Goal: Task Accomplishment & Management: Manage account settings

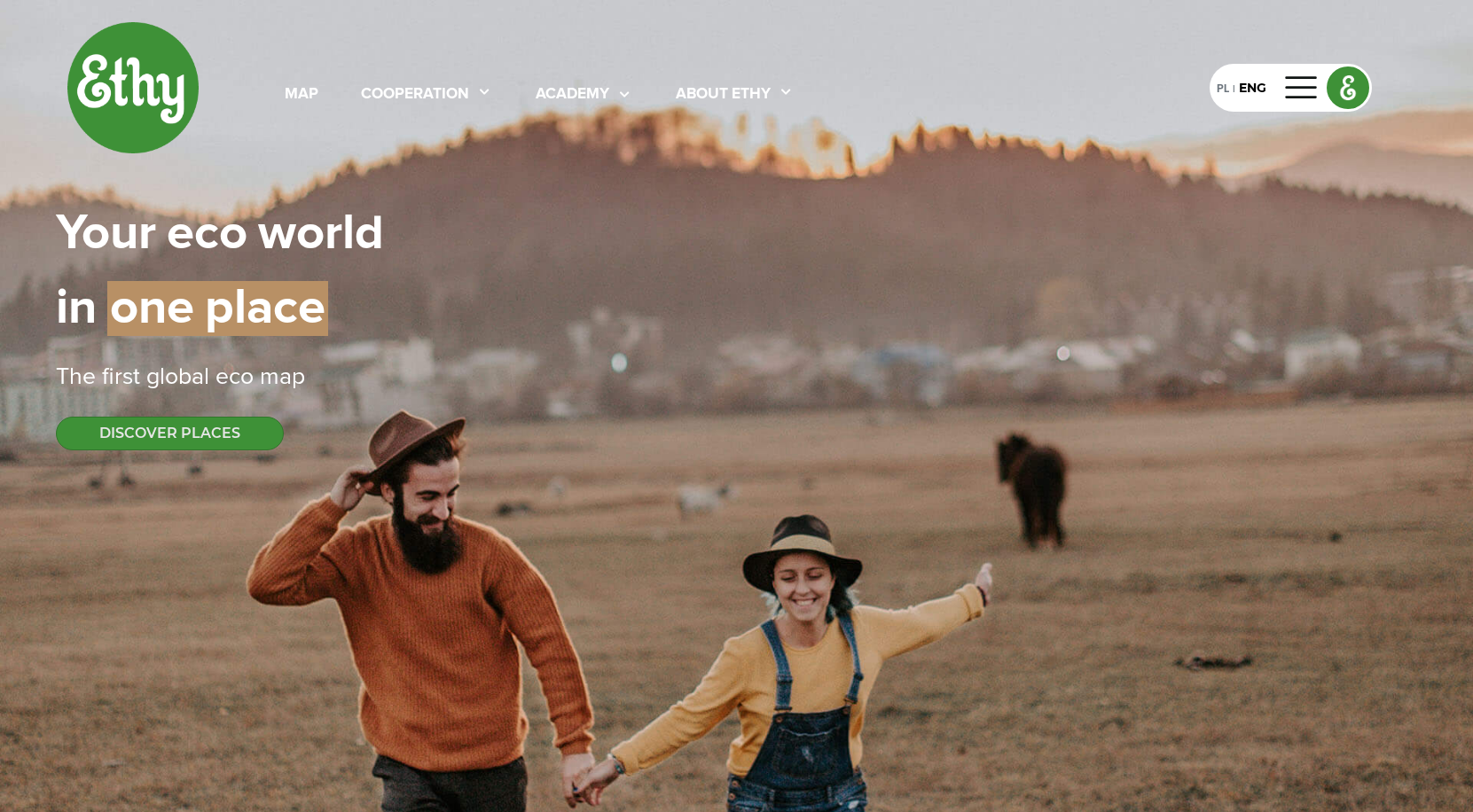
select select
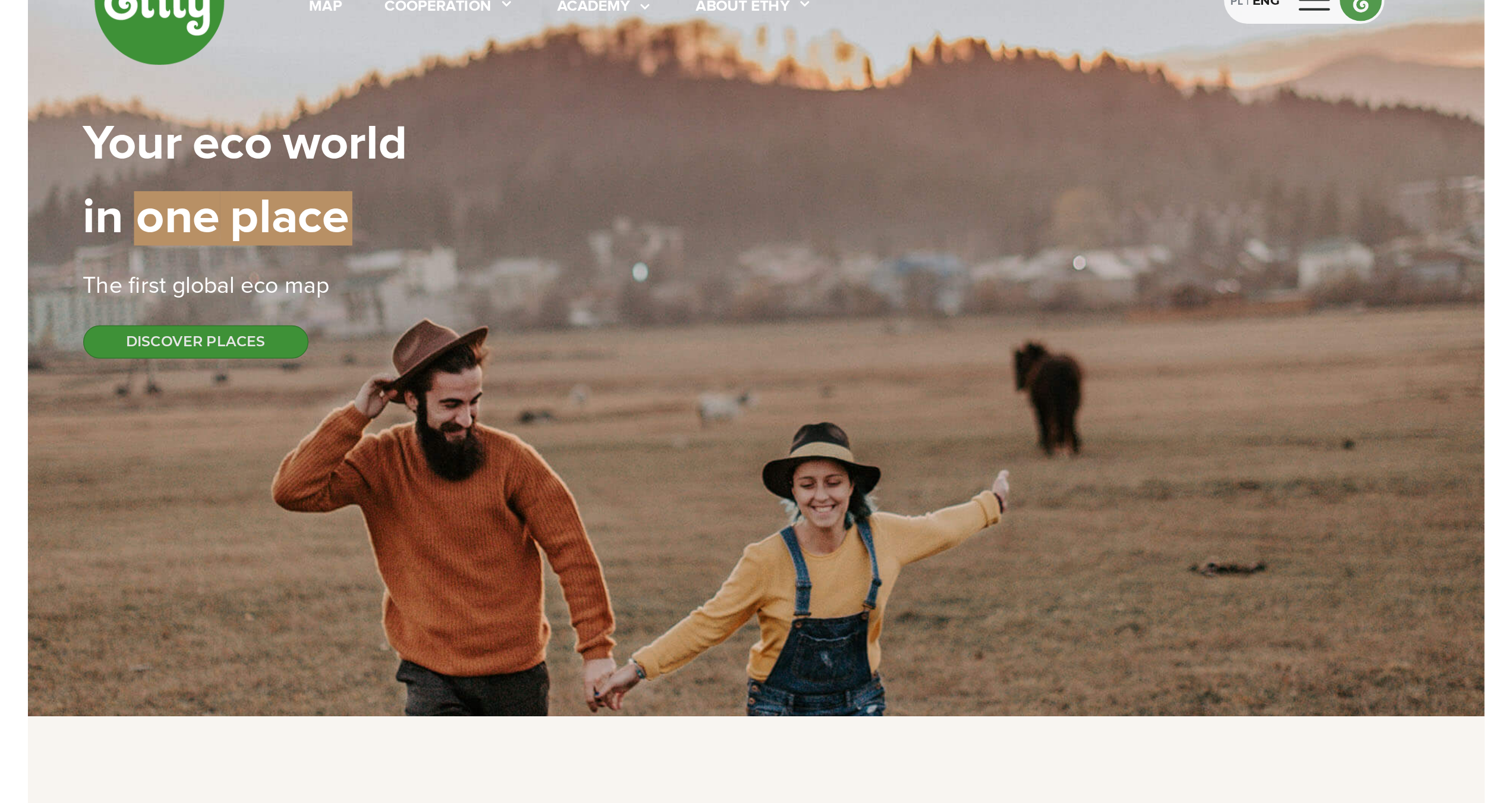
scroll to position [65, 0]
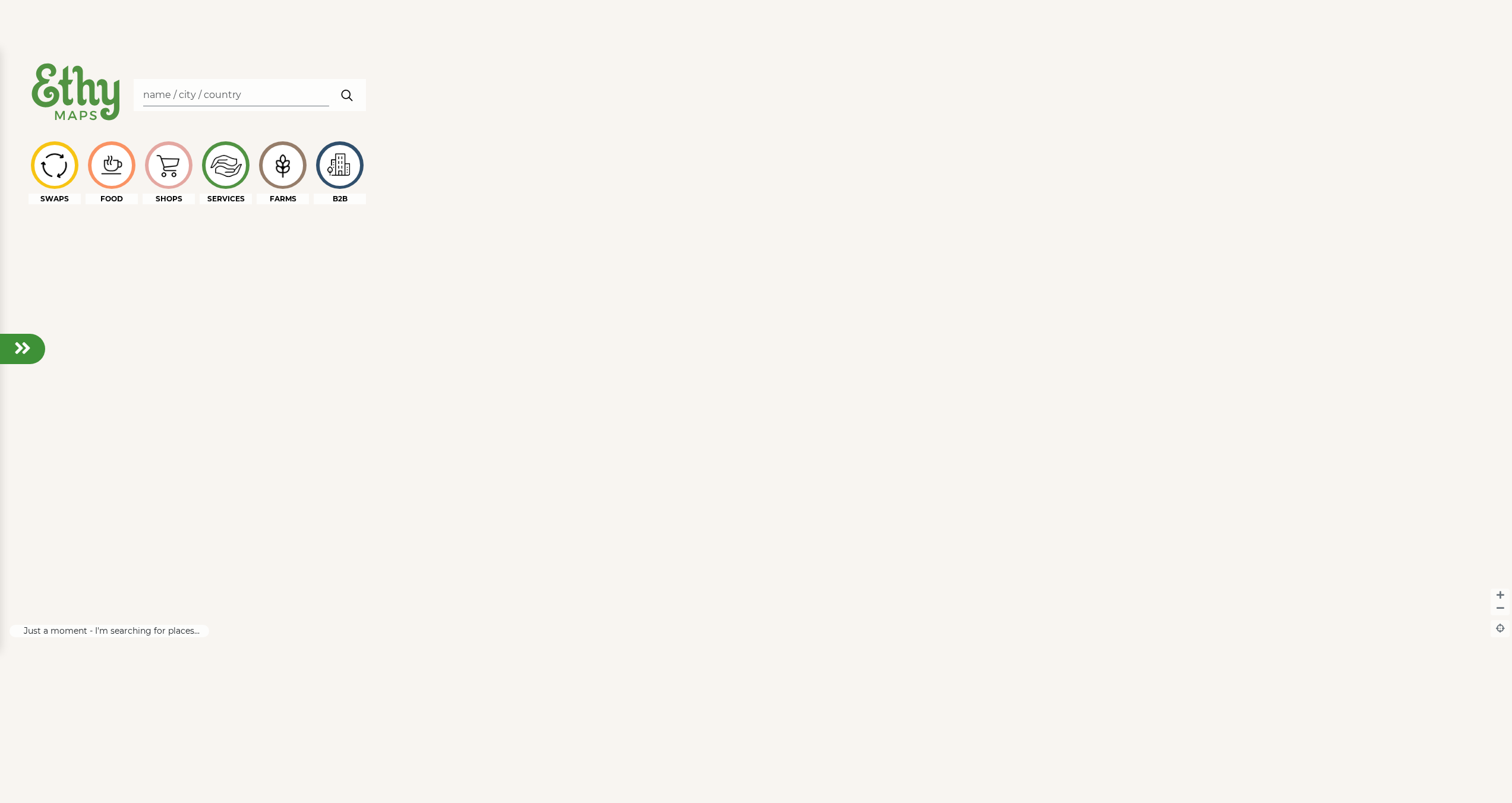
scroll to position [998, 0]
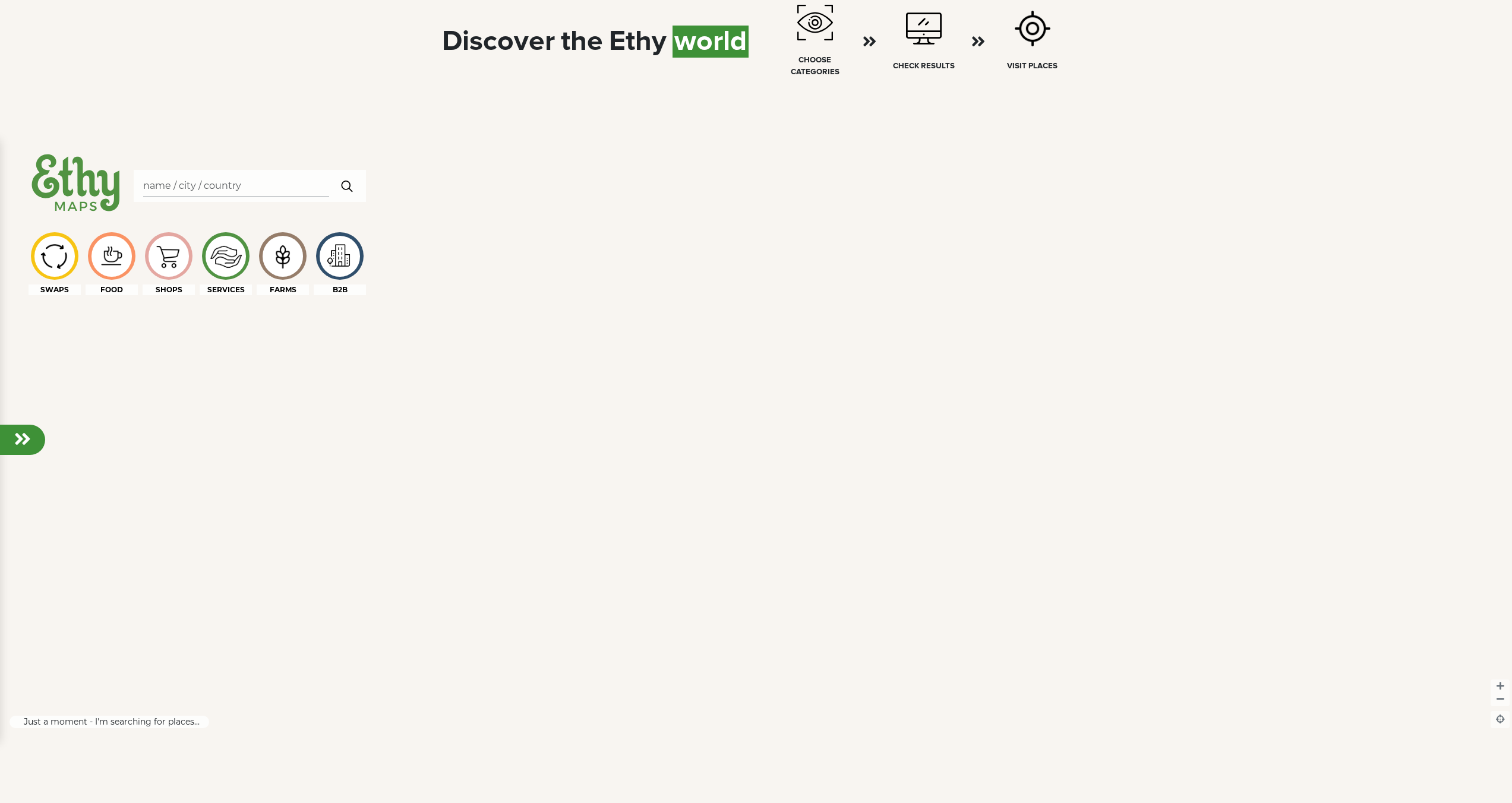
click at [599, 163] on div at bounding box center [756, 536] width 1512 height 803
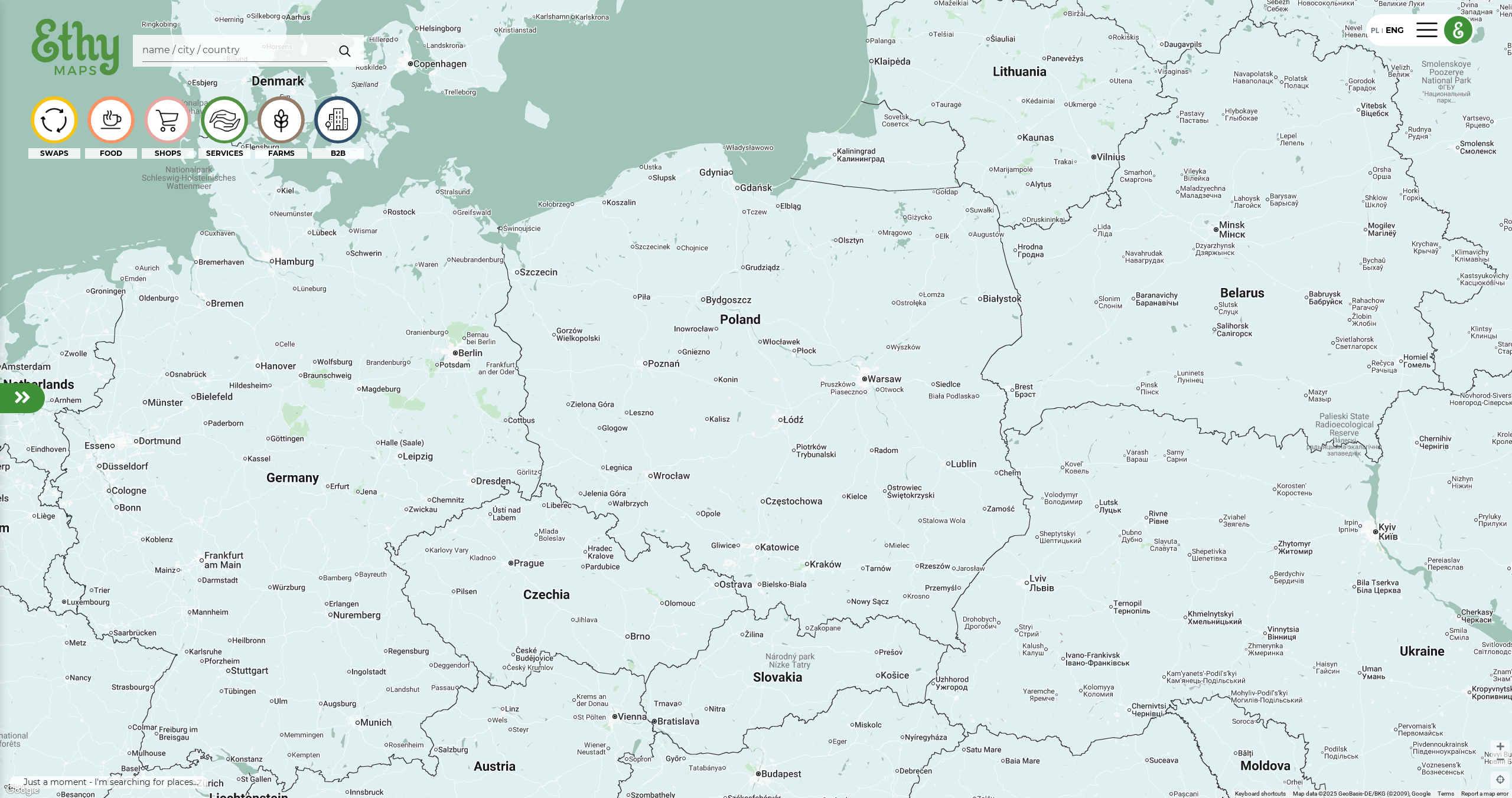
click at [106, 58] on img at bounding box center [75, 48] width 95 height 68
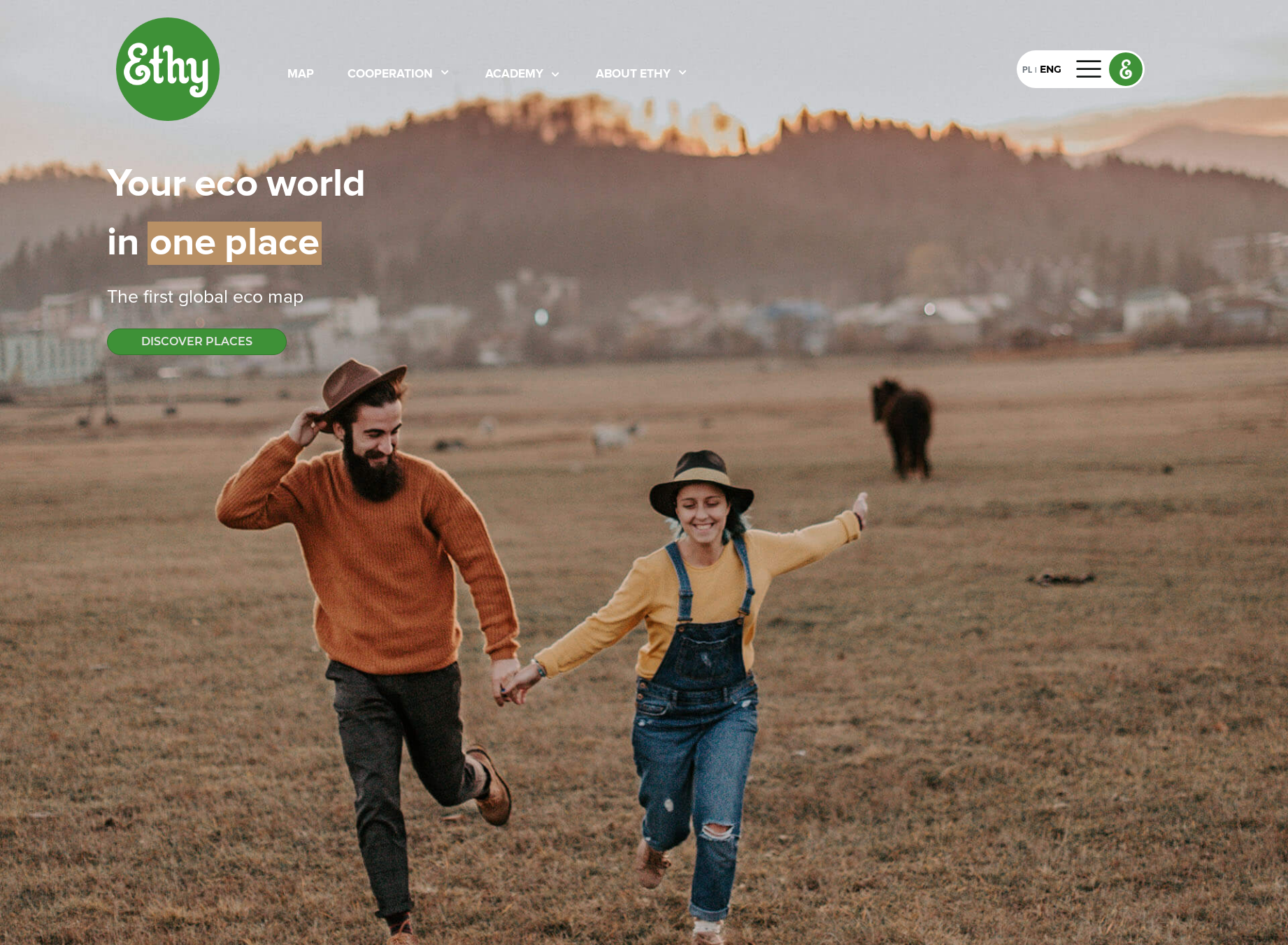
click at [822, 147] on div "map cooperation academy About ethy PL | ENG Your | eco | world in | one | place…" at bounding box center [644, 186] width 1074 height 372
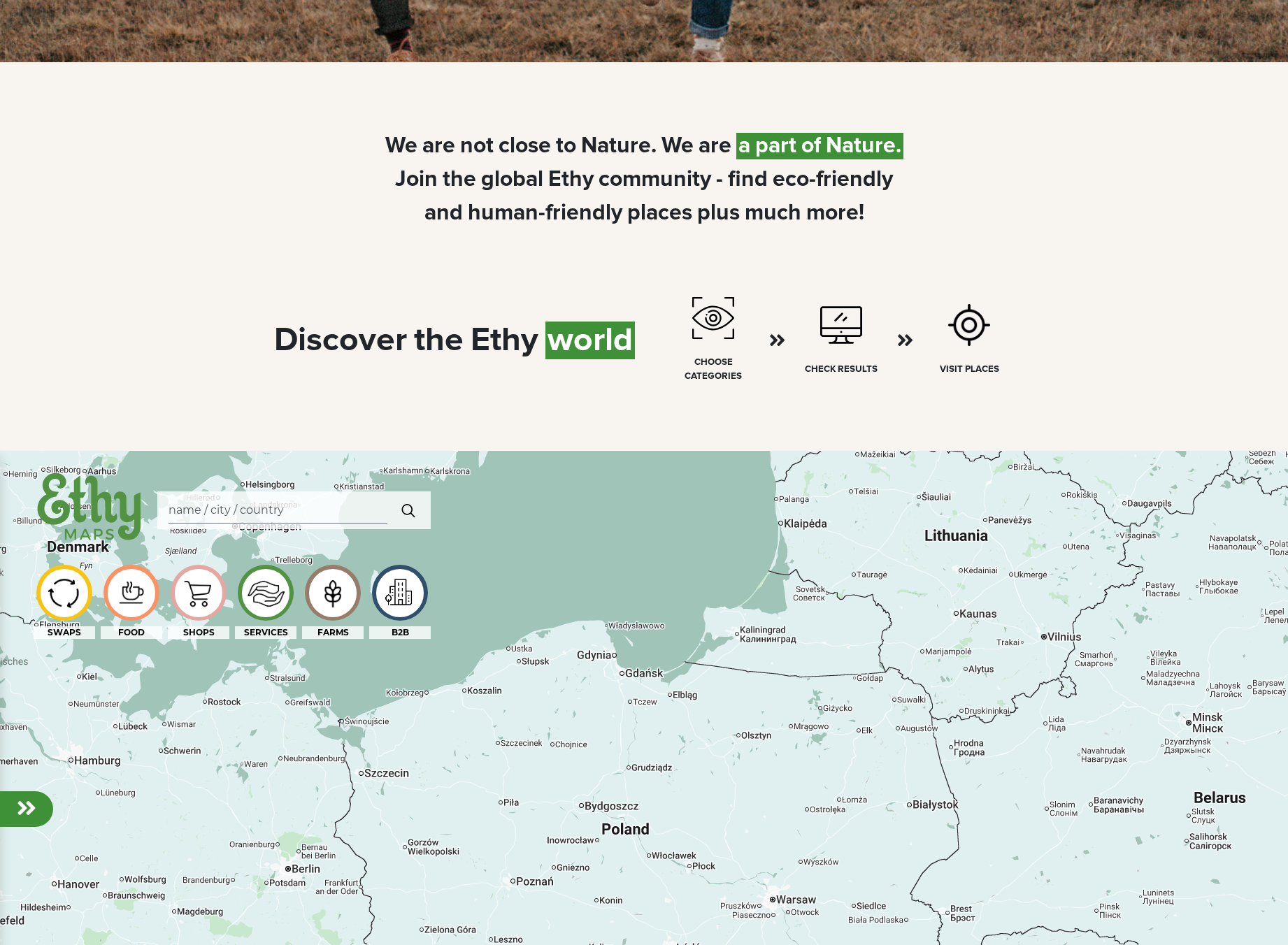
scroll to position [889, 0]
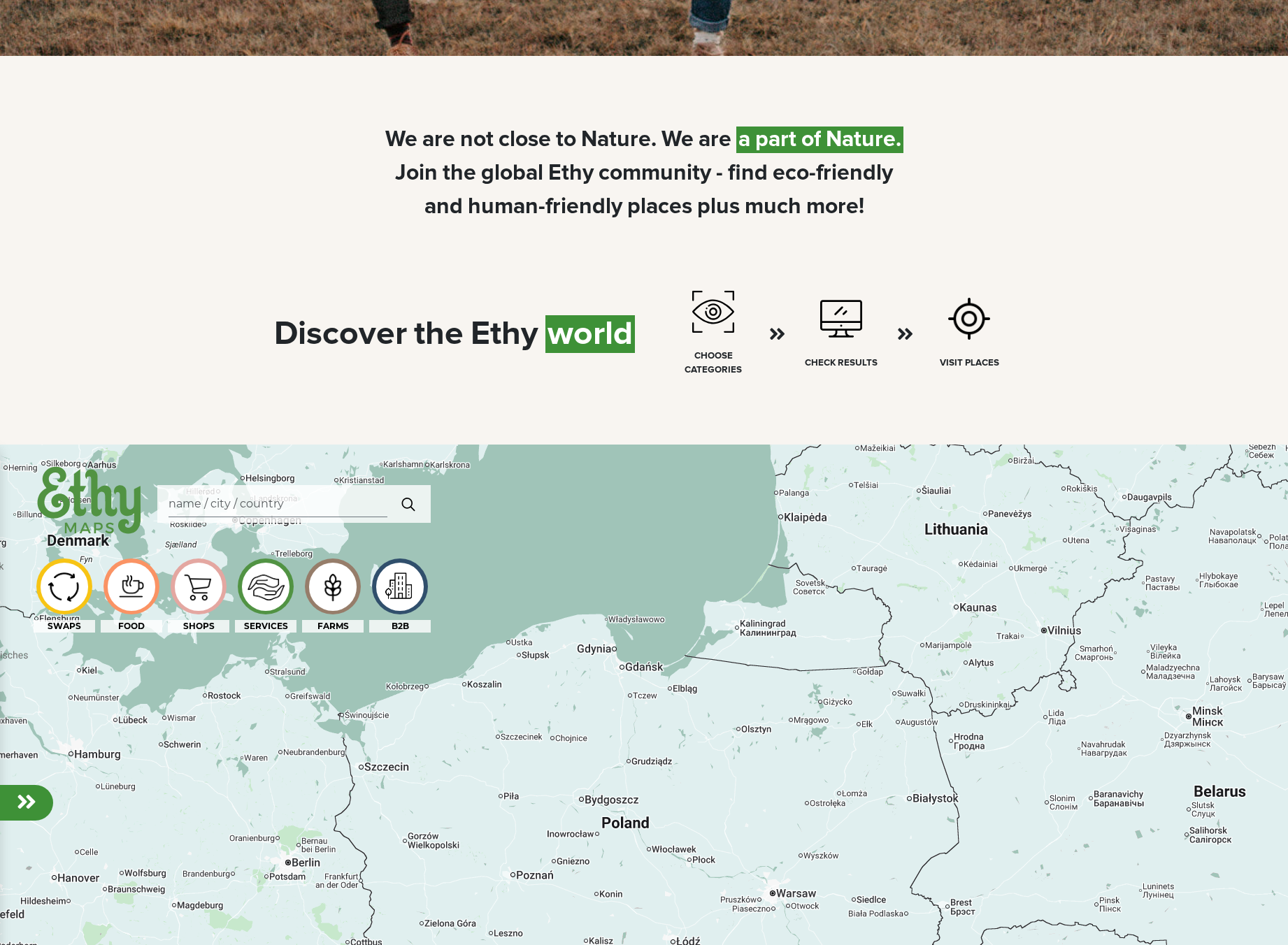
click at [673, 531] on div at bounding box center [644, 917] width 1288 height 945
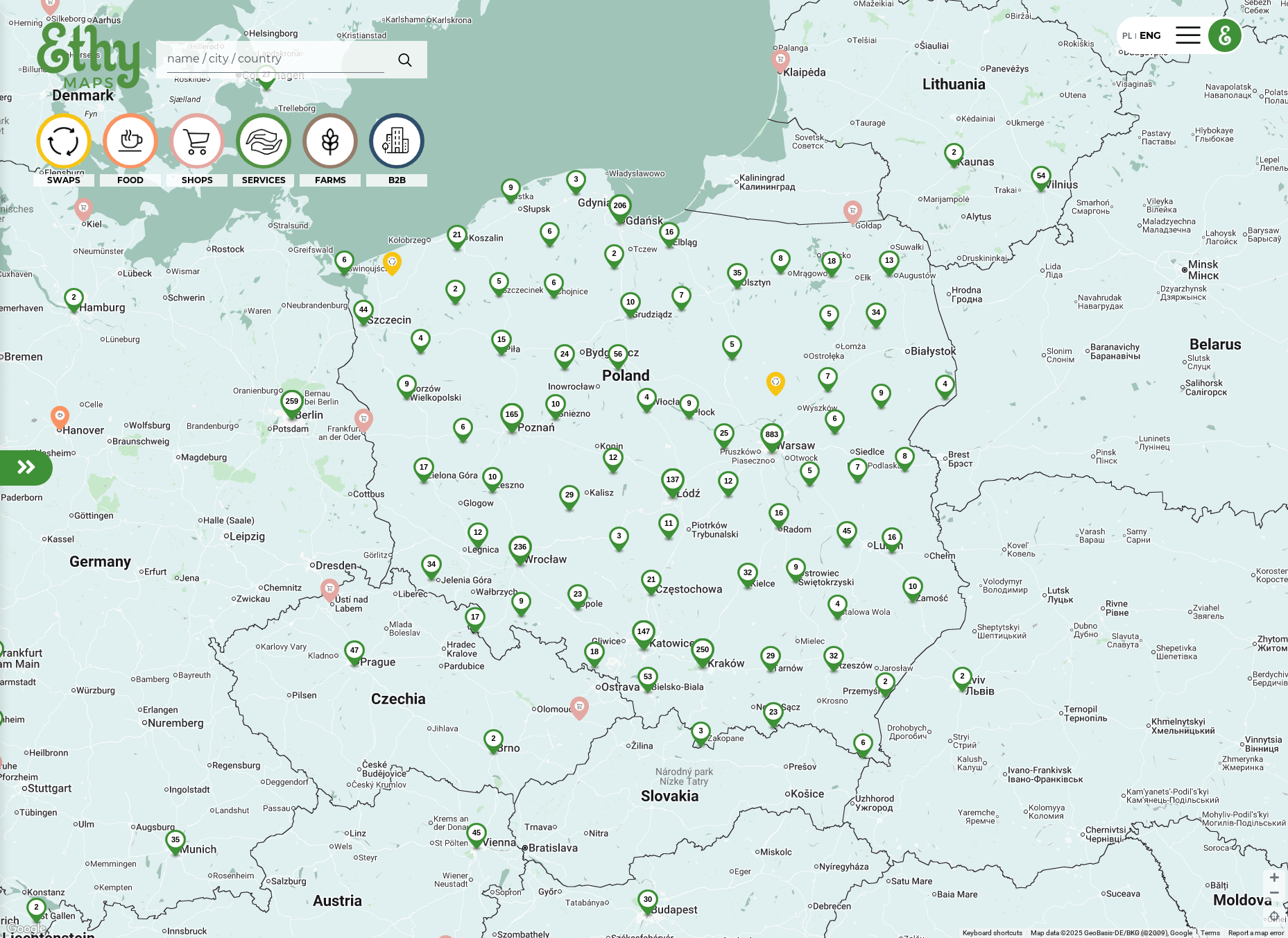
click at [89, 39] on img at bounding box center [89, 56] width 112 height 80
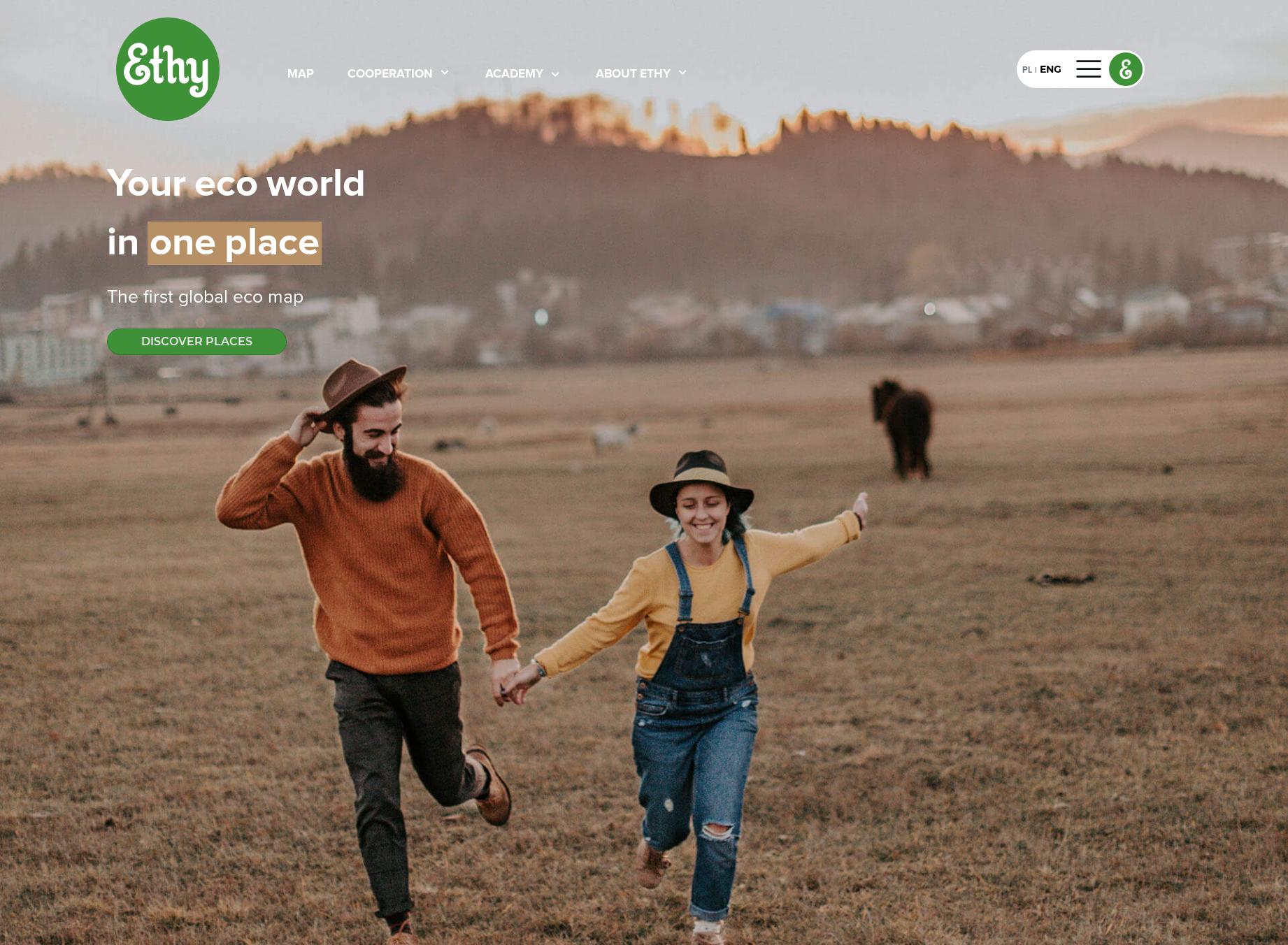
select select
click at [1101, 74] on div at bounding box center [1089, 69] width 33 height 23
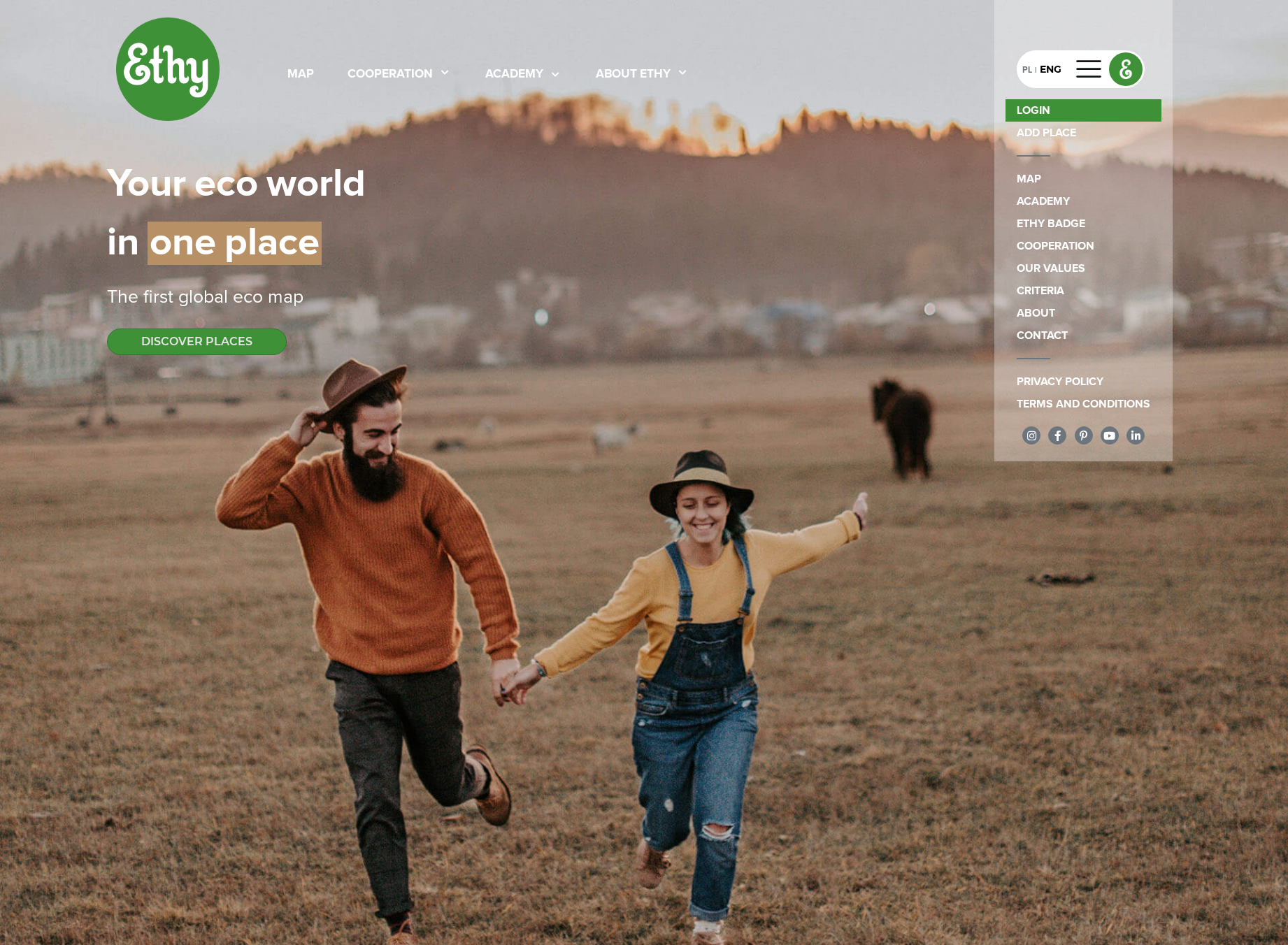
click at [1087, 108] on link "LOGIN" at bounding box center [1083, 110] width 156 height 23
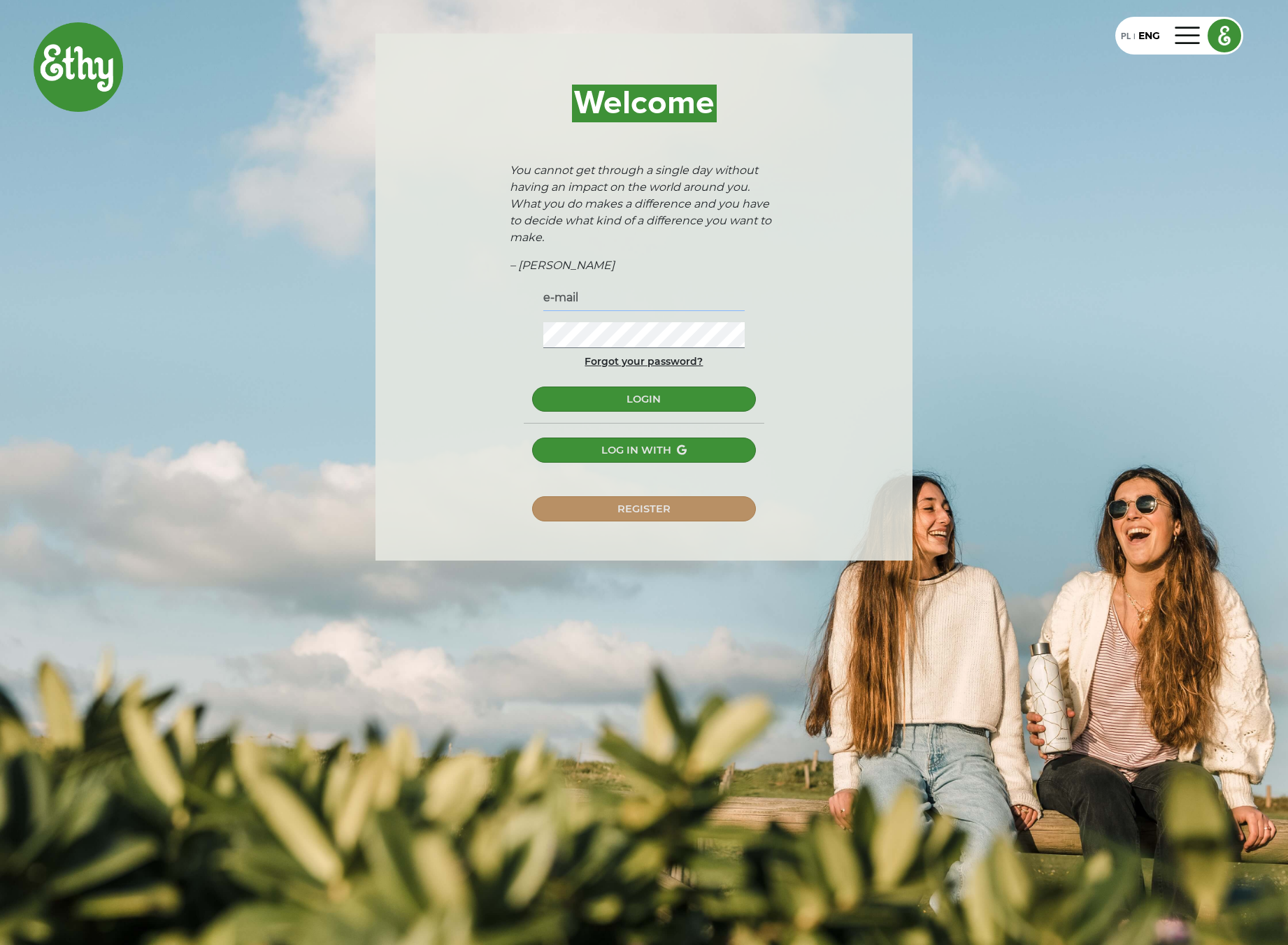
click at [633, 304] on input "text" at bounding box center [644, 299] width 201 height 26
click at [616, 310] on input "text" at bounding box center [644, 299] width 201 height 26
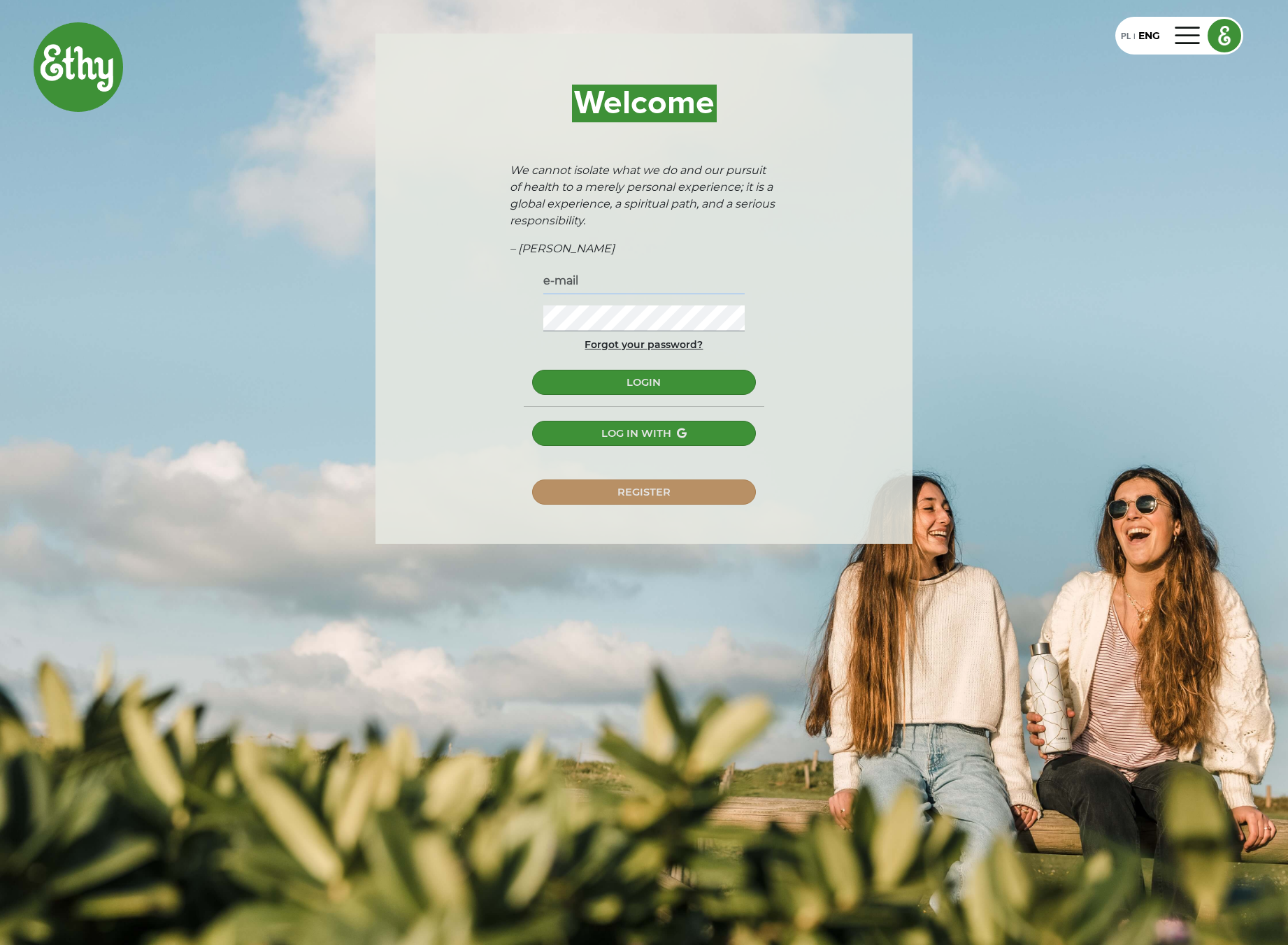
click at [665, 287] on input "text" at bounding box center [644, 282] width 201 height 26
type input "jakub@rumpel.dev"
click at [663, 374] on button "LOGIN" at bounding box center [643, 382] width 223 height 25
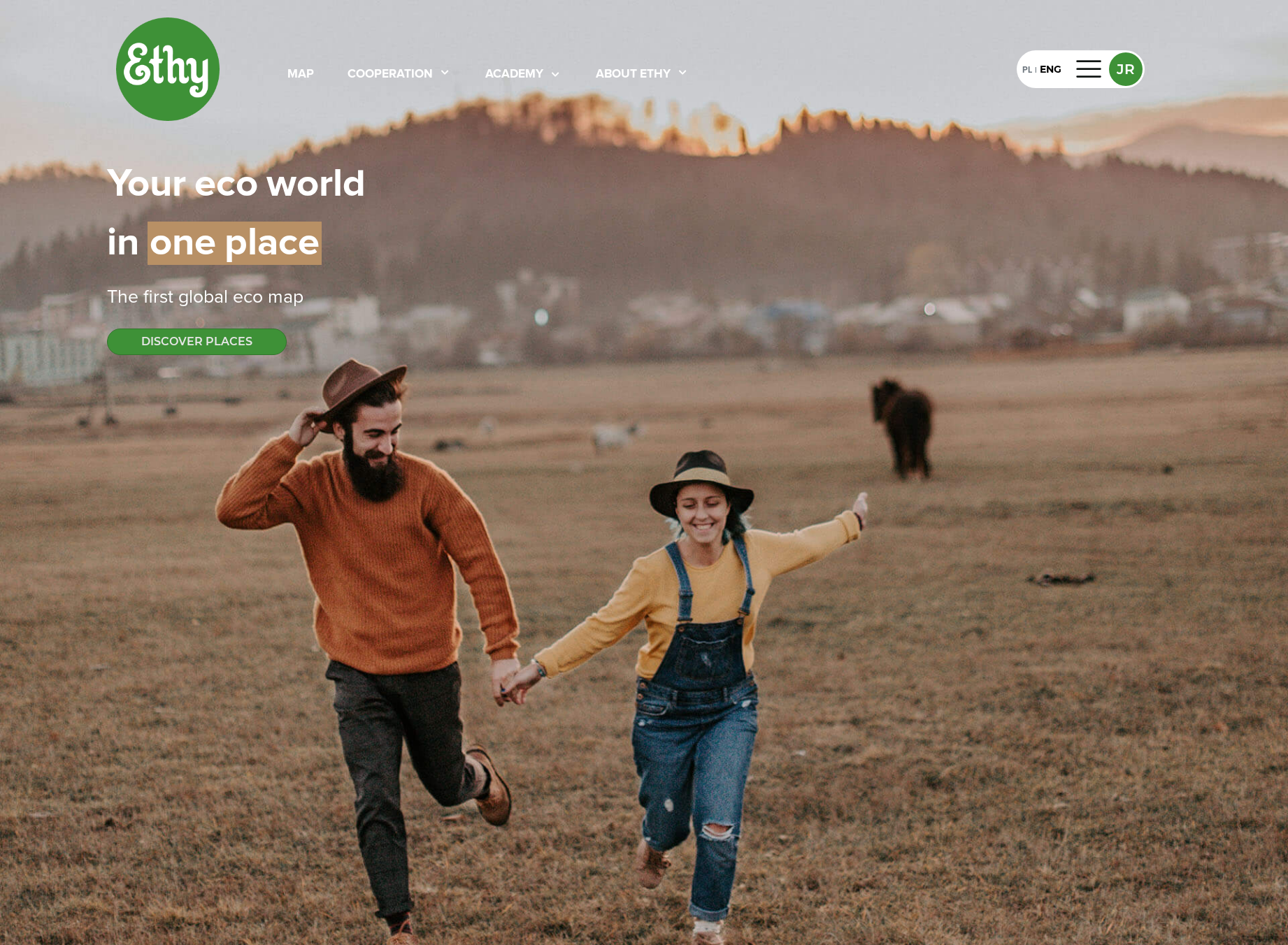
select select
click at [1095, 67] on div at bounding box center [1089, 69] width 33 height 23
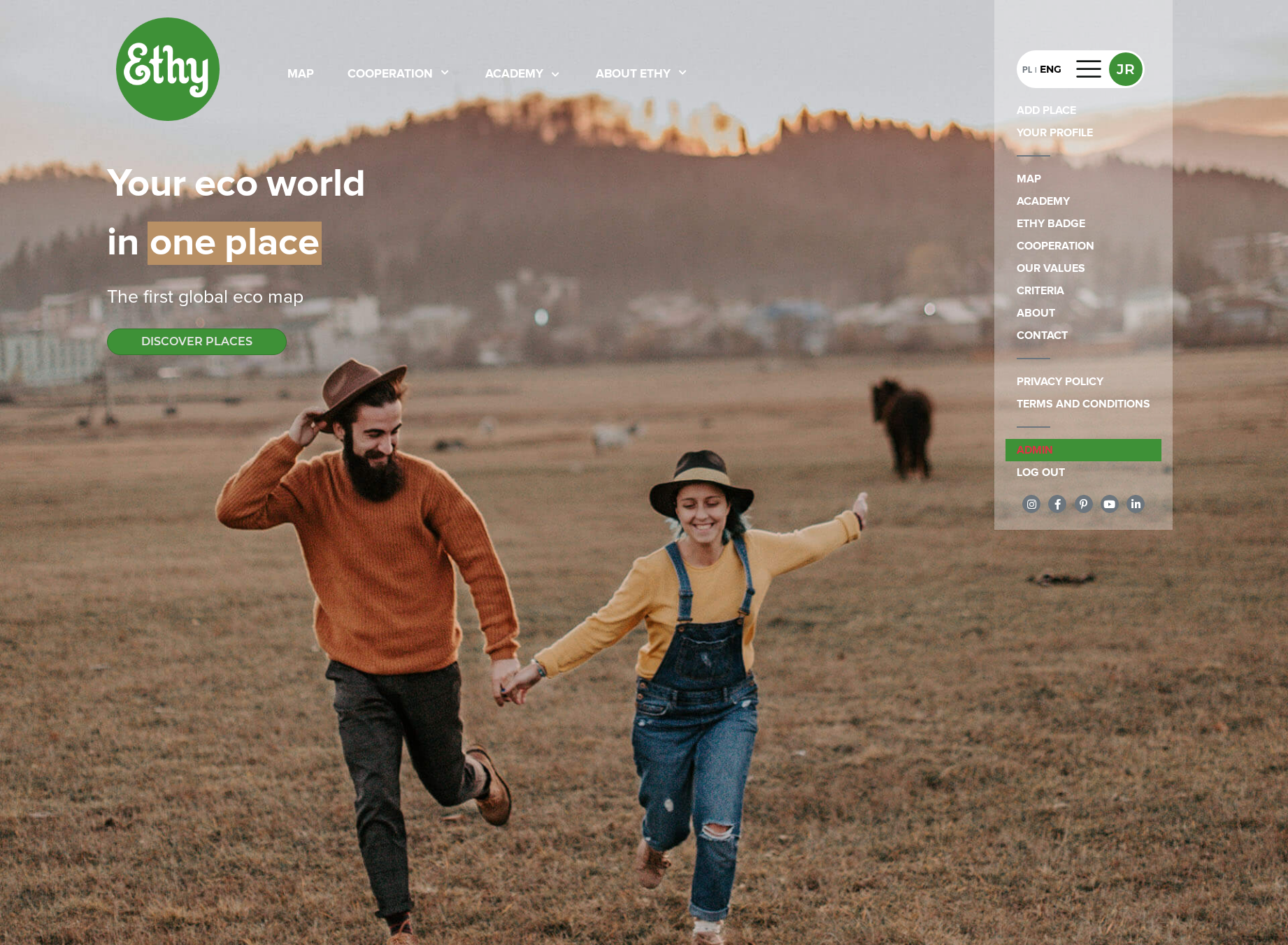
click at [1051, 451] on link "admin" at bounding box center [1083, 450] width 156 height 23
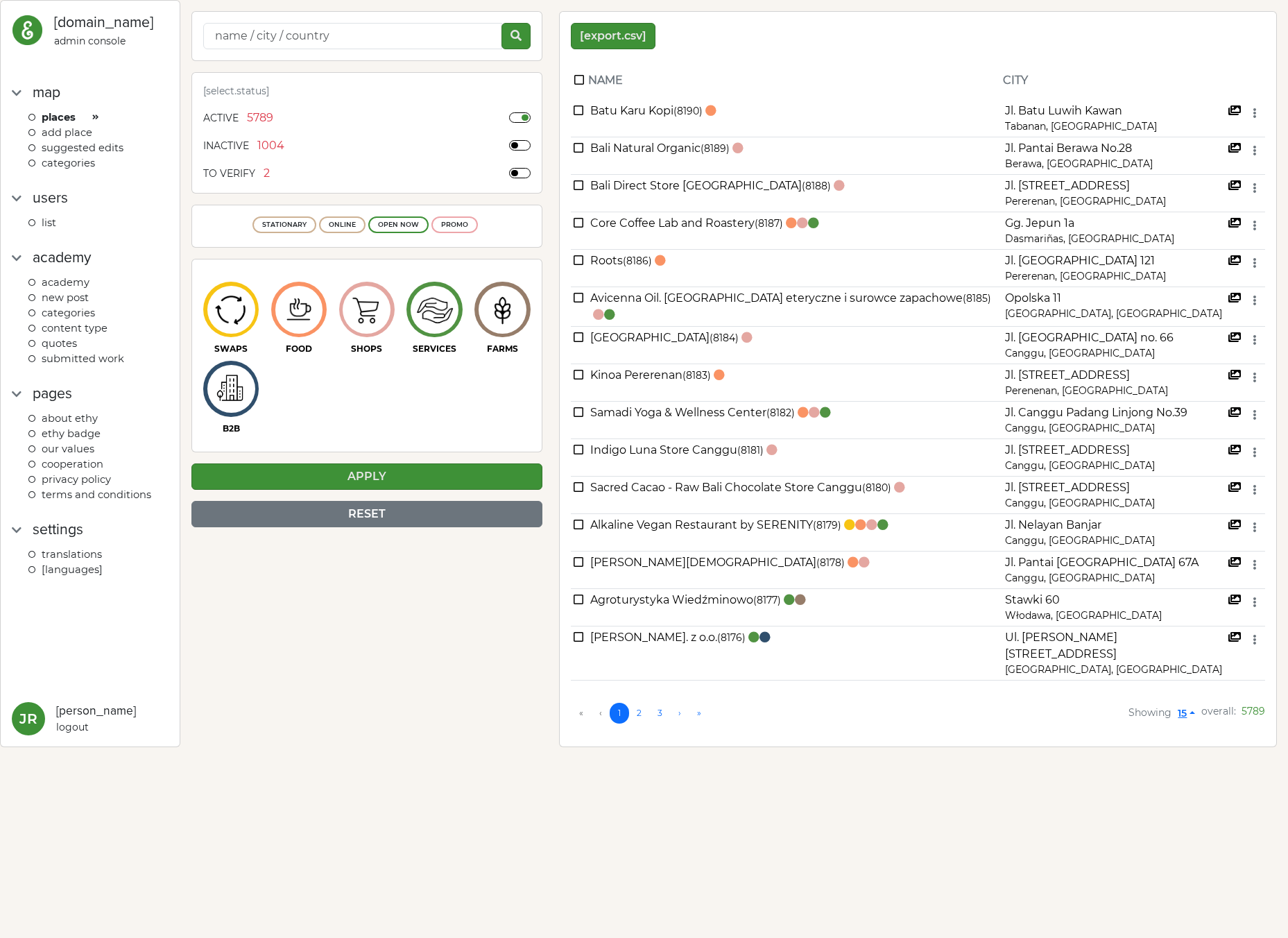
click at [89, 162] on span "categories" at bounding box center [68, 163] width 53 height 12
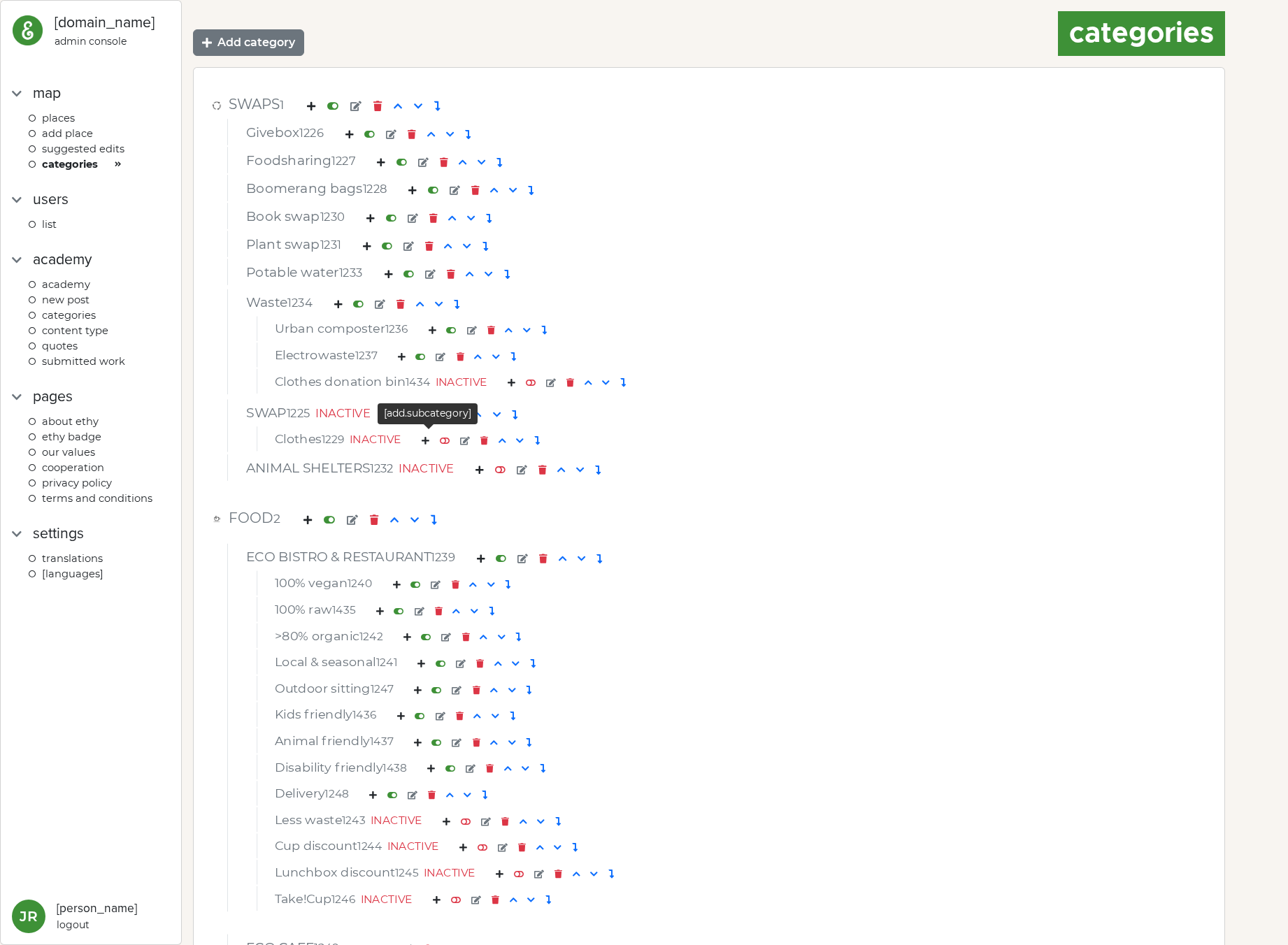
scroll to position [27, 0]
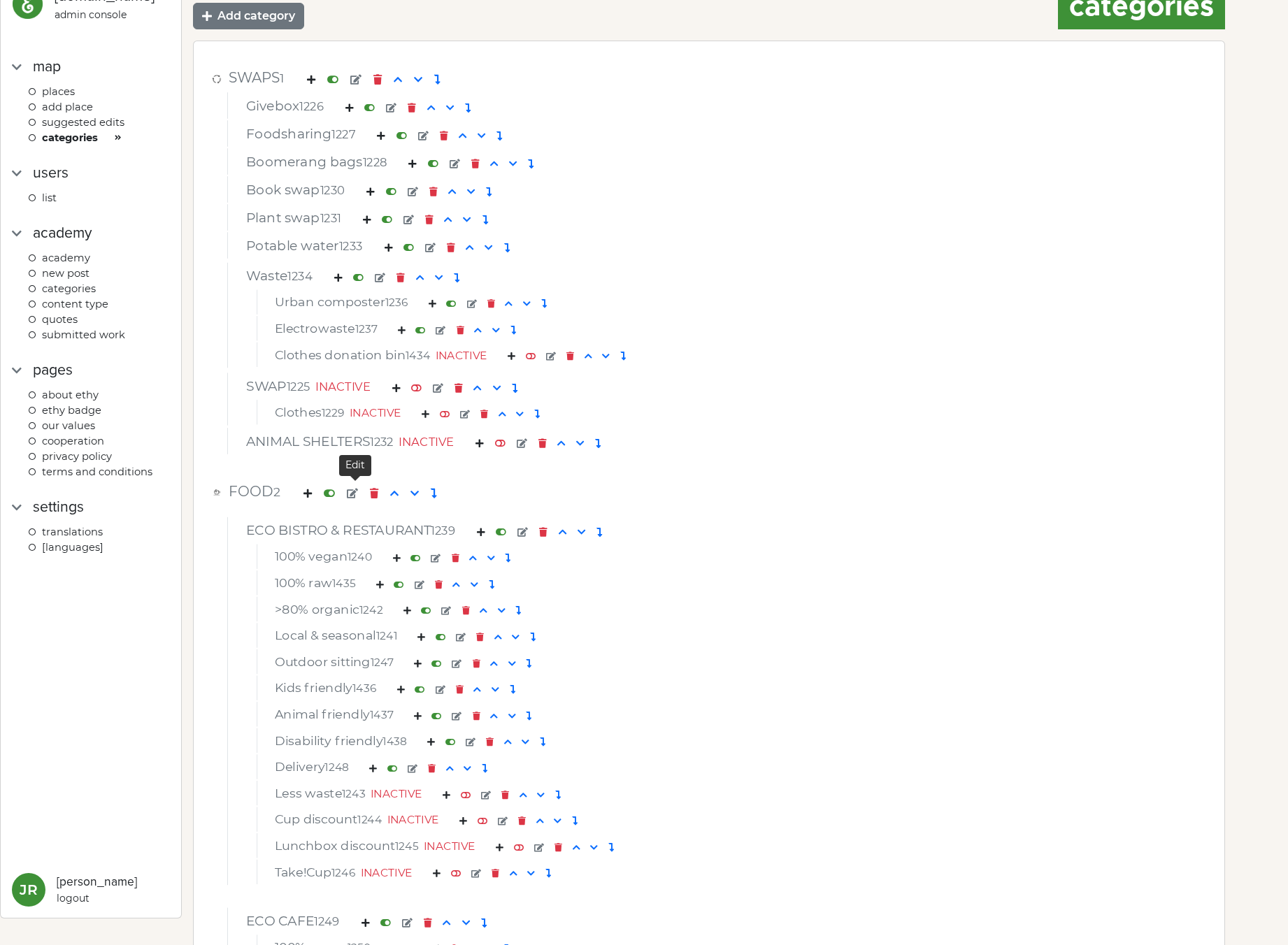
click at [354, 495] on em at bounding box center [352, 493] width 11 height 9
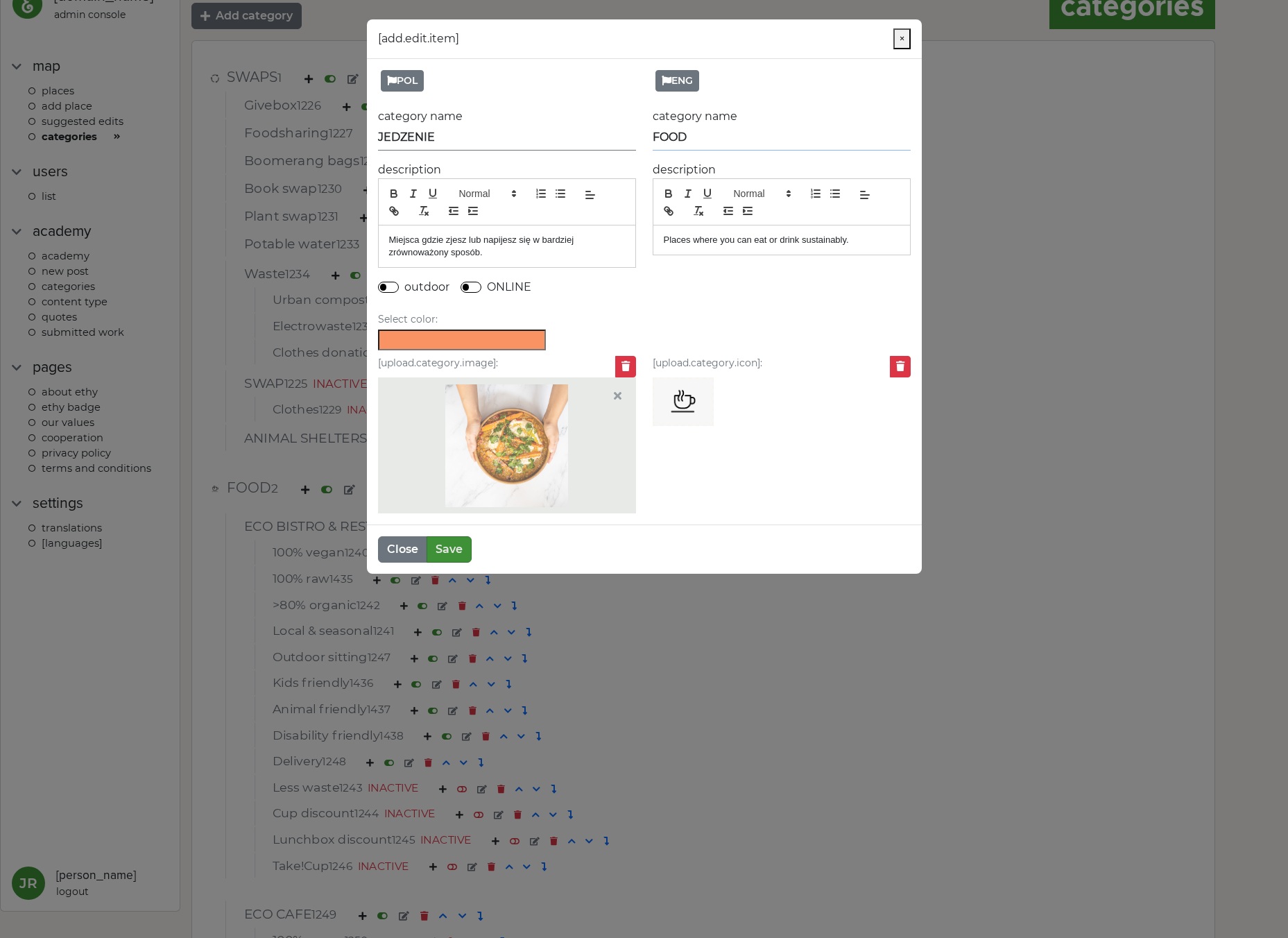
click at [816, 138] on input "FOOD" at bounding box center [782, 138] width 258 height 26
type input "FOODS"
click at [461, 549] on button "Save" at bounding box center [449, 549] width 45 height 27
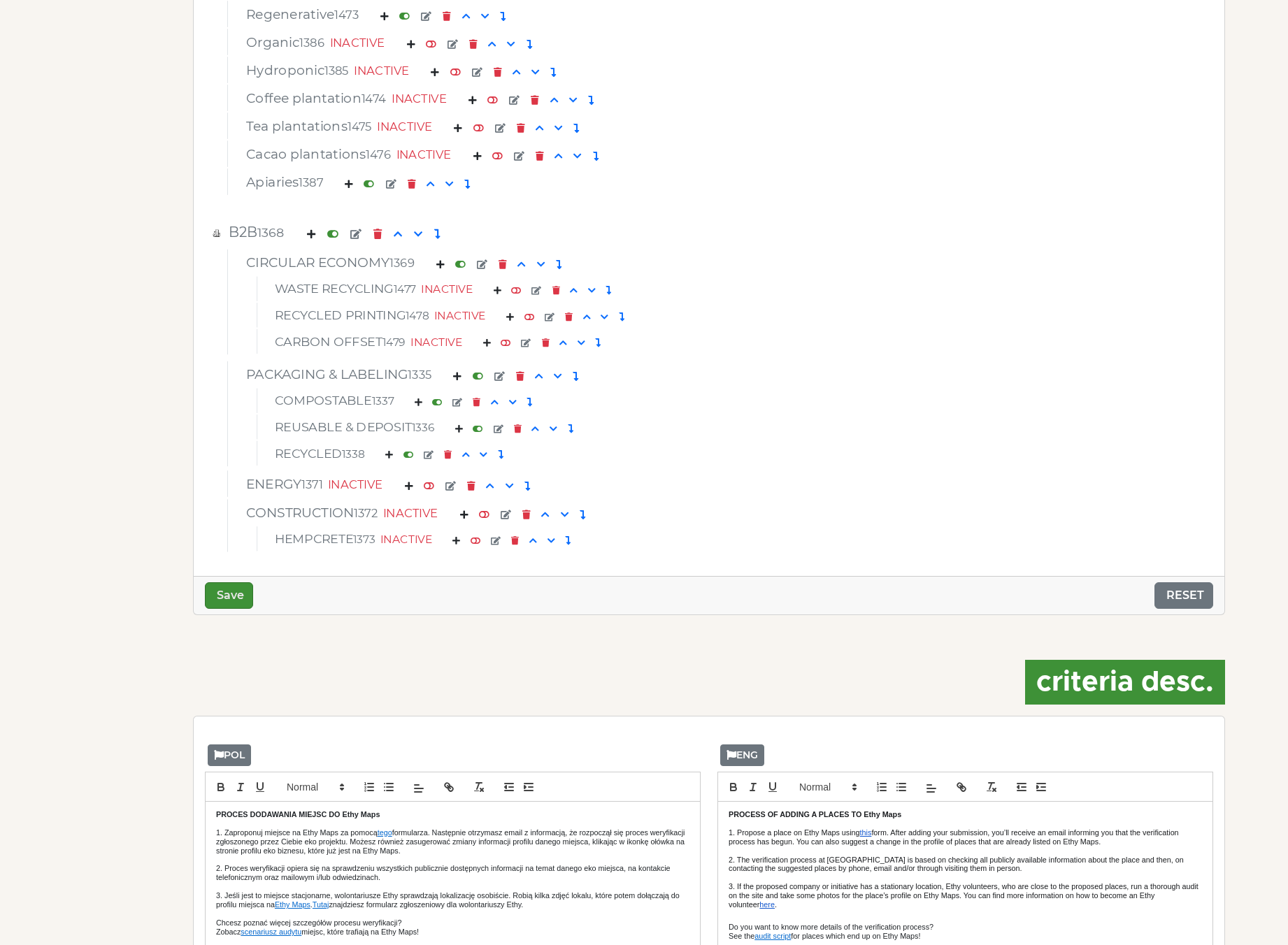
scroll to position [5647, 0]
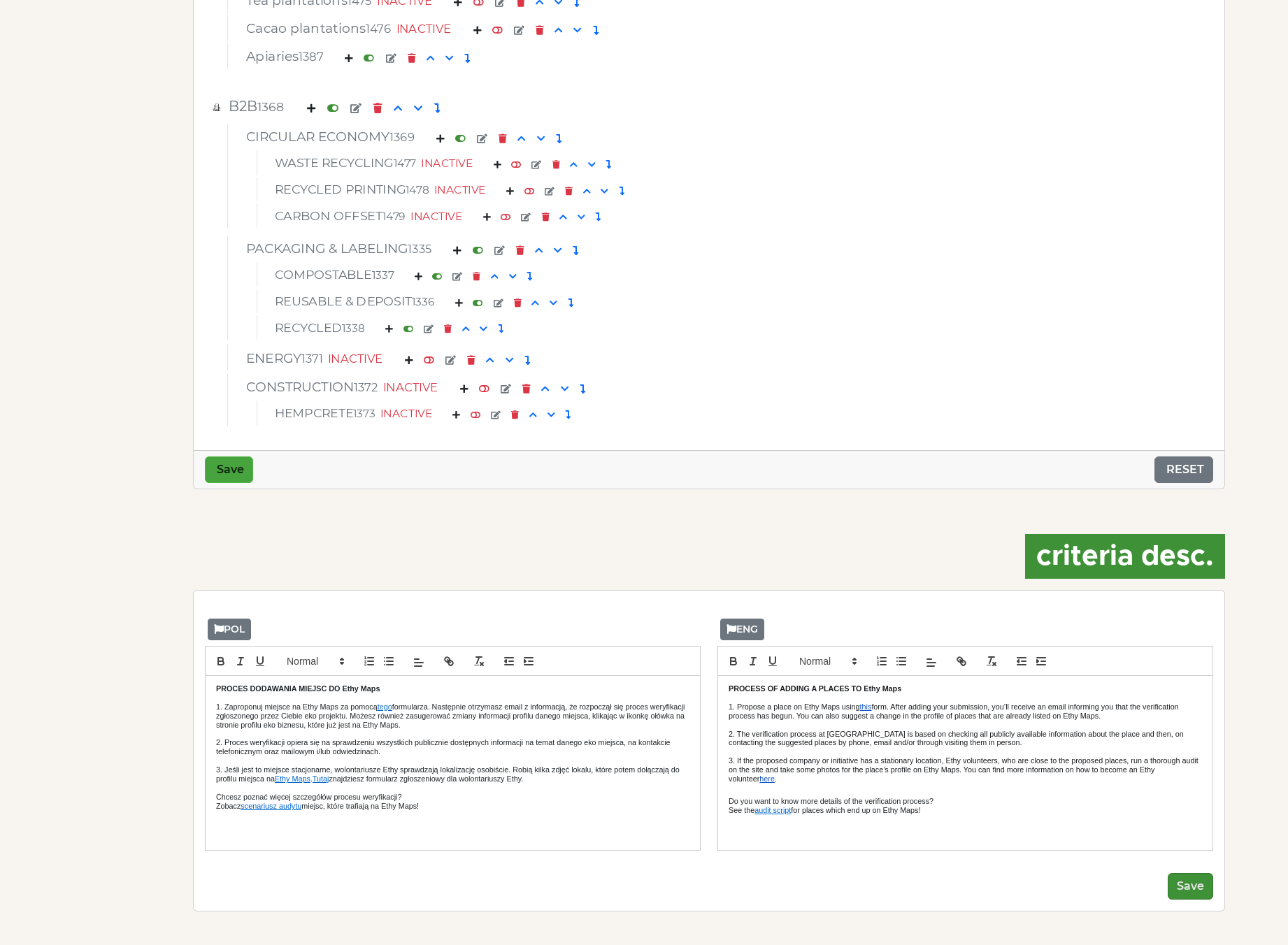
click at [223, 474] on button "Save" at bounding box center [229, 469] width 48 height 27
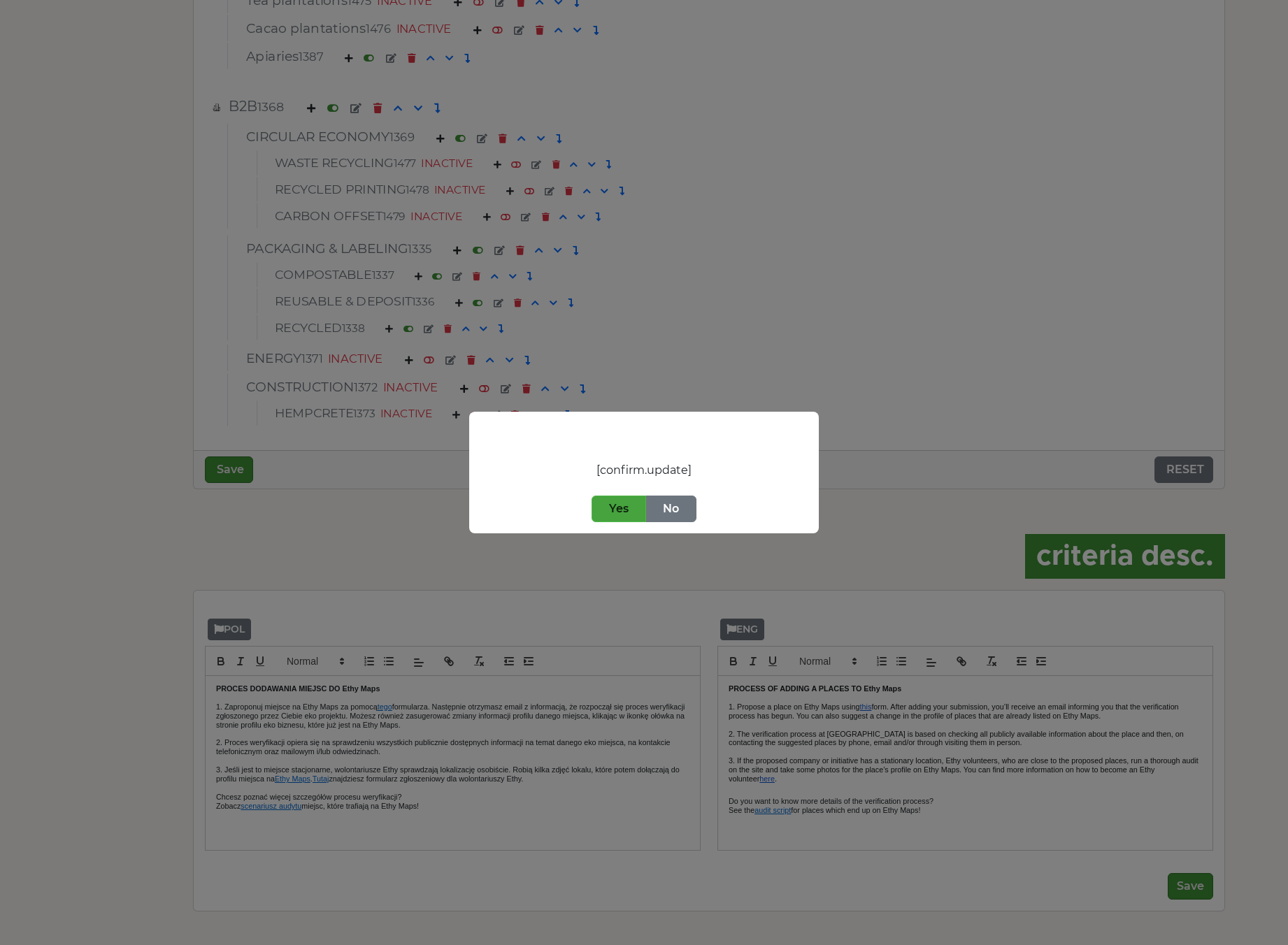
click at [622, 510] on button "Yes" at bounding box center [618, 508] width 54 height 27
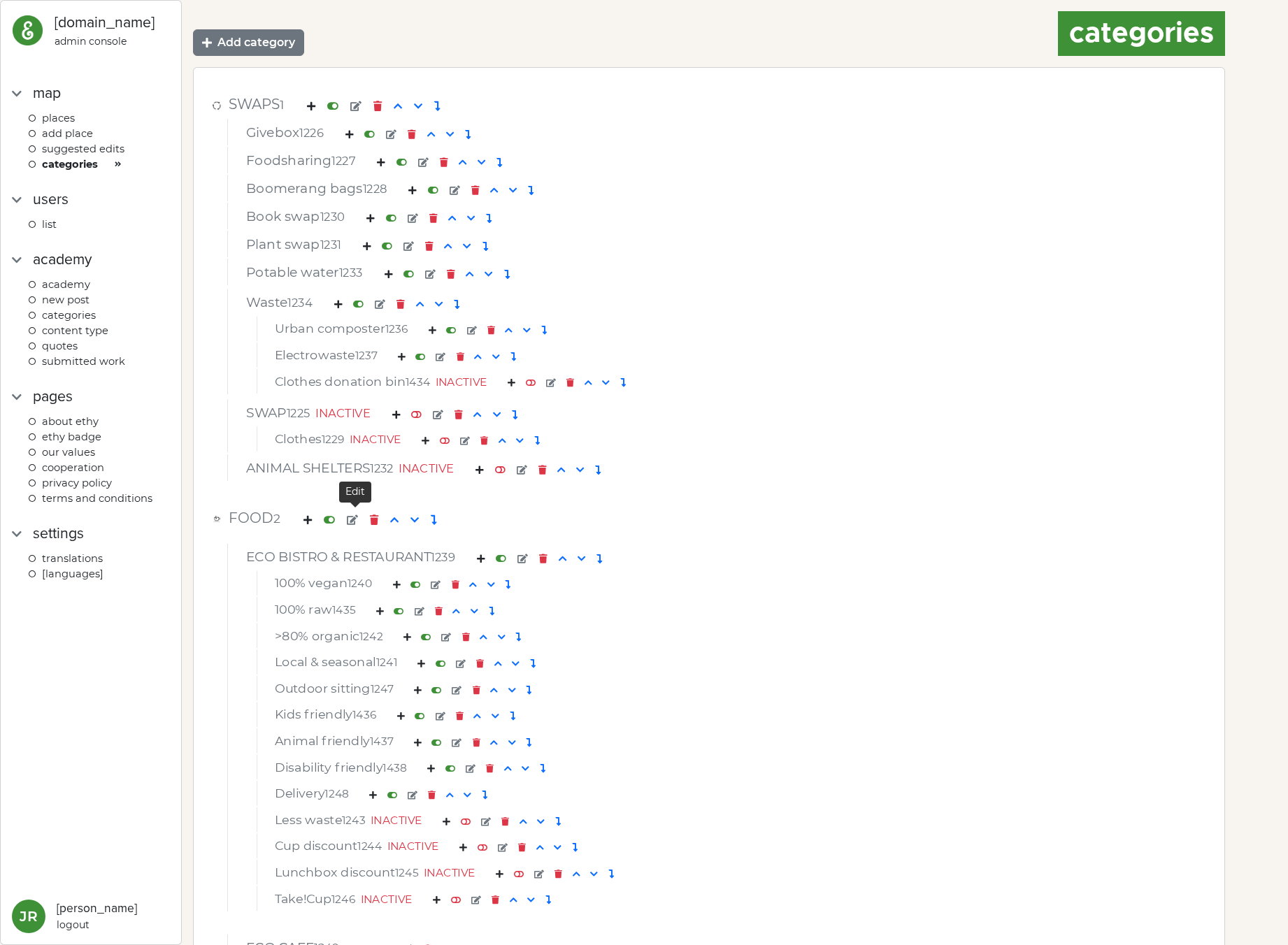
click at [358, 519] on em at bounding box center [352, 519] width 11 height 9
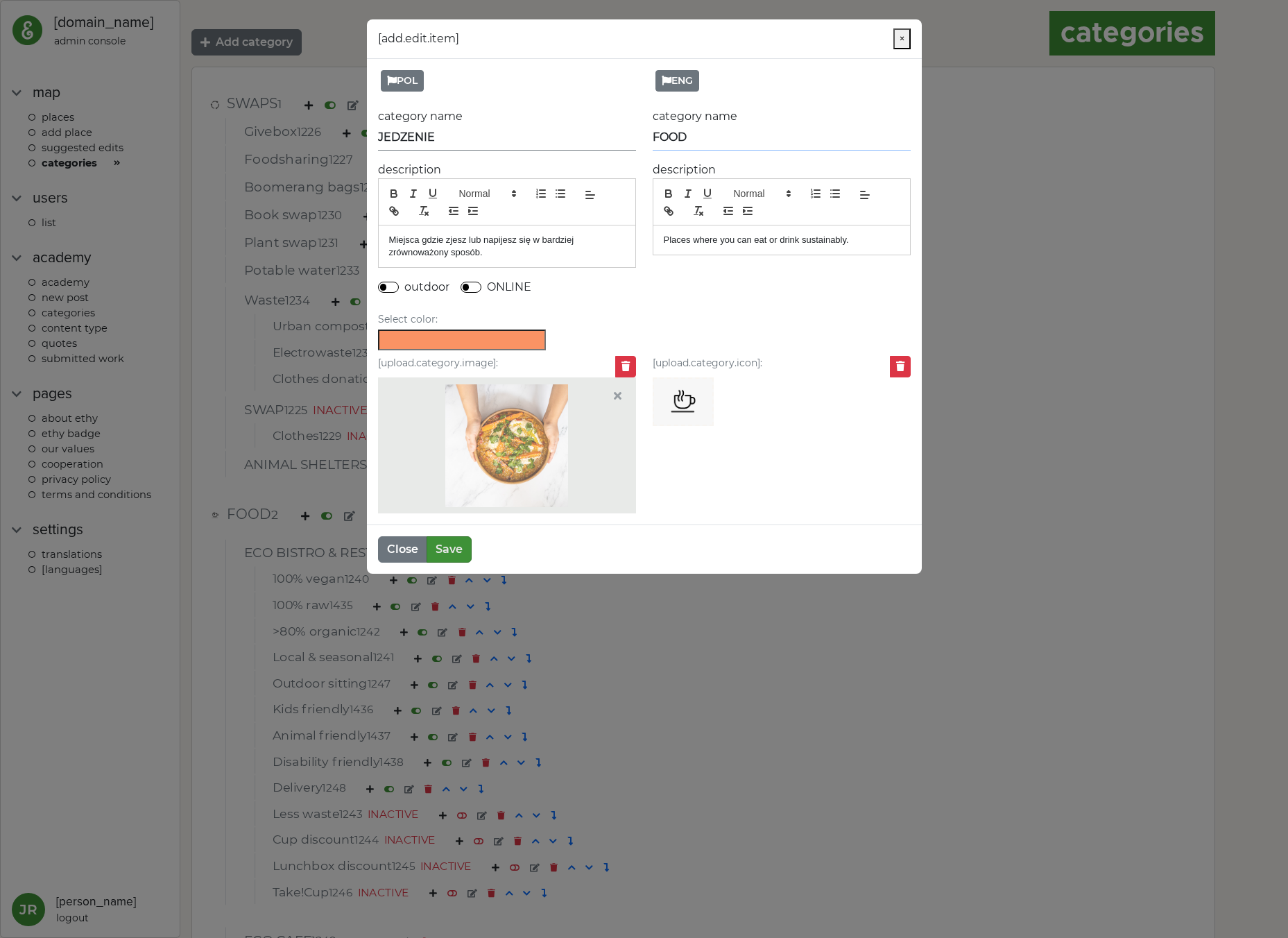
click at [840, 143] on input "FOOD" at bounding box center [782, 138] width 258 height 26
type input "FOODS"
click at [463, 547] on button "Save" at bounding box center [449, 549] width 45 height 27
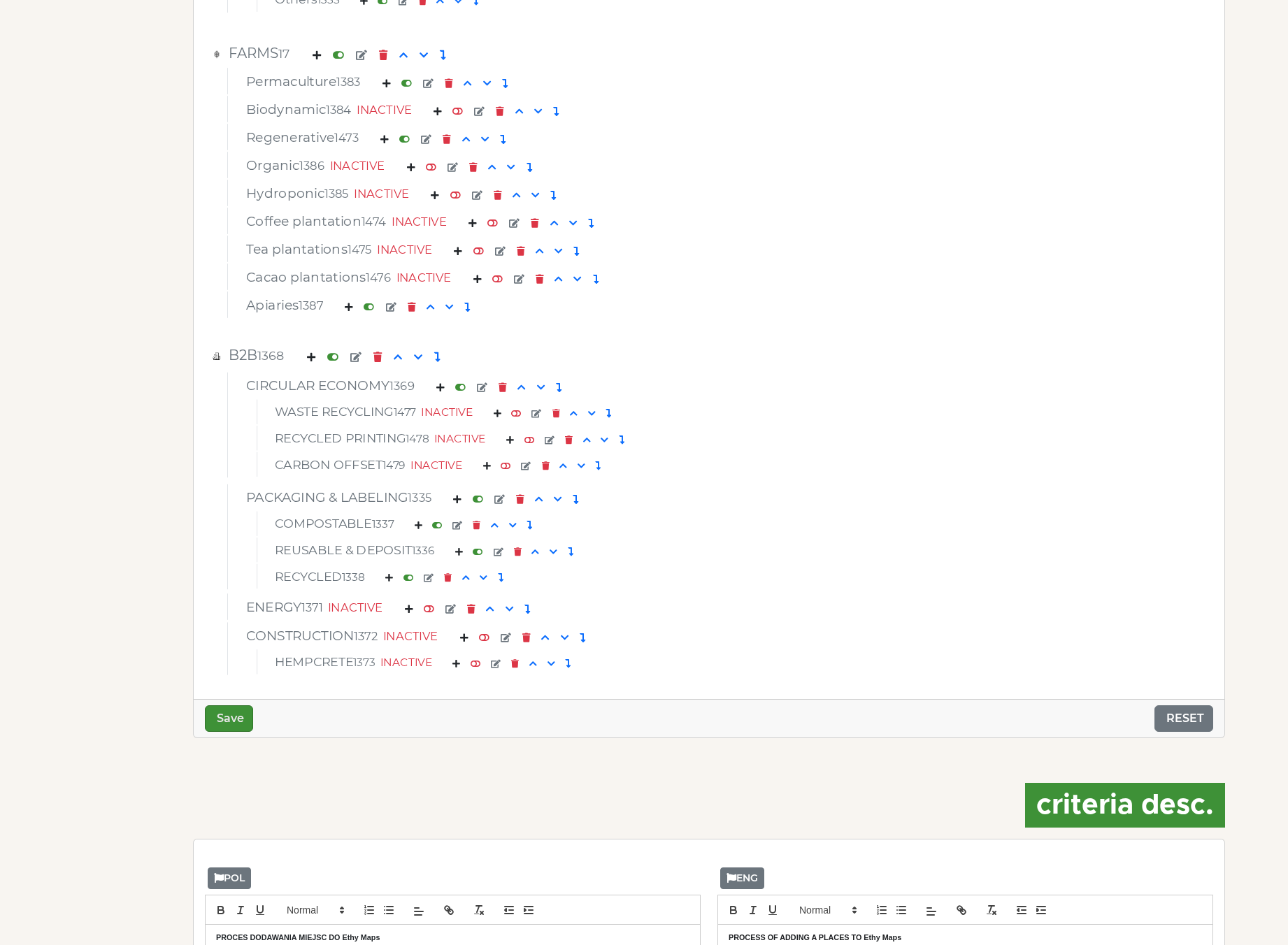
scroll to position [5647, 0]
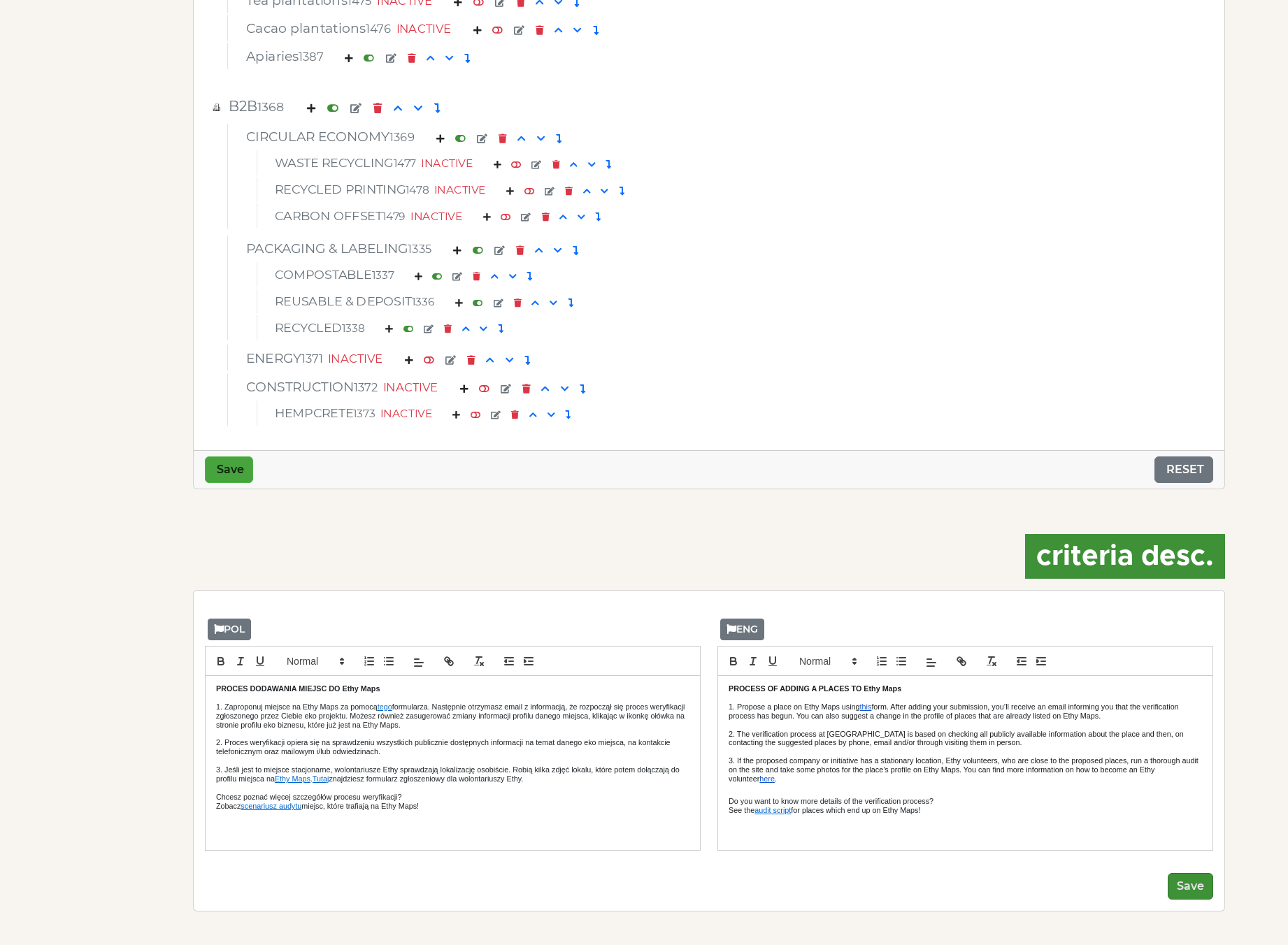
click at [235, 475] on button "Save" at bounding box center [229, 469] width 48 height 27
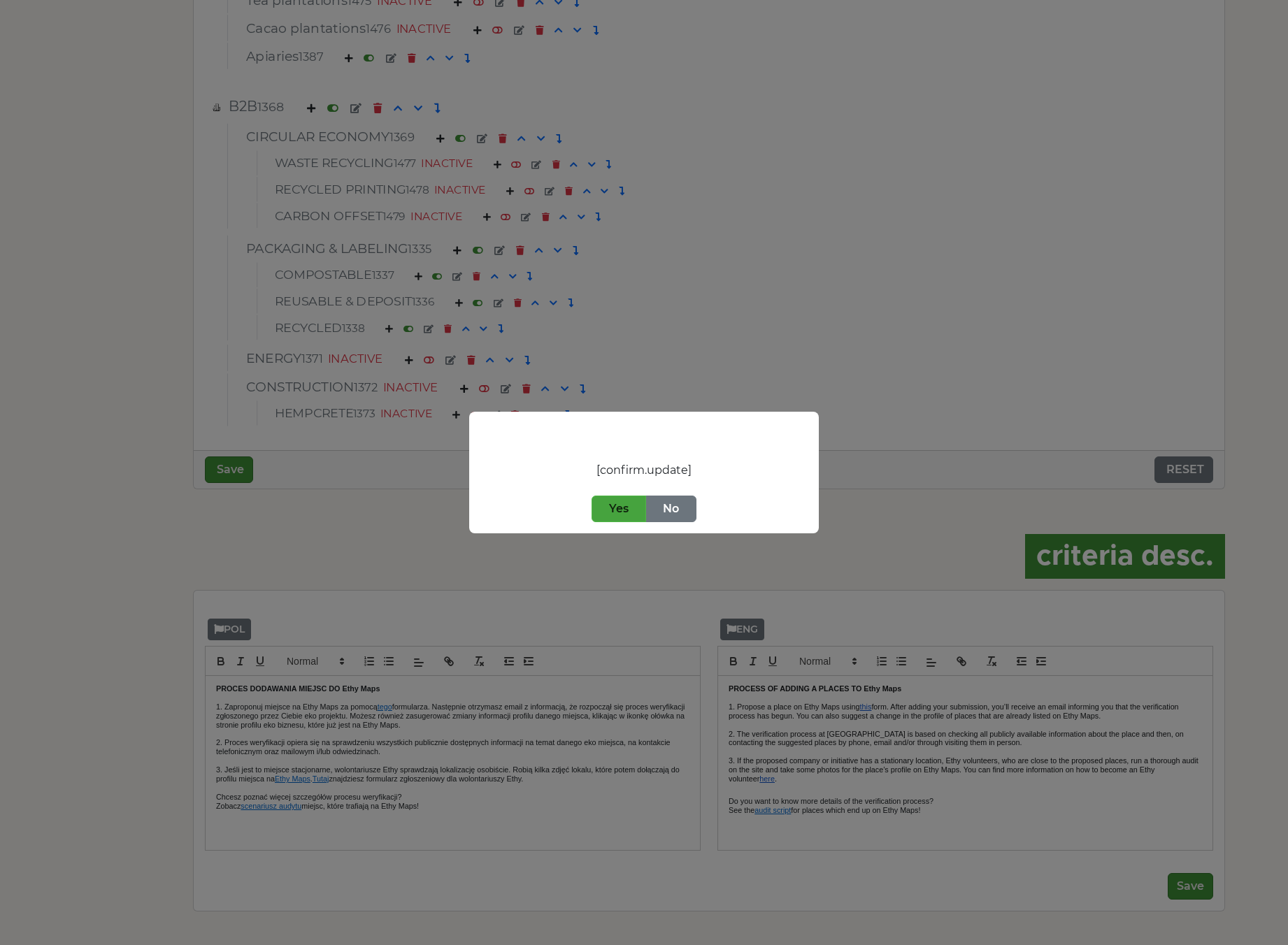
click at [609, 502] on button "Yes" at bounding box center [618, 508] width 54 height 27
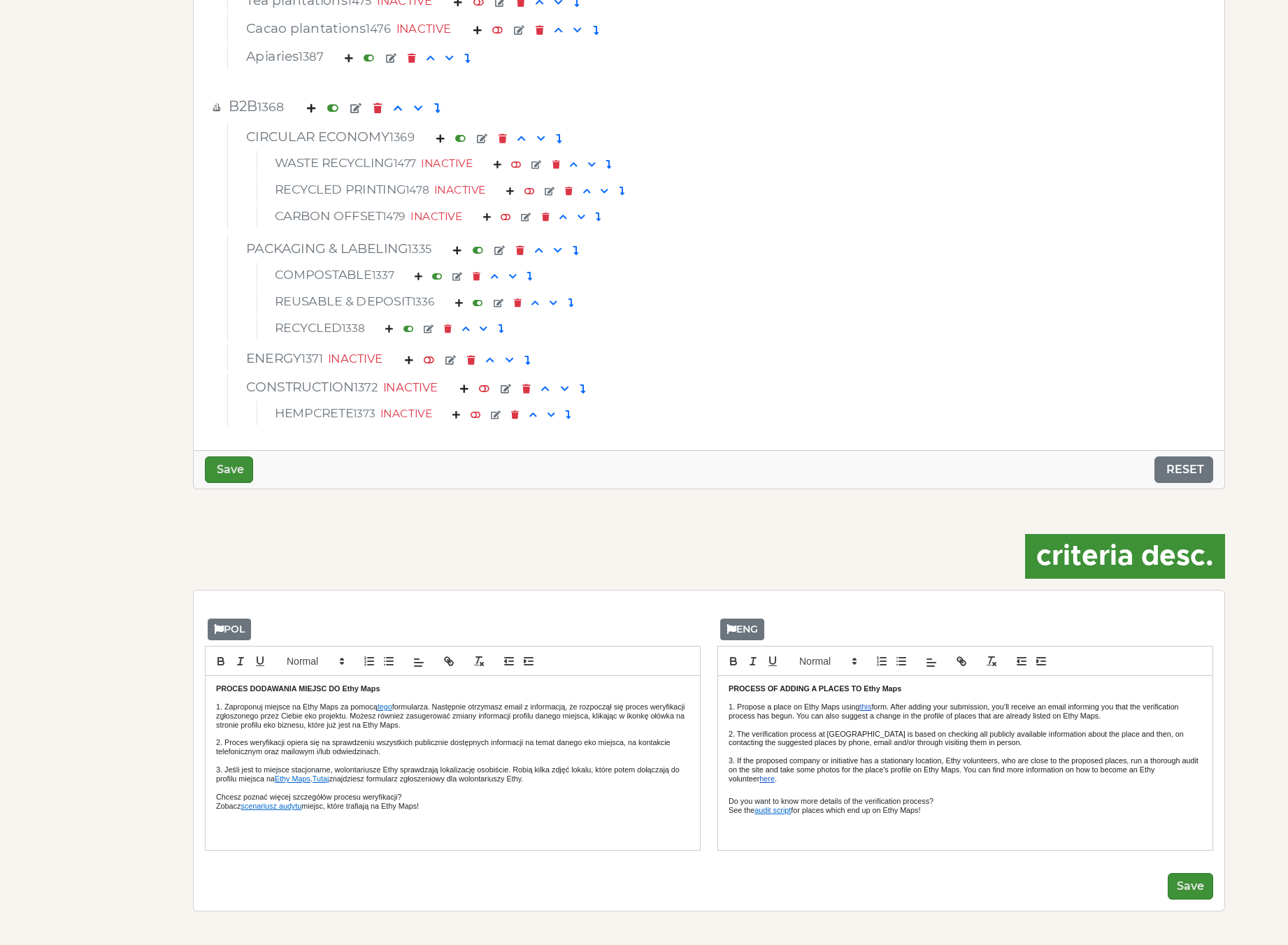
click at [830, 500] on div "criteria desc. POL PROCES DODAWANIA MIEJSC DO Ethy Maps 1. Zaproponuj miejsce n…" at bounding box center [734, 723] width 1101 height 445
click at [240, 466] on button "Save" at bounding box center [229, 469] width 48 height 27
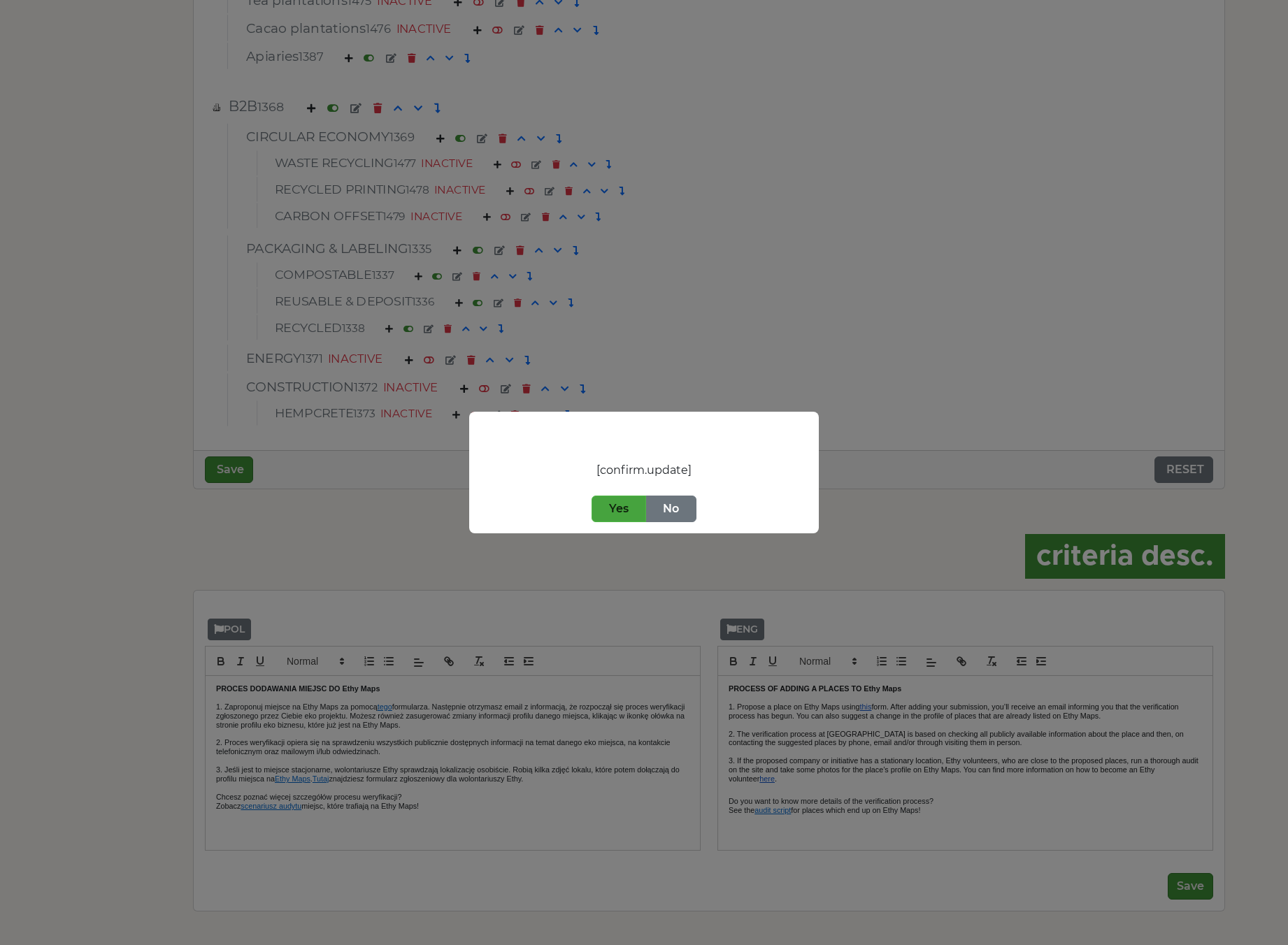
click at [595, 511] on button "Yes" at bounding box center [618, 508] width 54 height 27
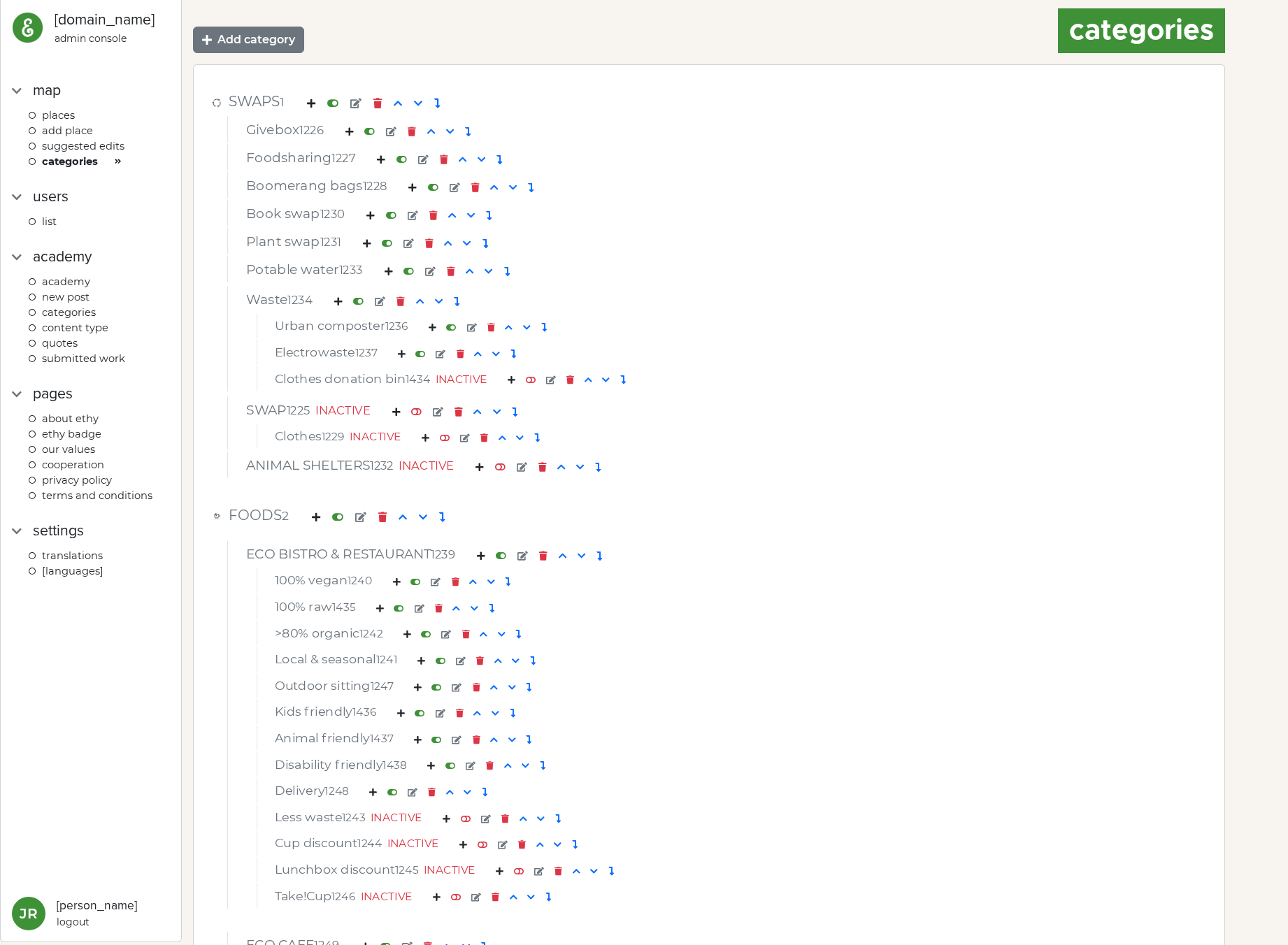
scroll to position [18, 0]
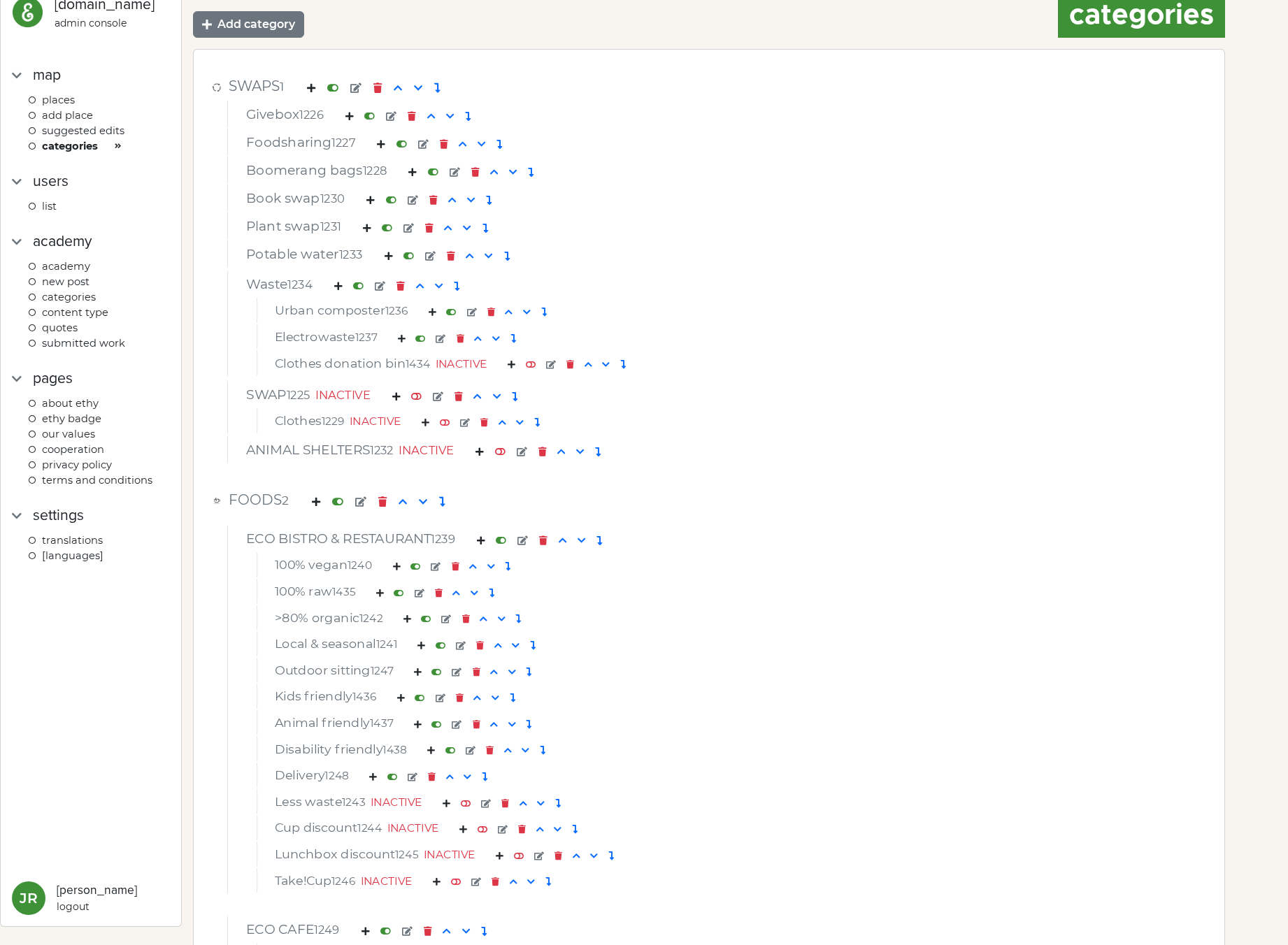
click at [758, 447] on div "ANIMAL SHELTERS 1232 INACTIVE" at bounding box center [709, 452] width 947 height 21
click at [1050, 251] on div "Potable water 1233" at bounding box center [709, 257] width 947 height 21
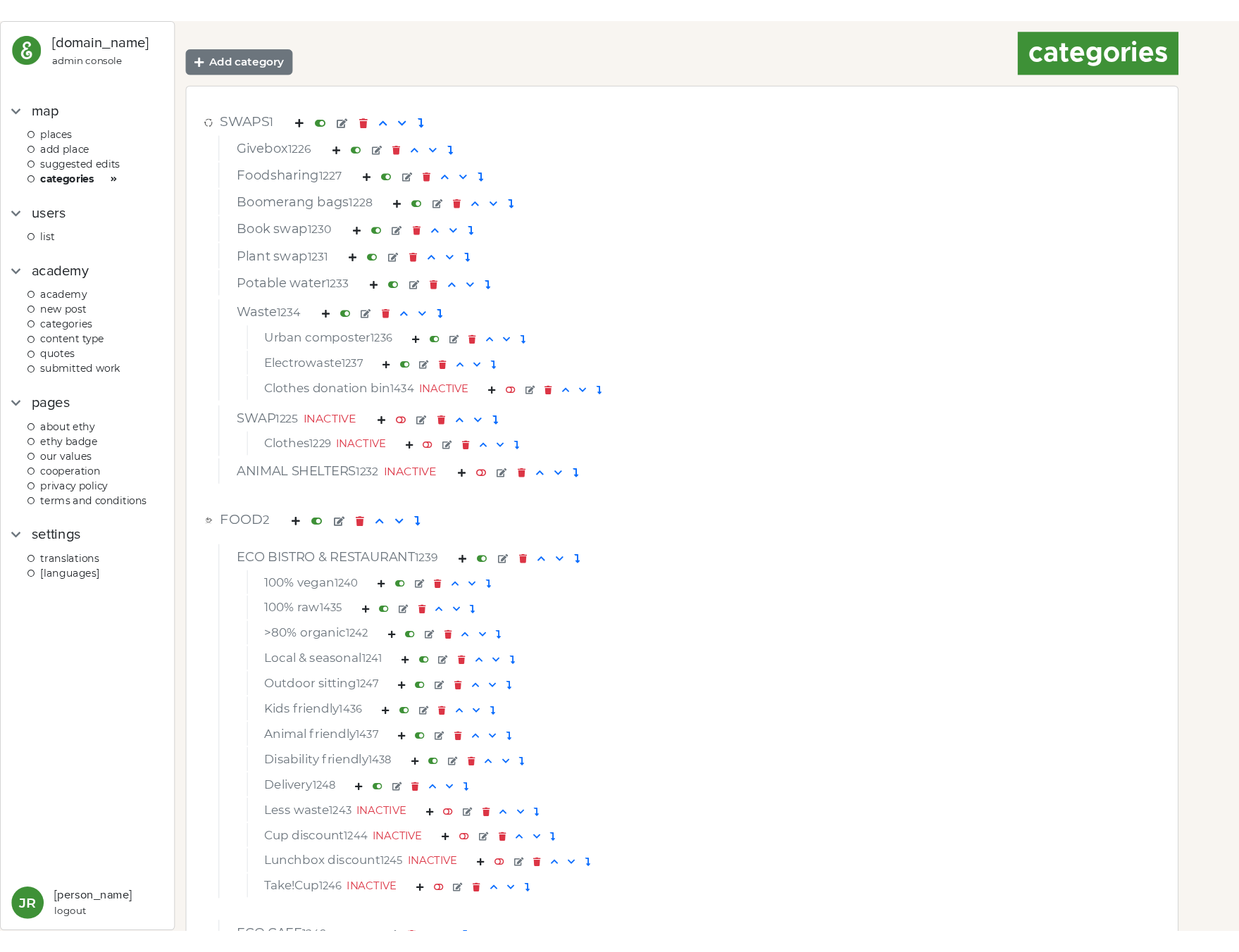
scroll to position [924, 0]
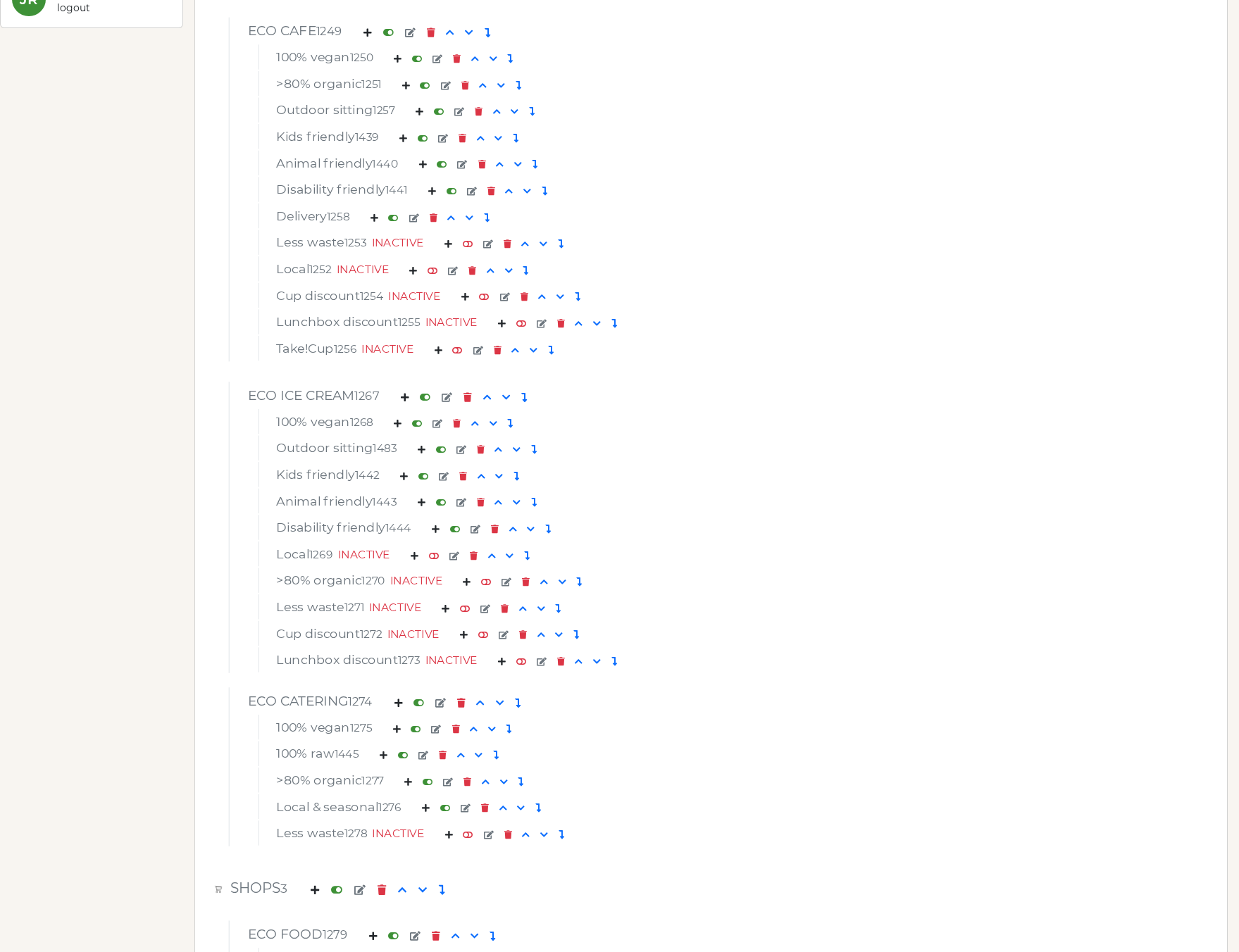
click at [1079, 249] on div "Less waste 1253 INACTIVE" at bounding box center [711, 244] width 891 height 20
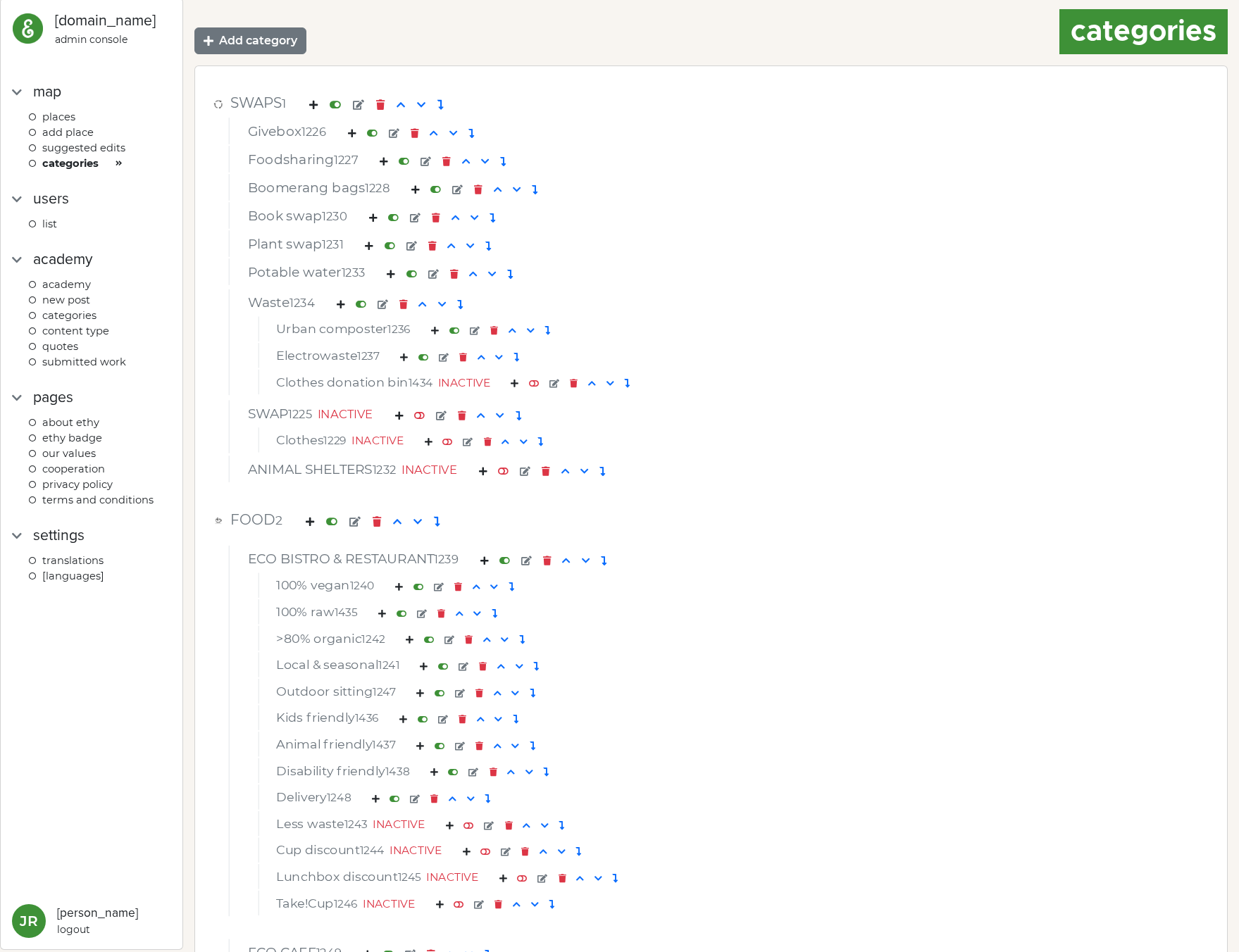
scroll to position [0, 0]
click at [246, 84] on div "SWAPS 1 Givebox 1226 Foodsharing 1227 Boomerang bags 1228 Book swap 1230 Plant …" at bounding box center [711, 288] width 1009 height 417
click at [359, 528] on em at bounding box center [354, 523] width 11 height 10
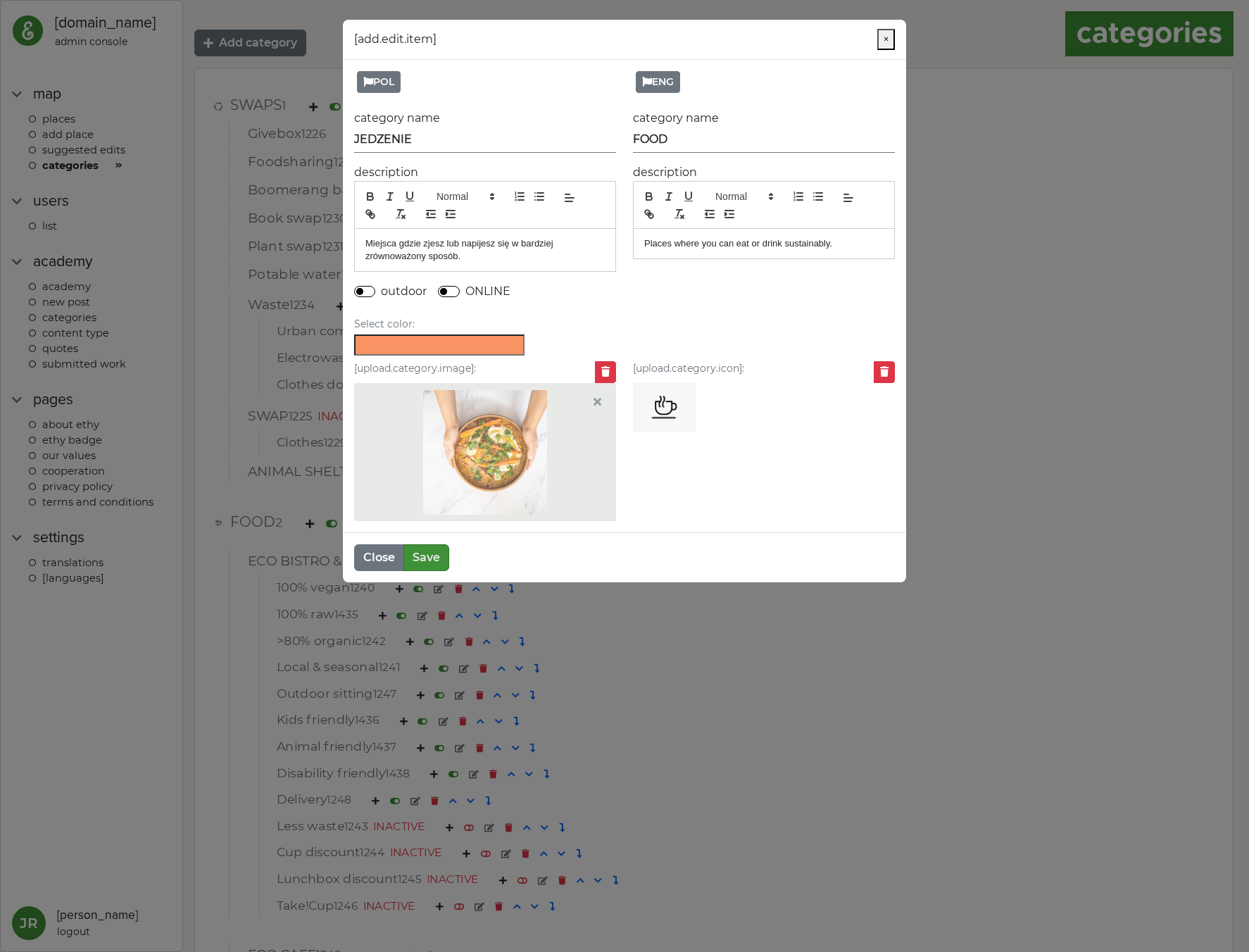
click at [887, 34] on span "×" at bounding box center [886, 39] width 7 height 13
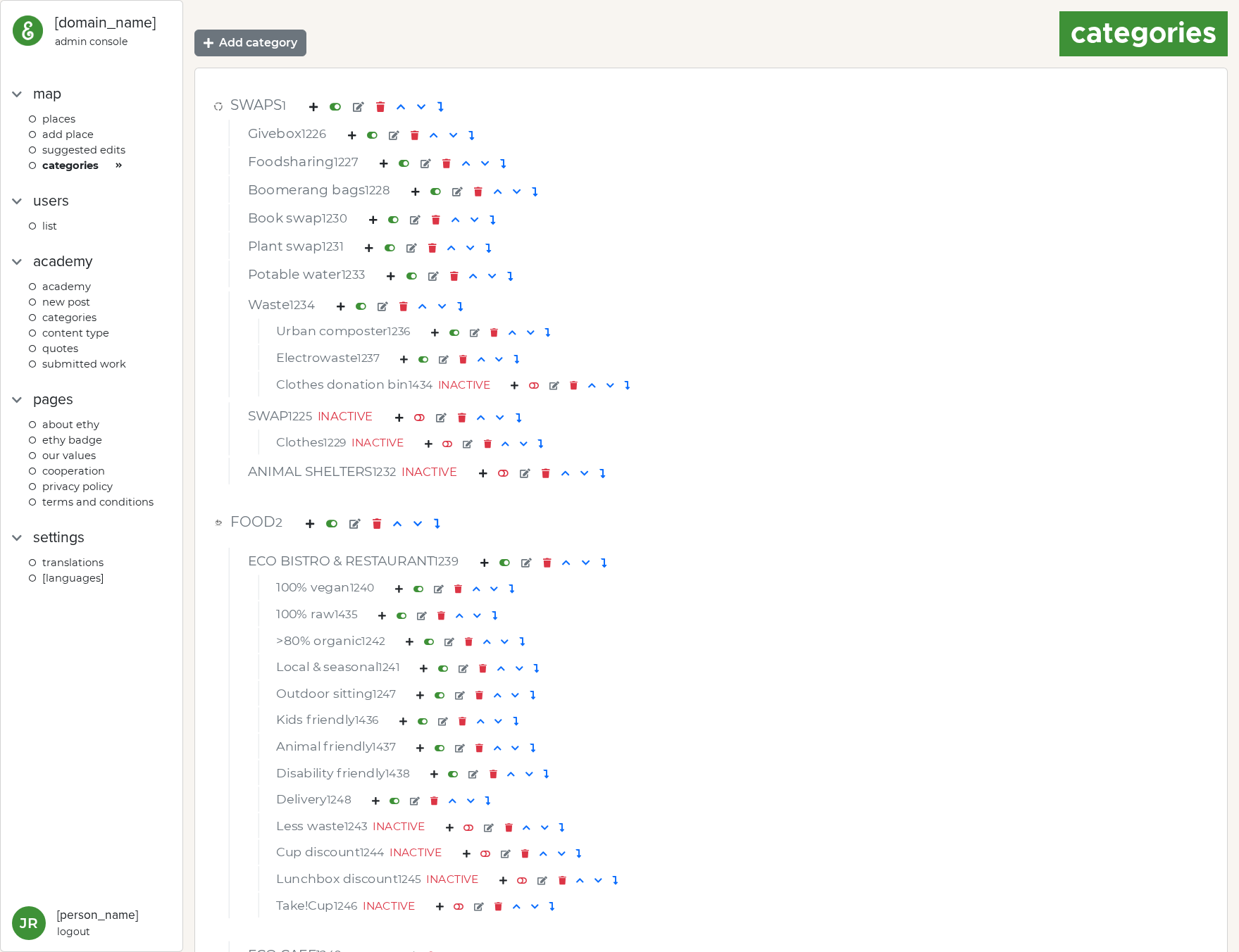
click at [88, 151] on span "Suggested edits" at bounding box center [84, 149] width 83 height 12
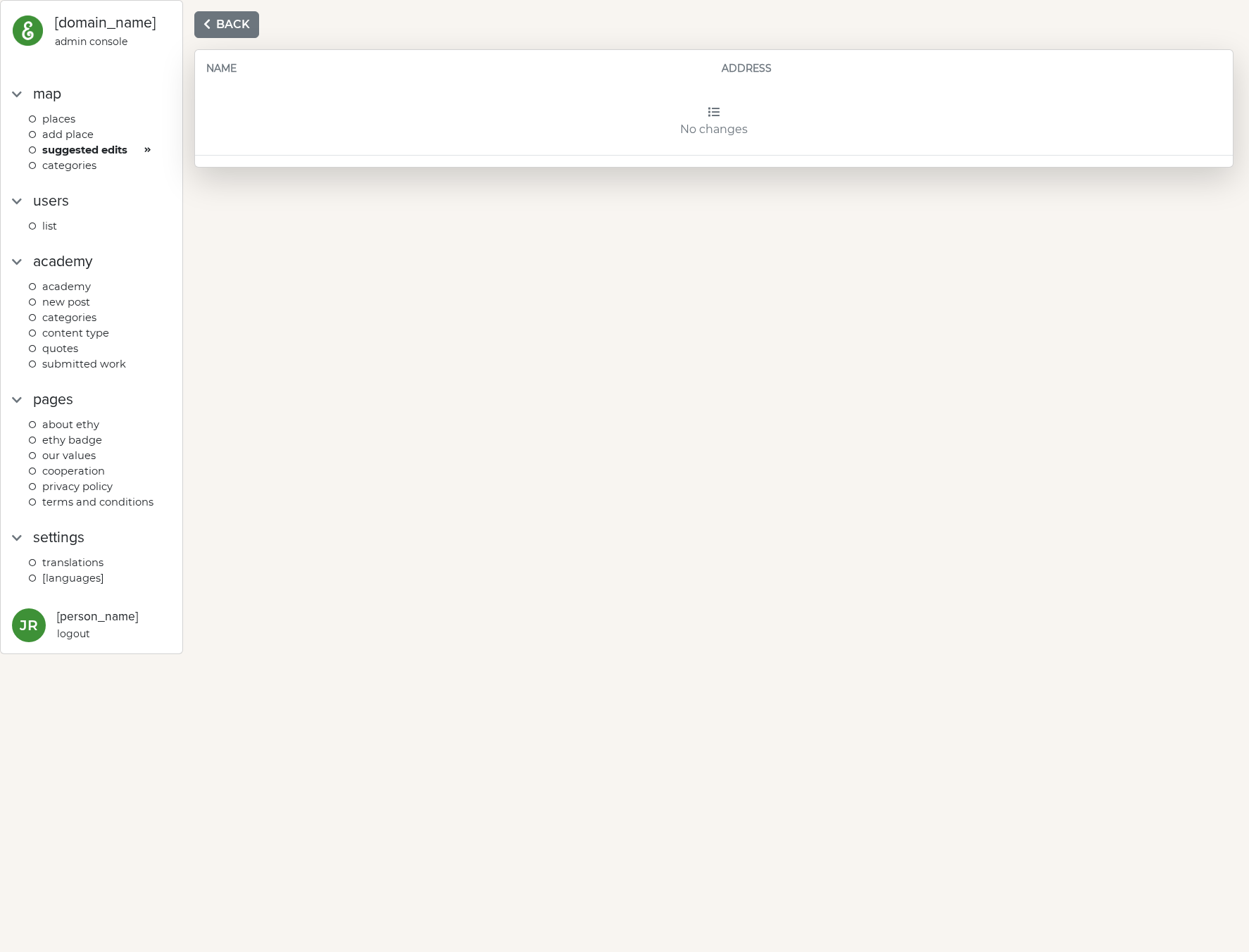
click at [79, 167] on span "categories" at bounding box center [70, 165] width 54 height 12
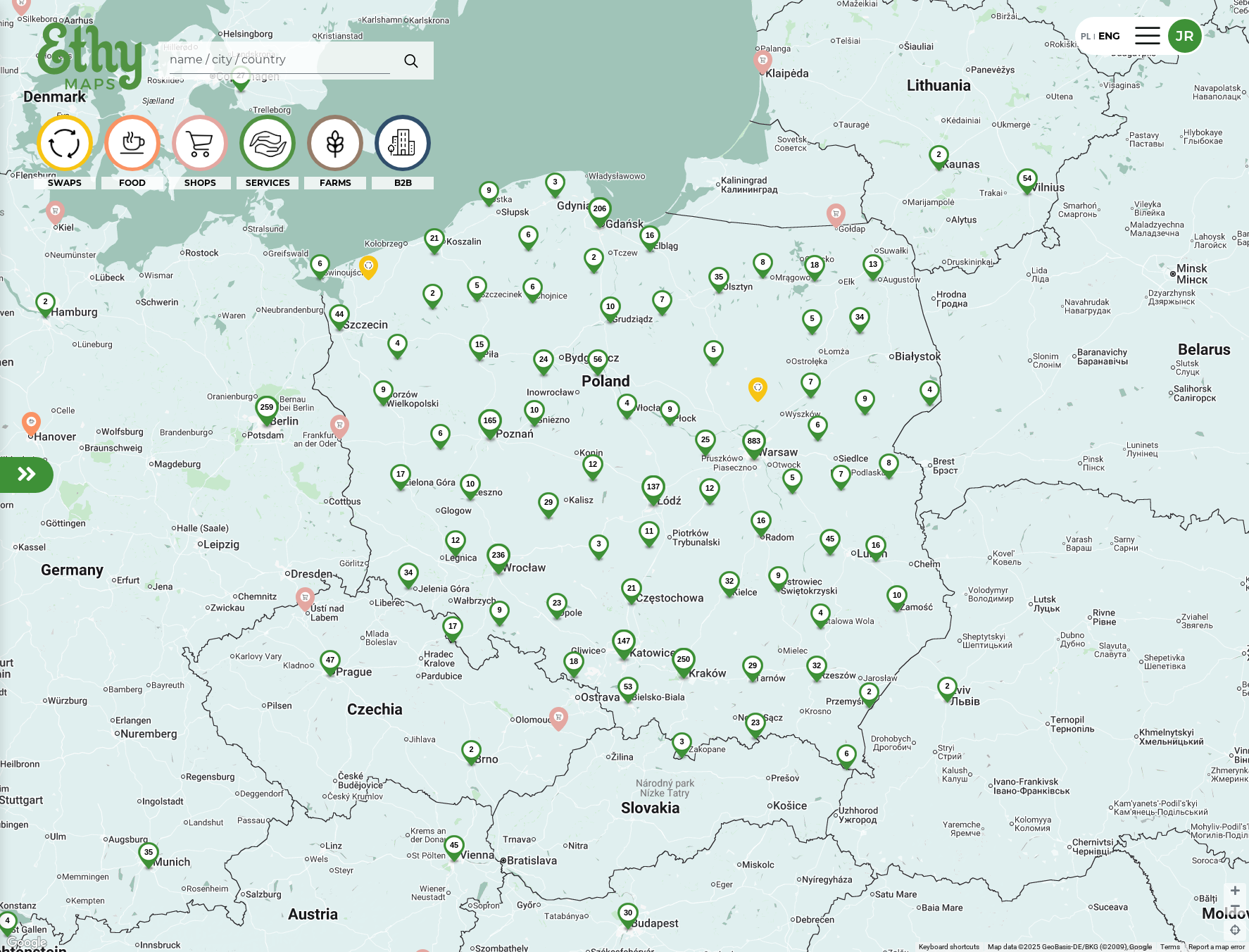
click at [42, 474] on div at bounding box center [26, 475] width 53 height 36
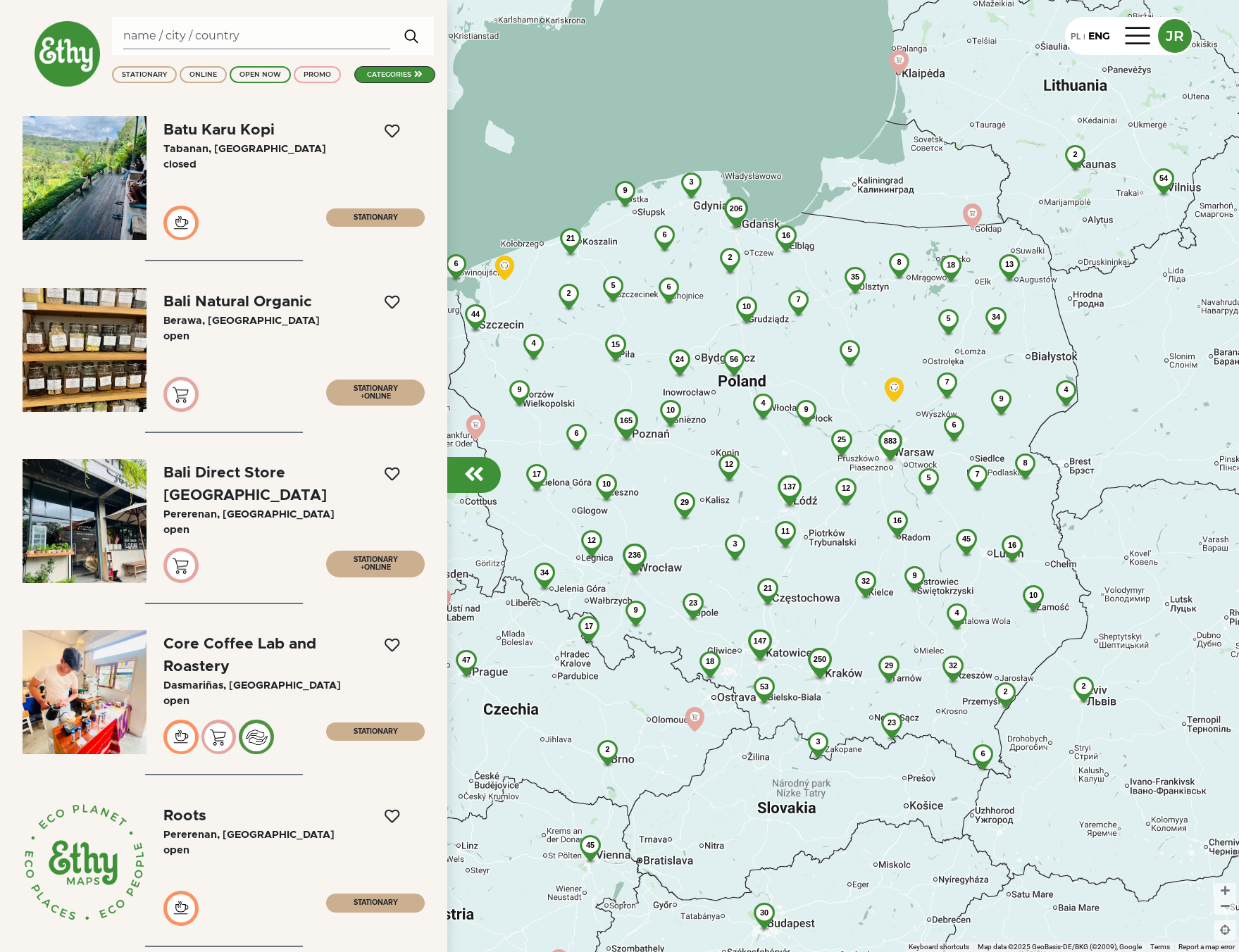
click at [402, 72] on div "categories" at bounding box center [389, 74] width 45 height 10
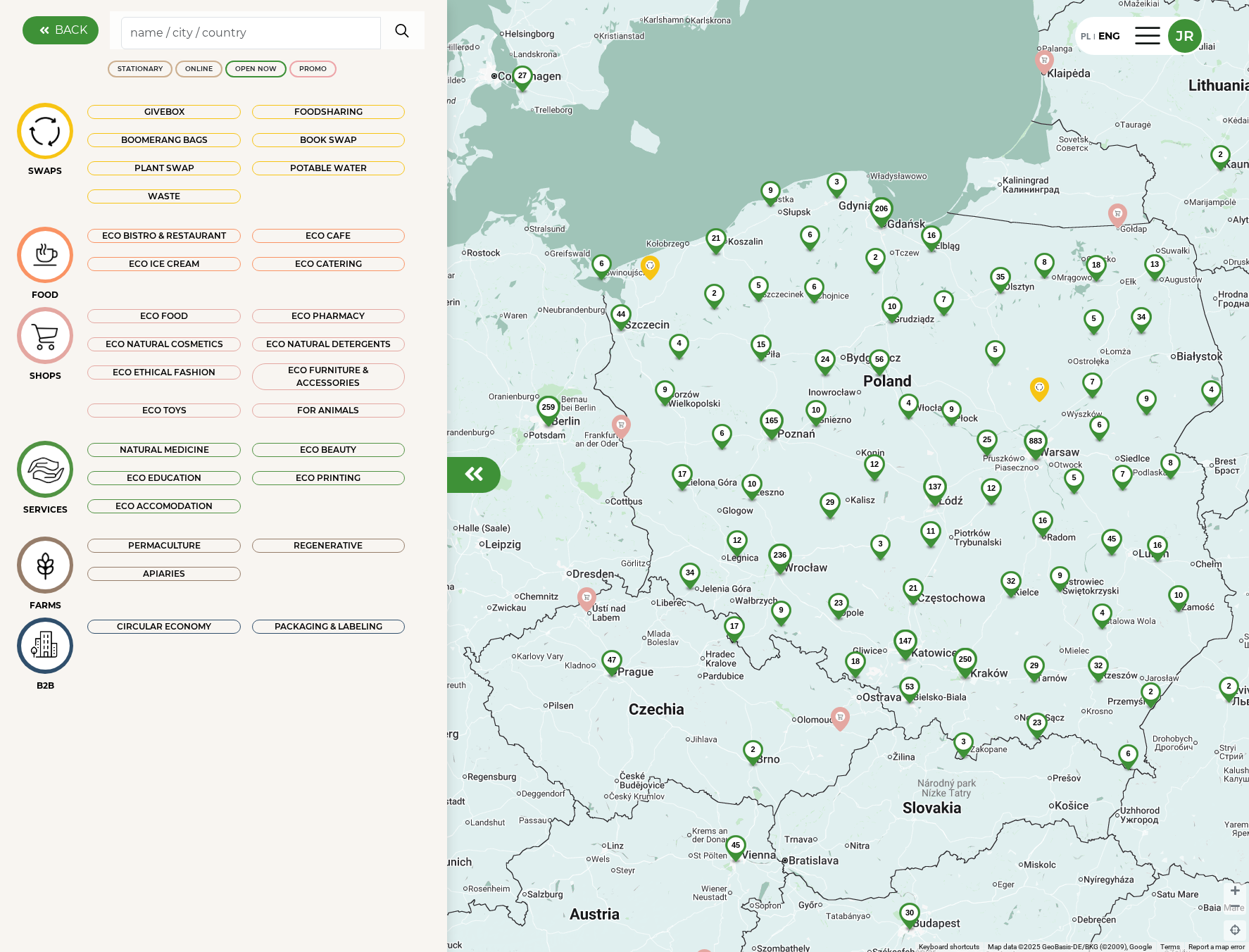
click at [184, 113] on div "Givebox" at bounding box center [163, 111] width 153 height 14
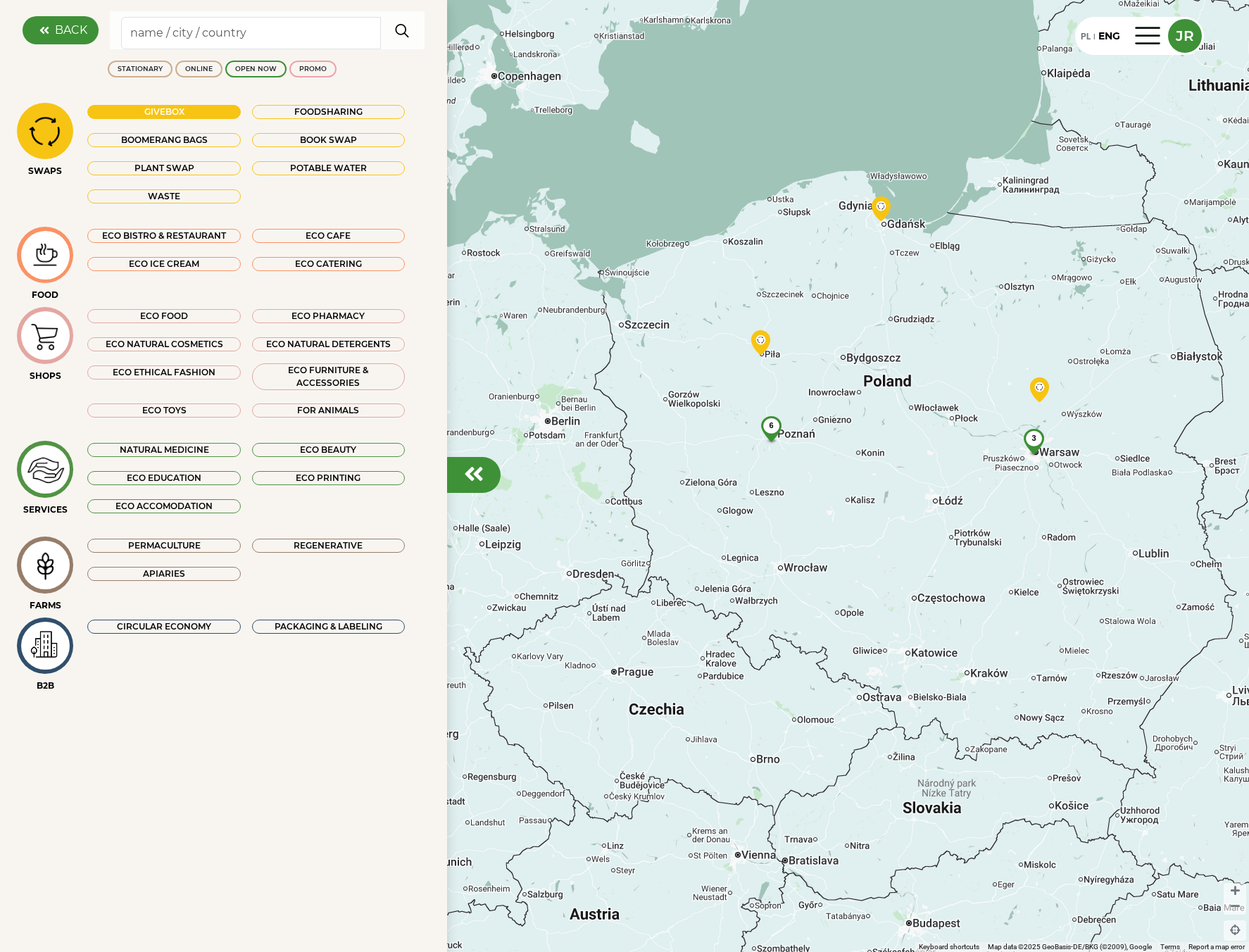
click at [285, 108] on div "Foodsharing" at bounding box center [329, 111] width 153 height 14
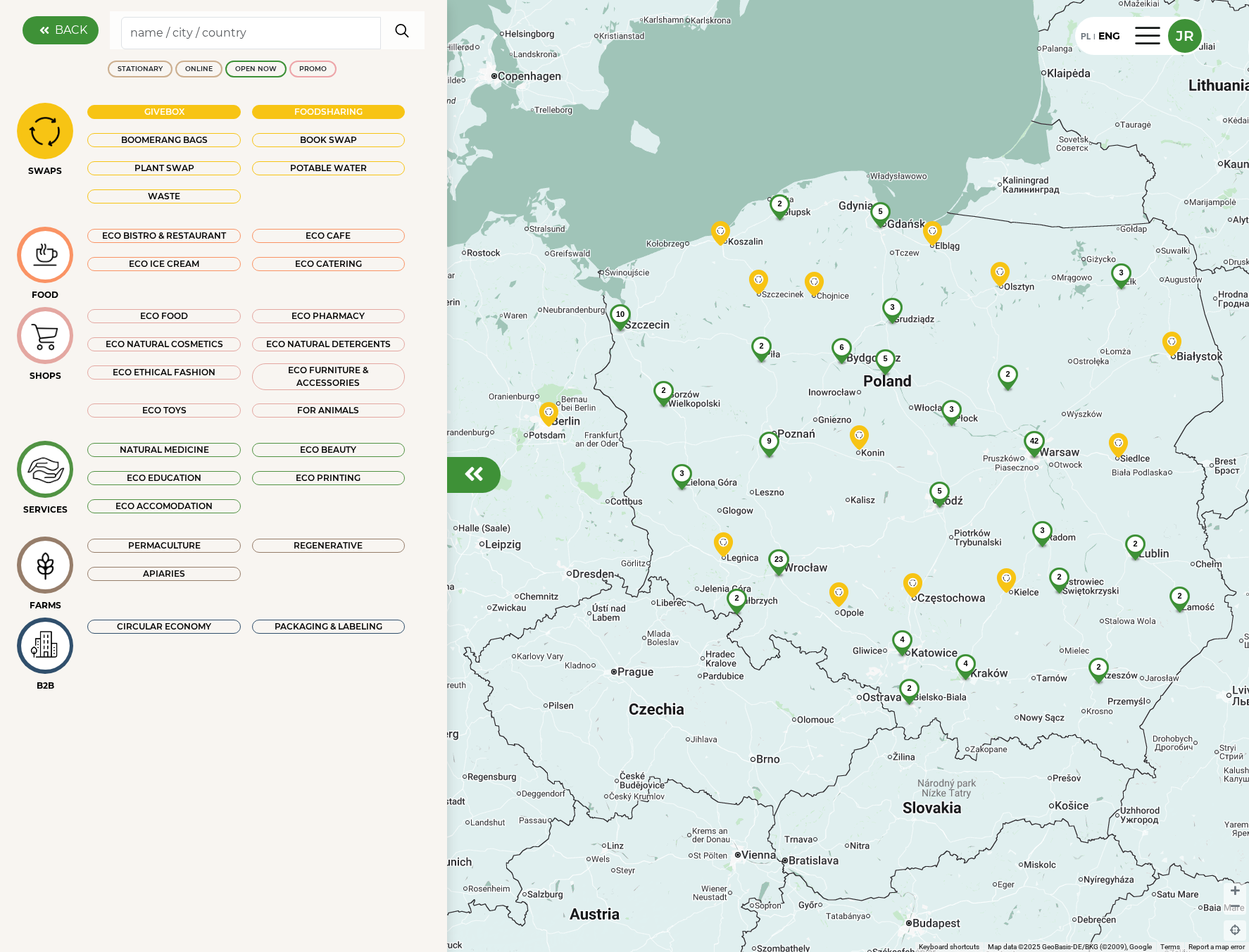
click at [285, 108] on div "Foodsharing" at bounding box center [329, 111] width 153 height 14
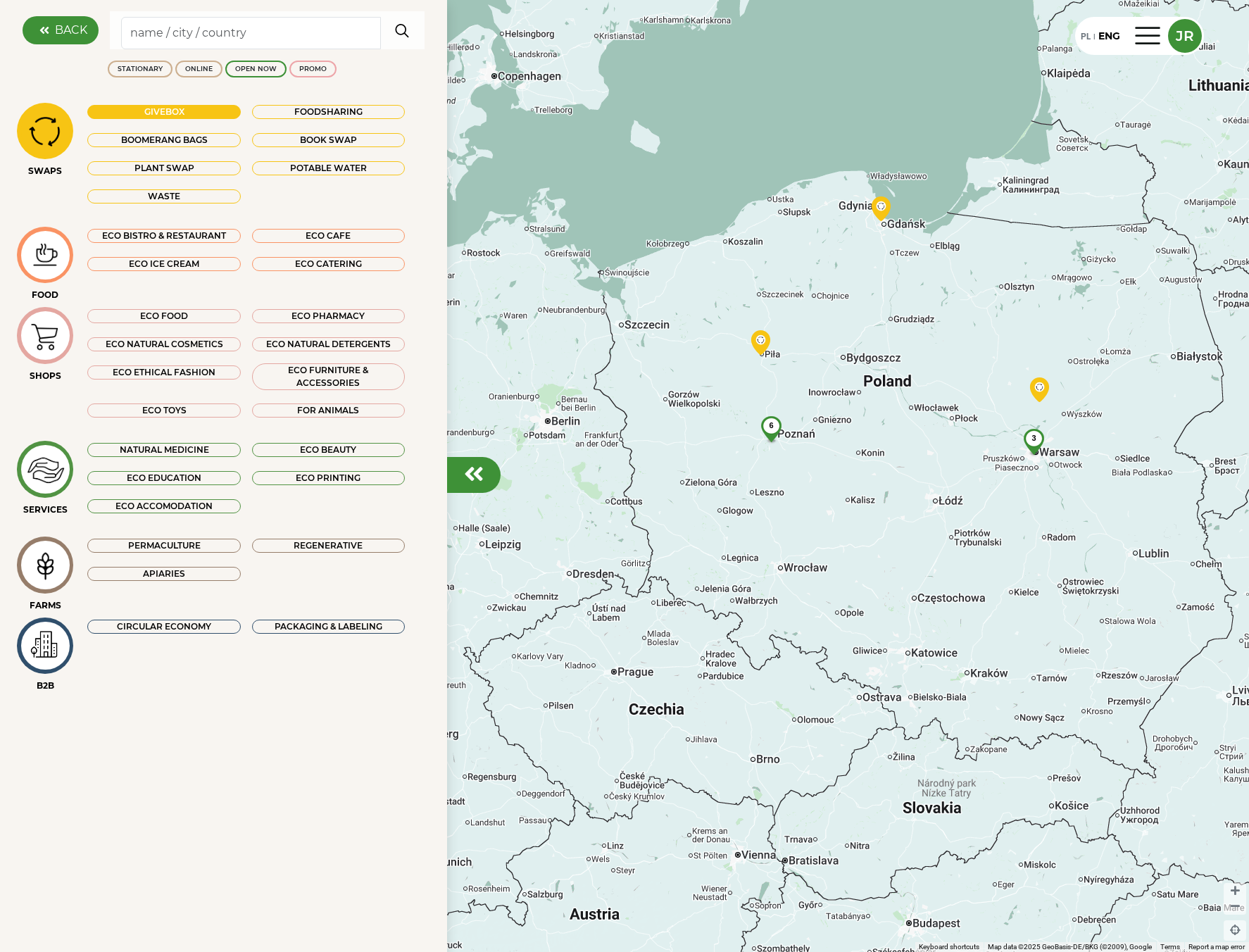
click at [285, 108] on div "Foodsharing" at bounding box center [329, 111] width 153 height 14
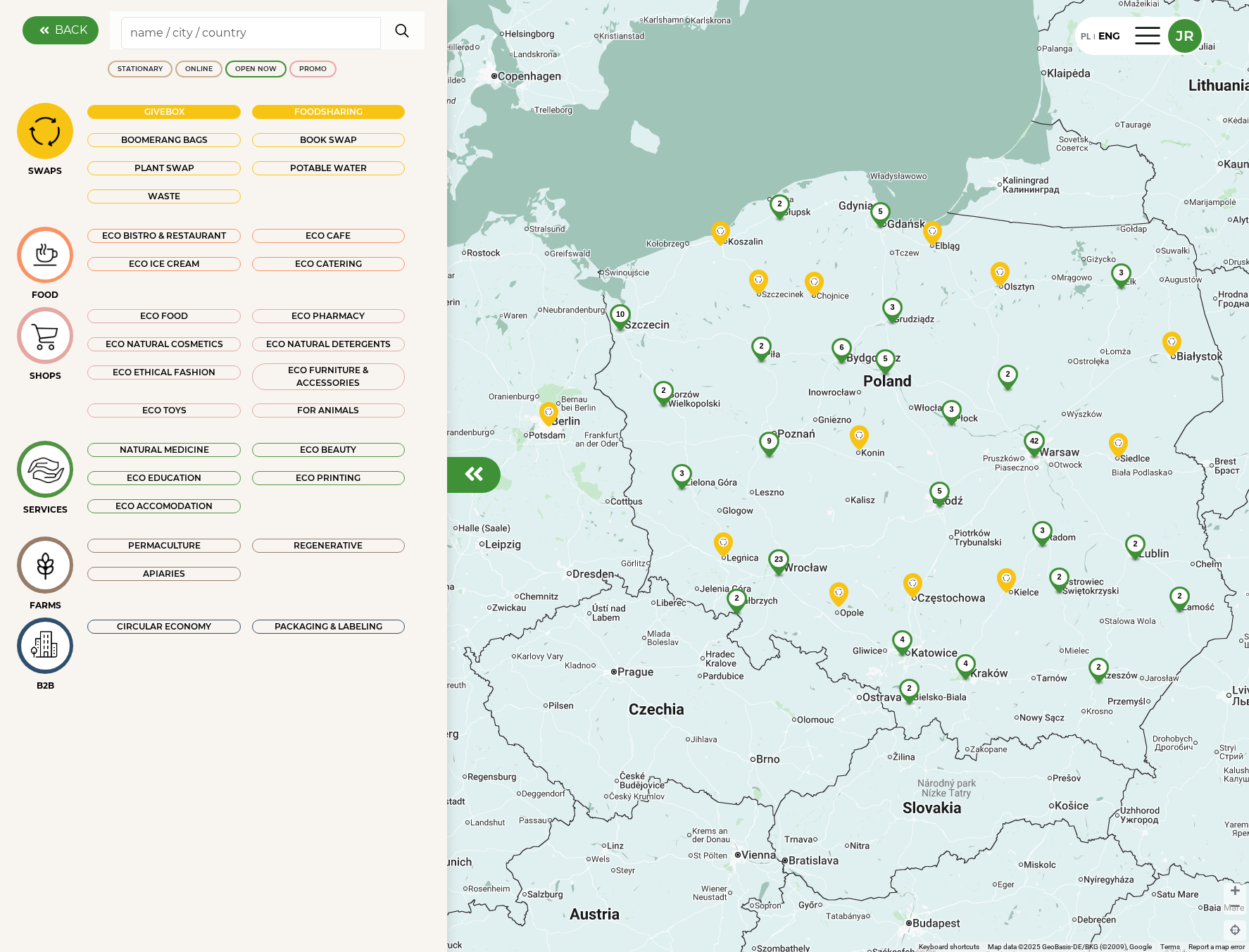
click at [285, 108] on div "Foodsharing" at bounding box center [329, 111] width 153 height 14
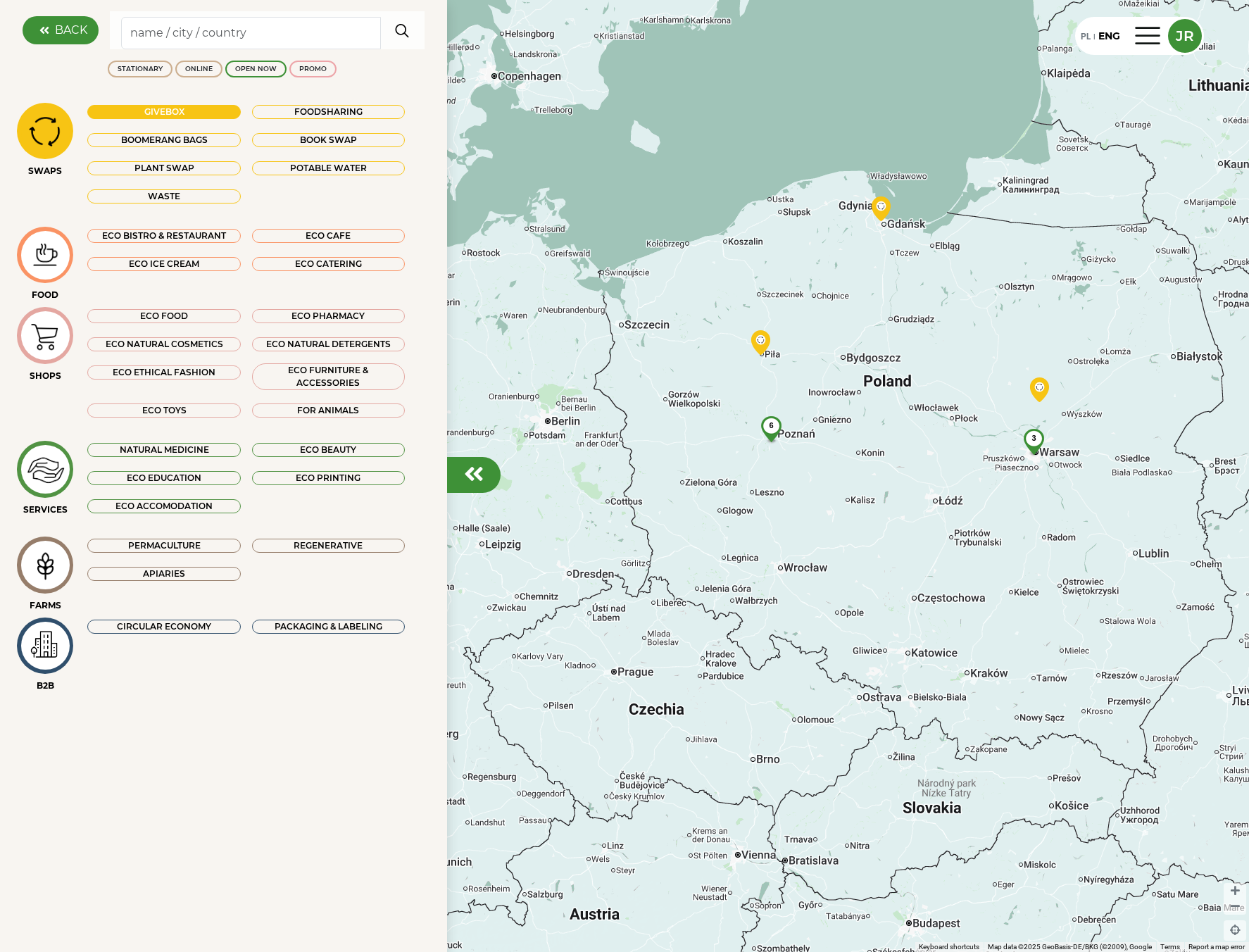
click at [218, 112] on div "Givebox" at bounding box center [163, 111] width 153 height 14
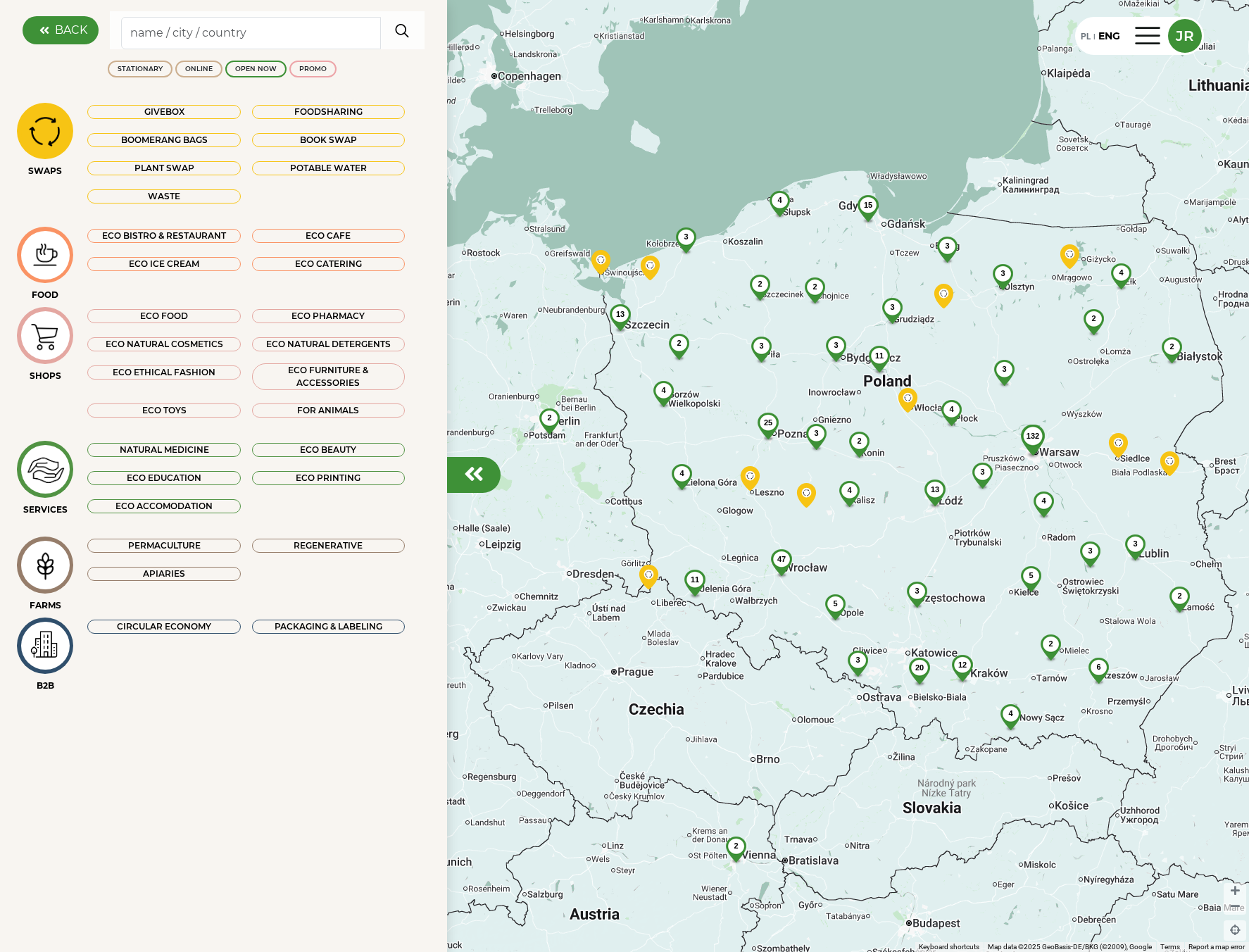
click at [213, 541] on div "Permaculture" at bounding box center [163, 545] width 153 height 14
click at [47, 149] on img at bounding box center [45, 131] width 47 height 41
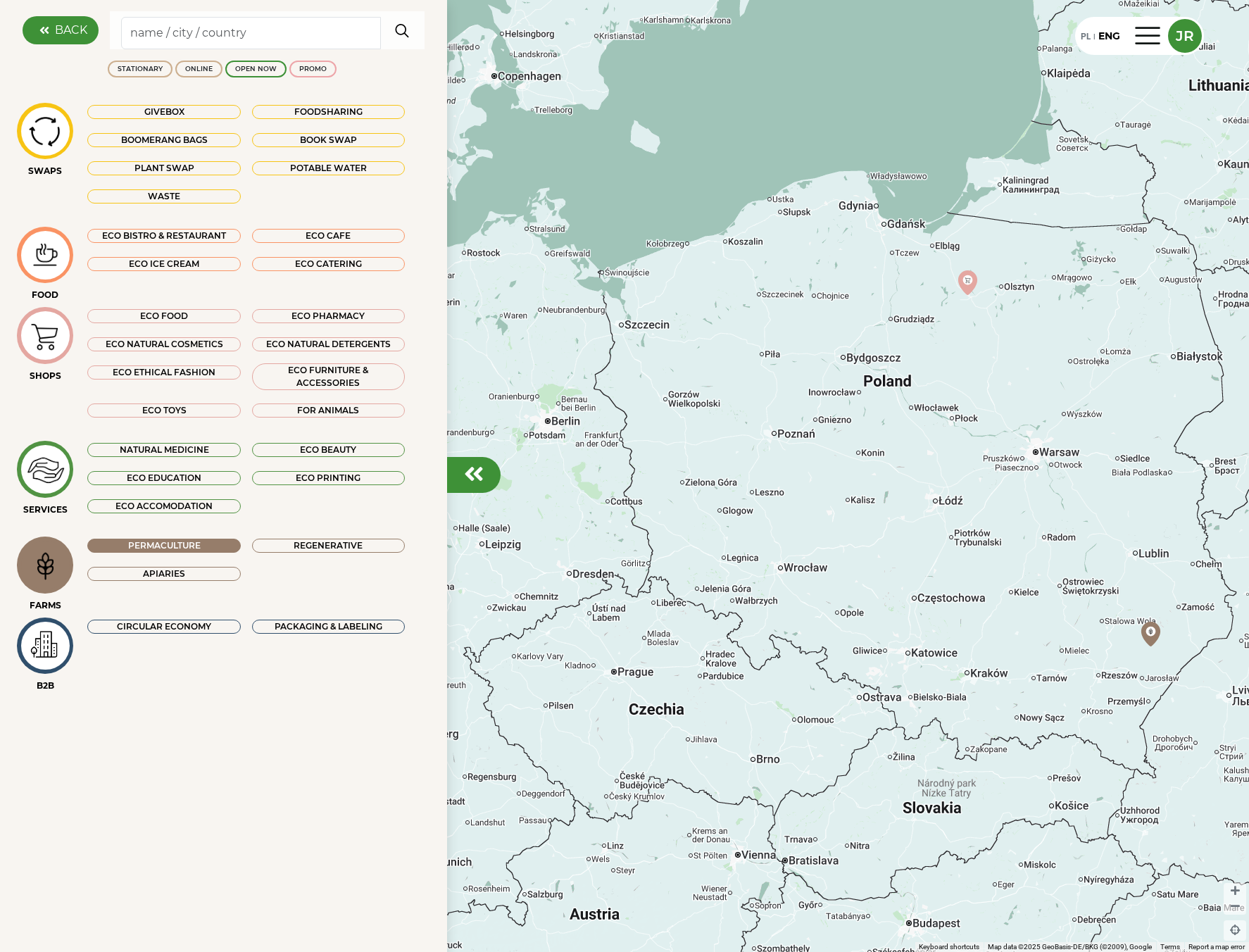
click at [327, 546] on div "Regenerative" at bounding box center [329, 545] width 153 height 14
click at [289, 547] on div "Regenerative" at bounding box center [329, 545] width 153 height 14
click at [230, 546] on div "Permaculture" at bounding box center [163, 545] width 153 height 14
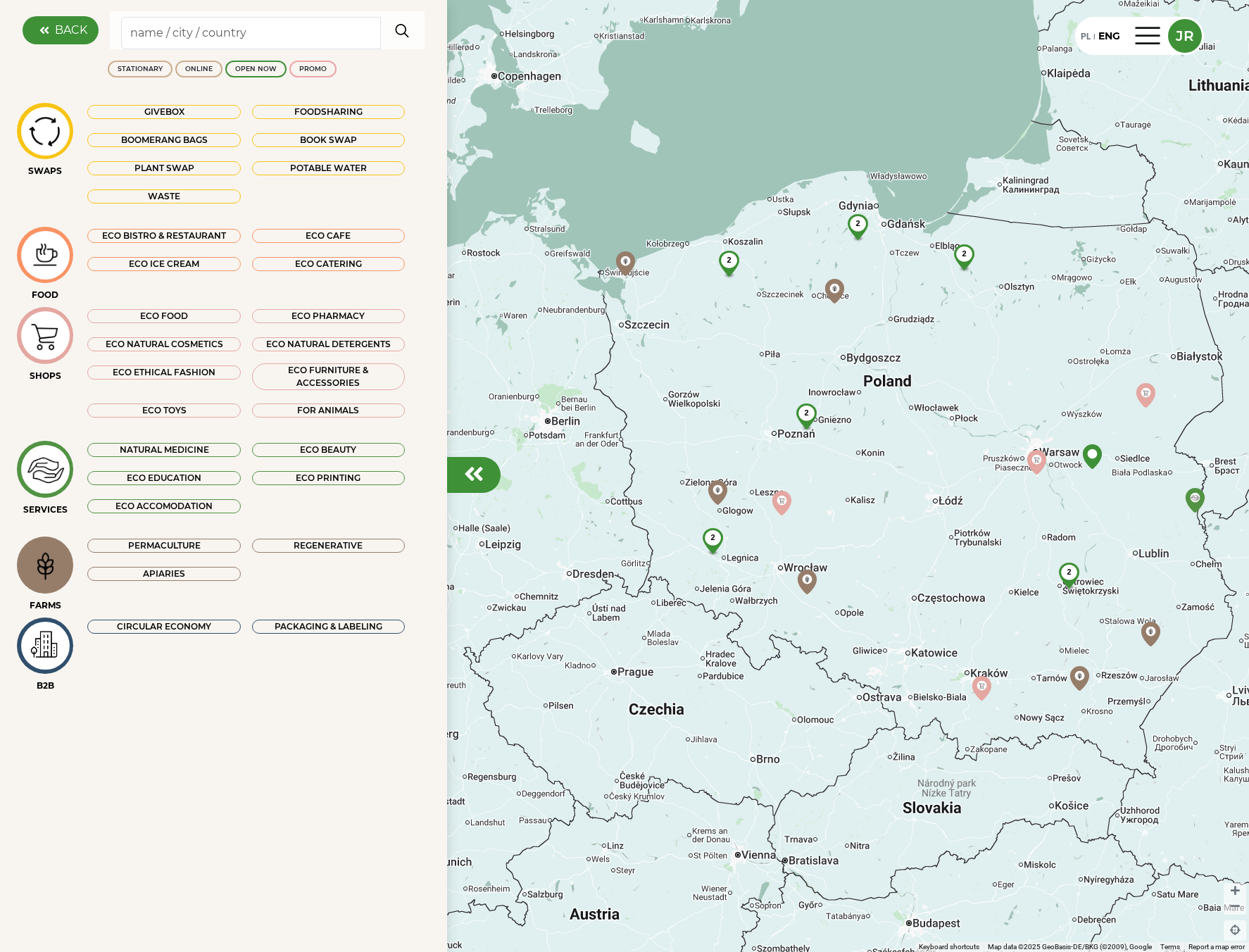
click at [222, 571] on div "Apiaries" at bounding box center [163, 574] width 153 height 14
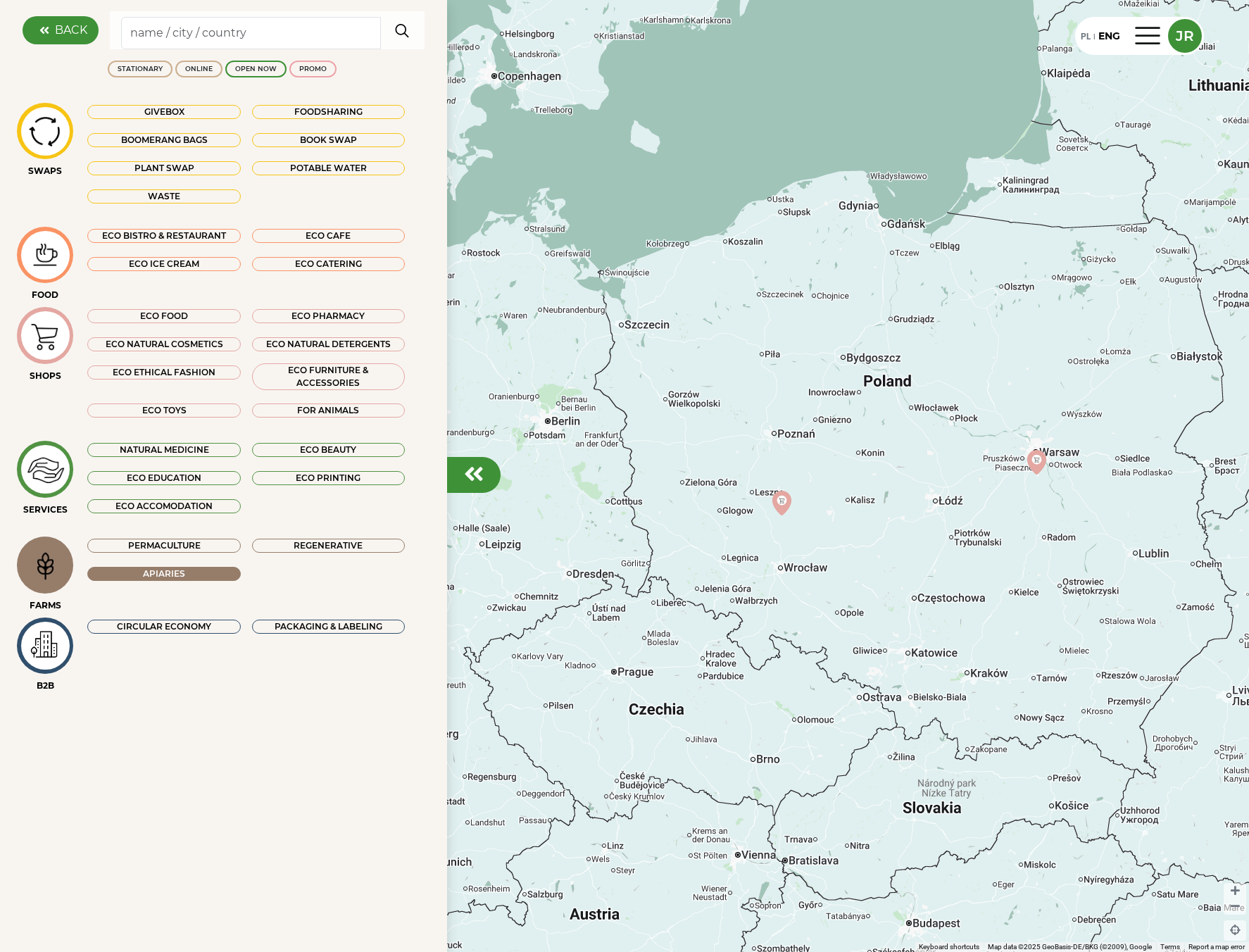
click at [221, 571] on div "Apiaries" at bounding box center [163, 574] width 153 height 14
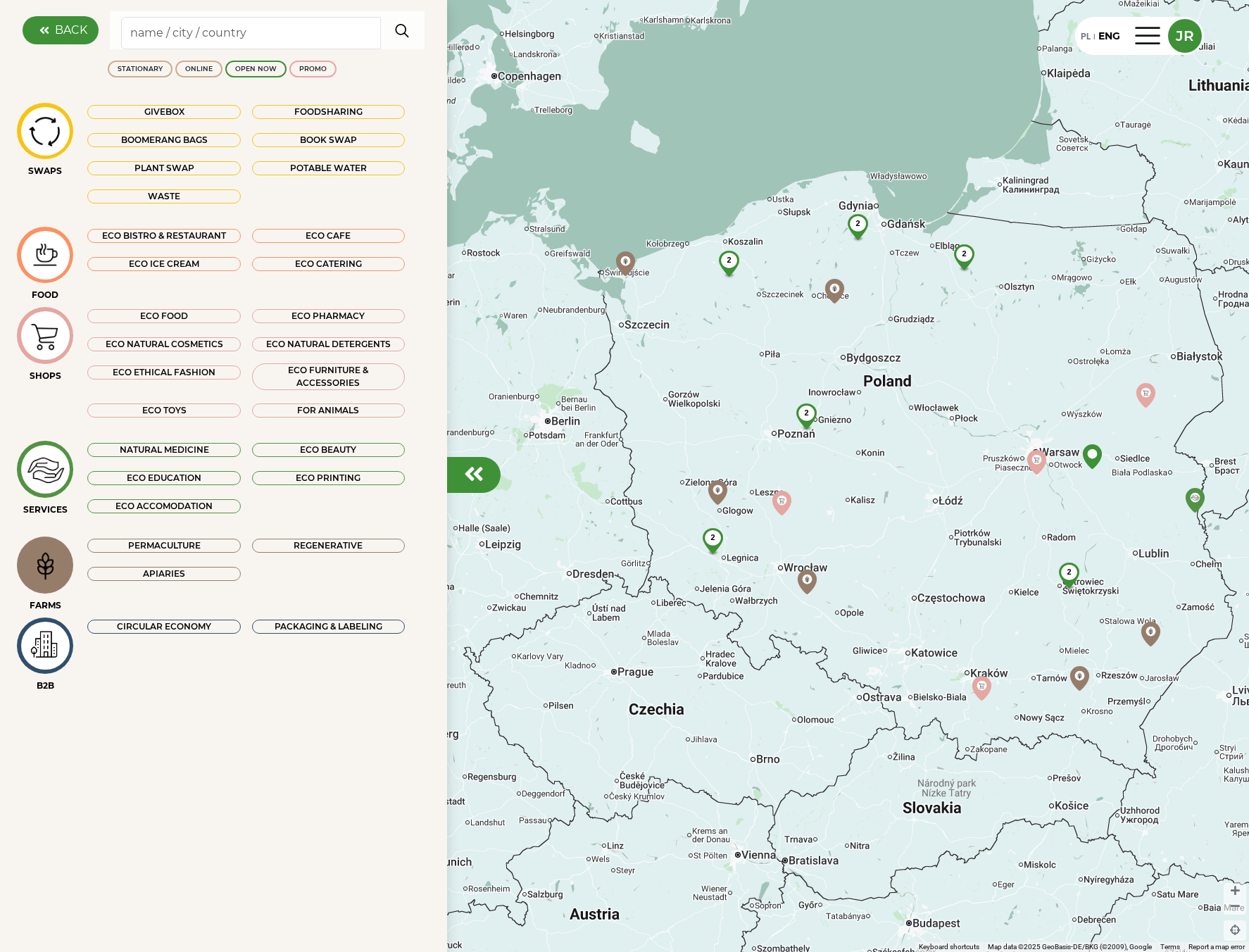
click at [124, 599] on div "FARMS Permaculture Regenerative Apiaries" at bounding box center [226, 574] width 419 height 75
click at [138, 577] on div "Apiaries" at bounding box center [163, 574] width 153 height 14
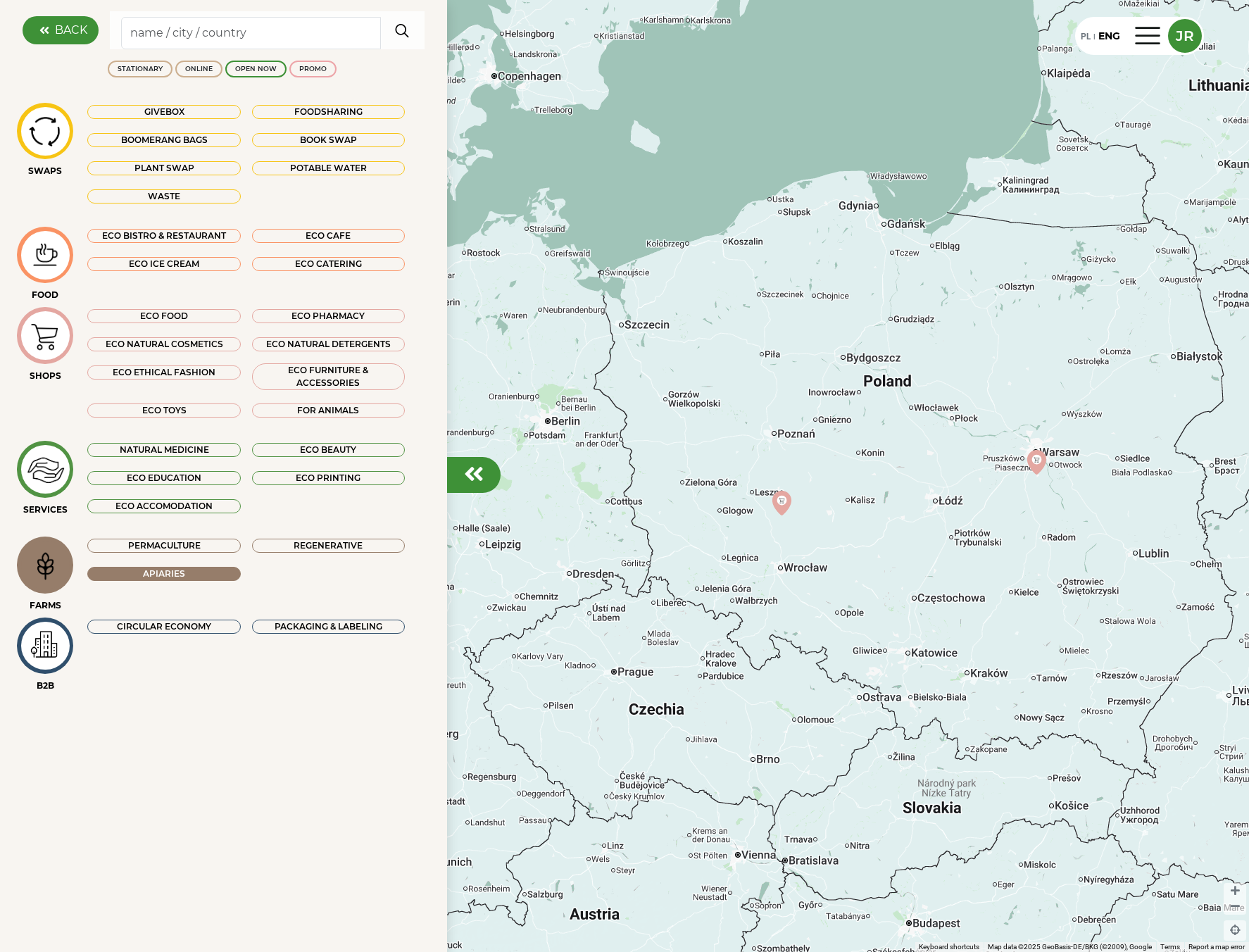
click at [139, 573] on div "Apiaries" at bounding box center [163, 574] width 153 height 14
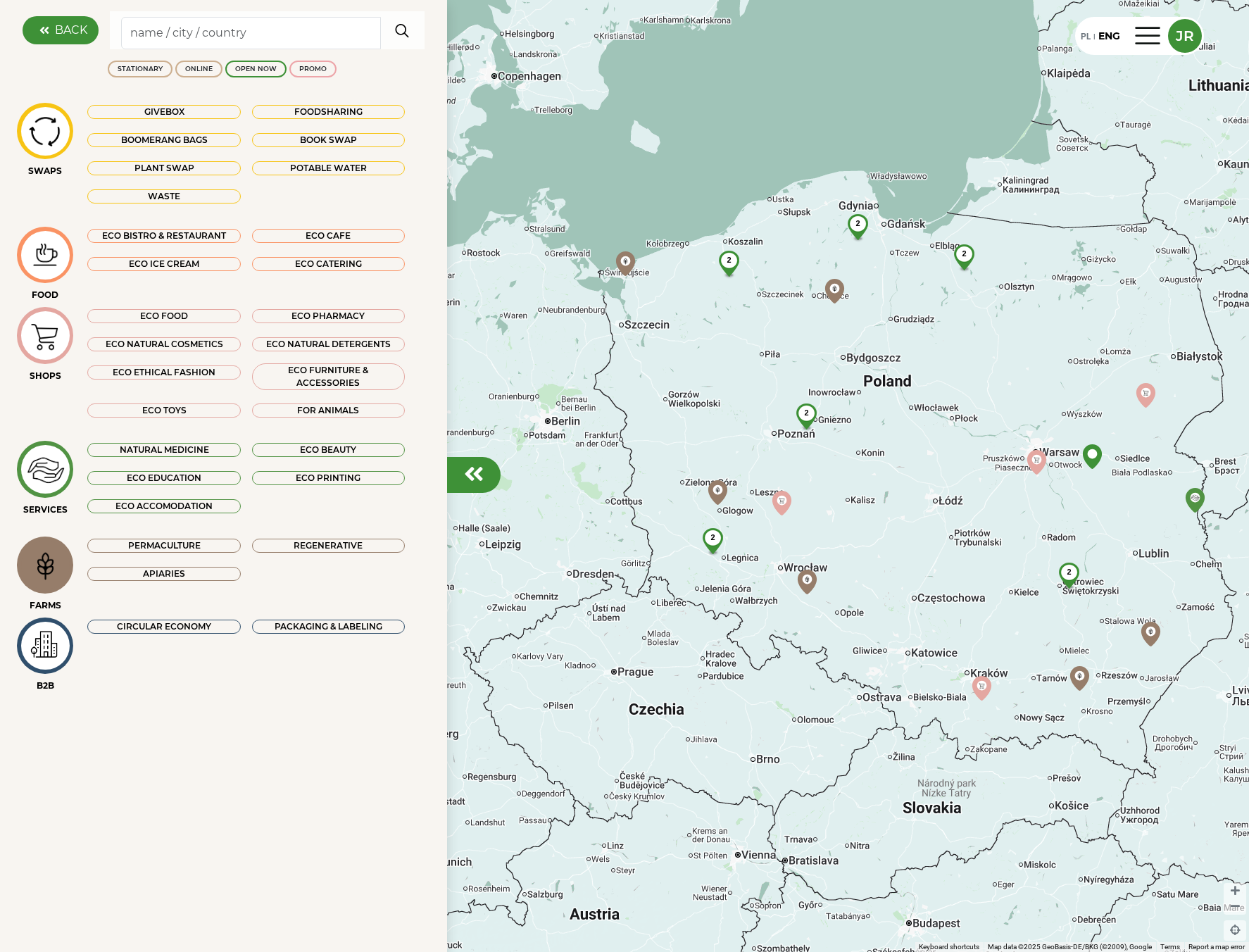
click at [144, 577] on div "Apiaries" at bounding box center [163, 574] width 153 height 14
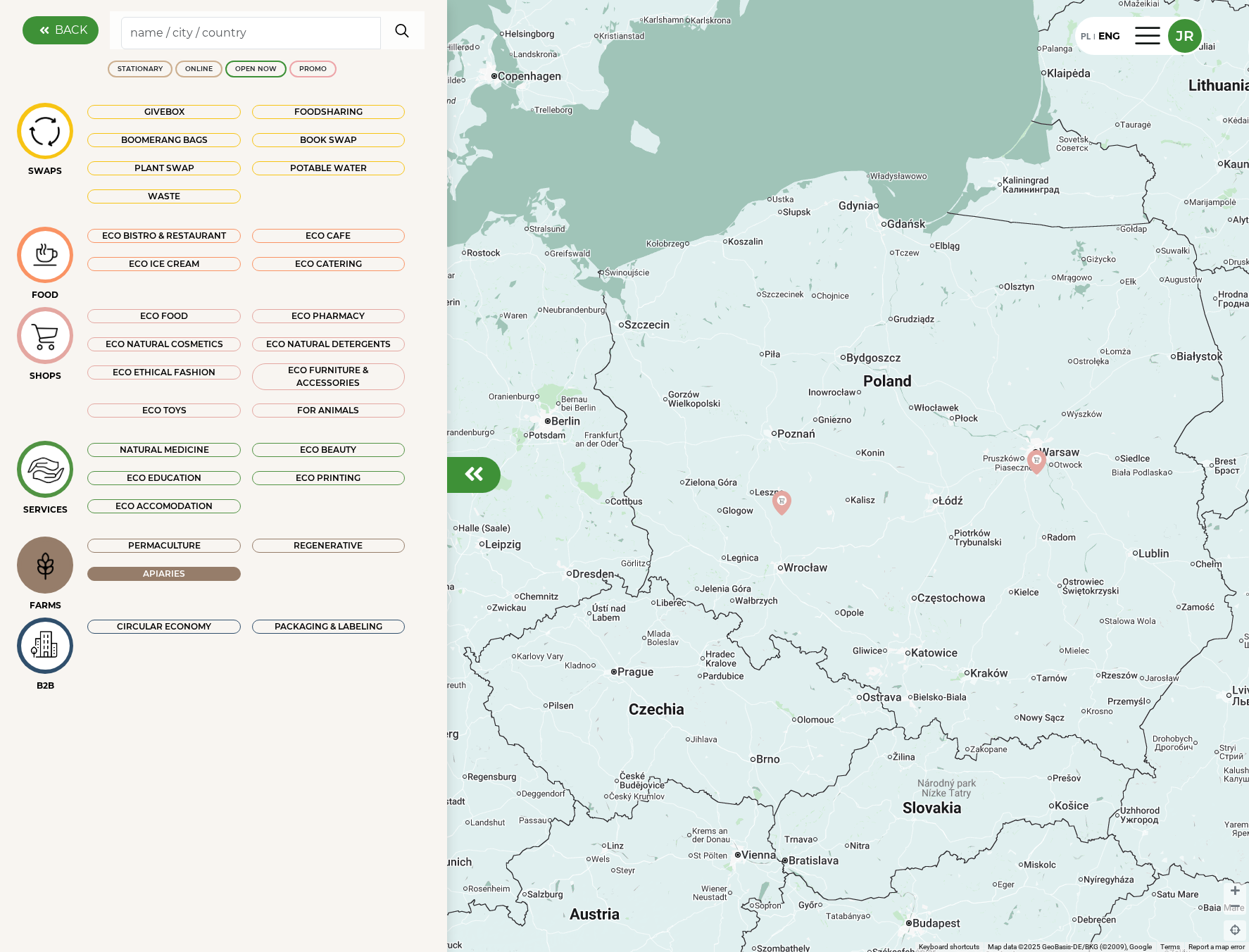
click at [170, 570] on div "Apiaries" at bounding box center [163, 574] width 153 height 14
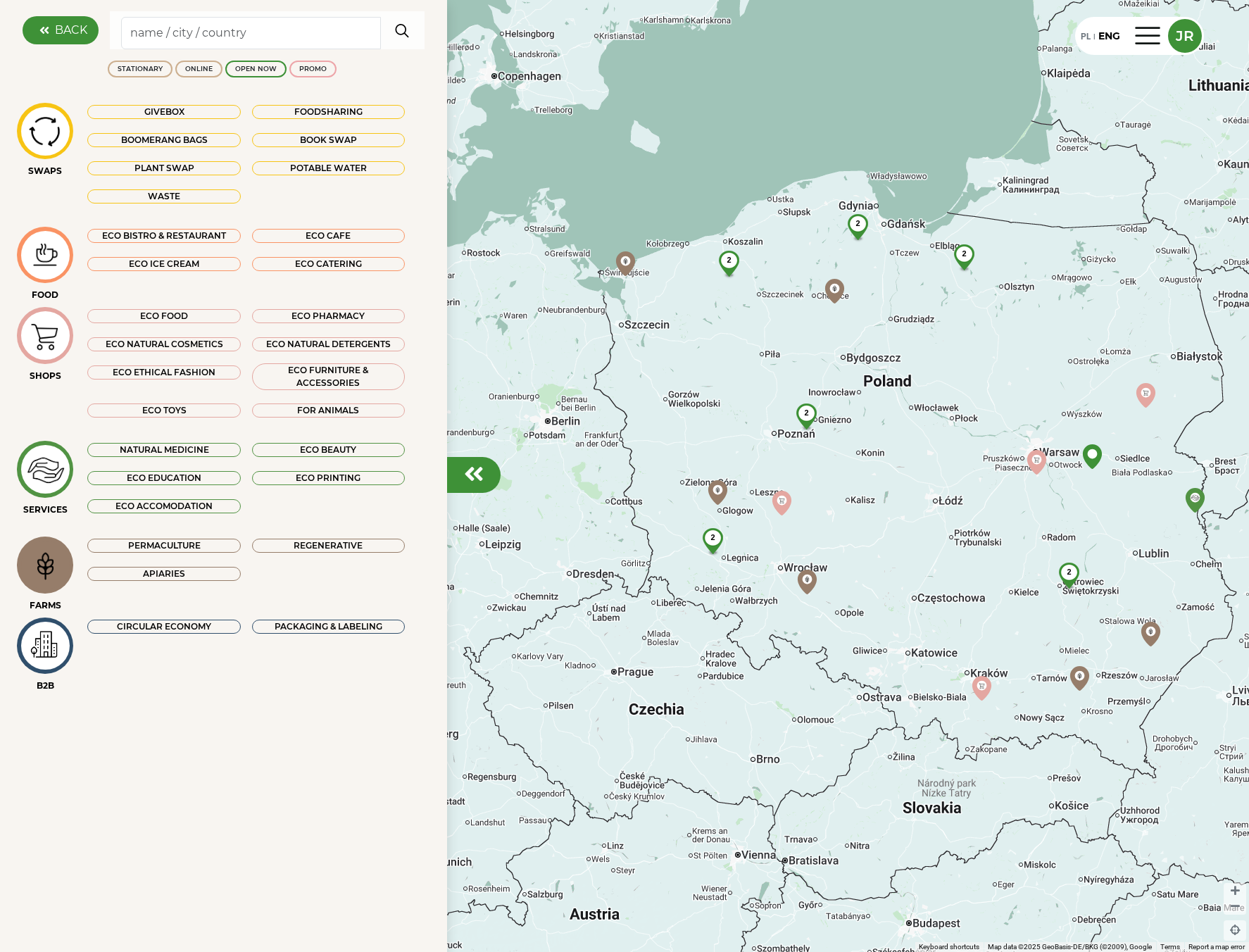
click at [170, 570] on div "Apiaries" at bounding box center [163, 574] width 153 height 14
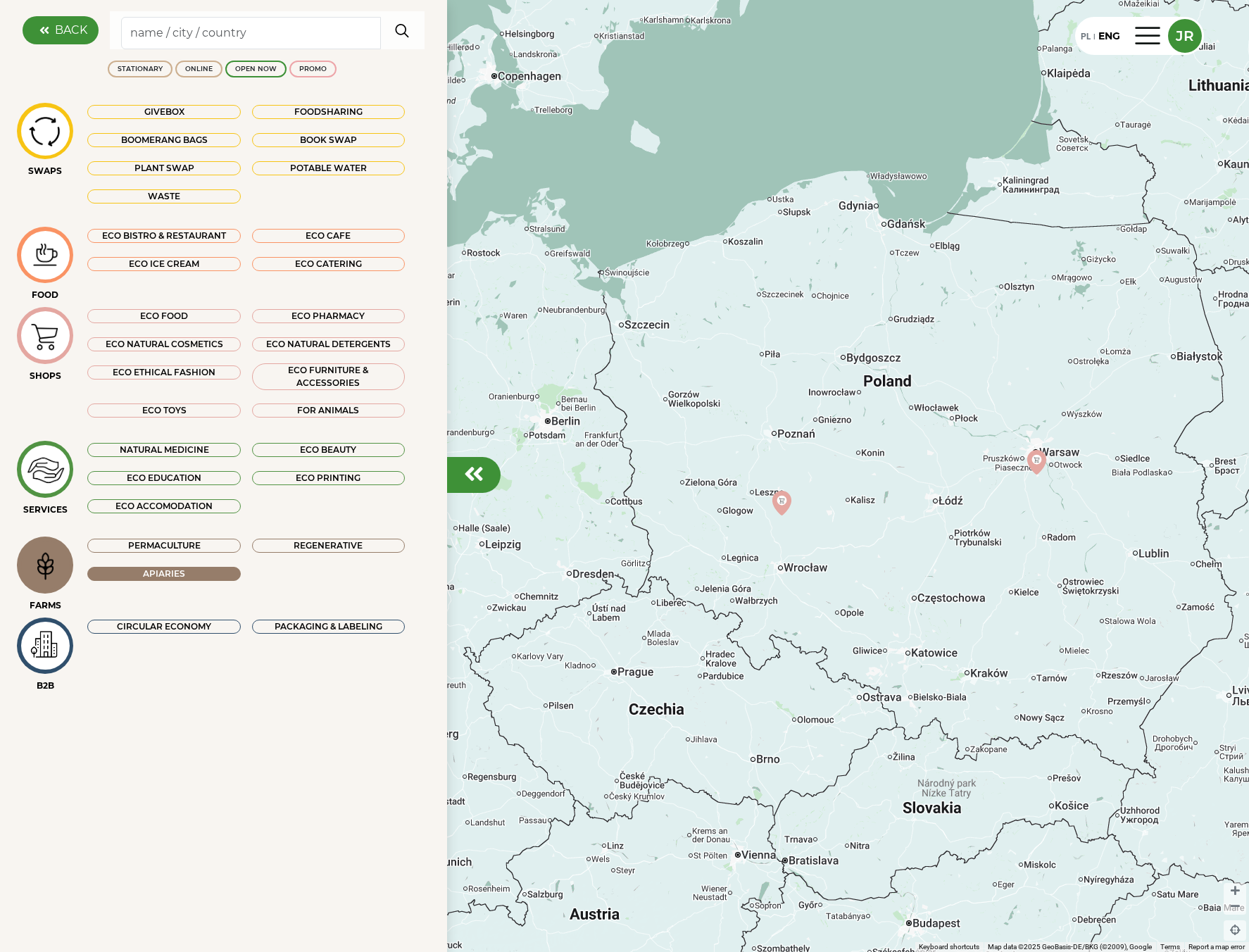
click at [173, 544] on div "Permaculture" at bounding box center [163, 545] width 153 height 14
click at [263, 546] on div "Regenerative" at bounding box center [329, 545] width 153 height 14
click at [218, 544] on div "Permaculture" at bounding box center [163, 545] width 153 height 14
click at [214, 575] on div "Apiaries" at bounding box center [163, 574] width 153 height 14
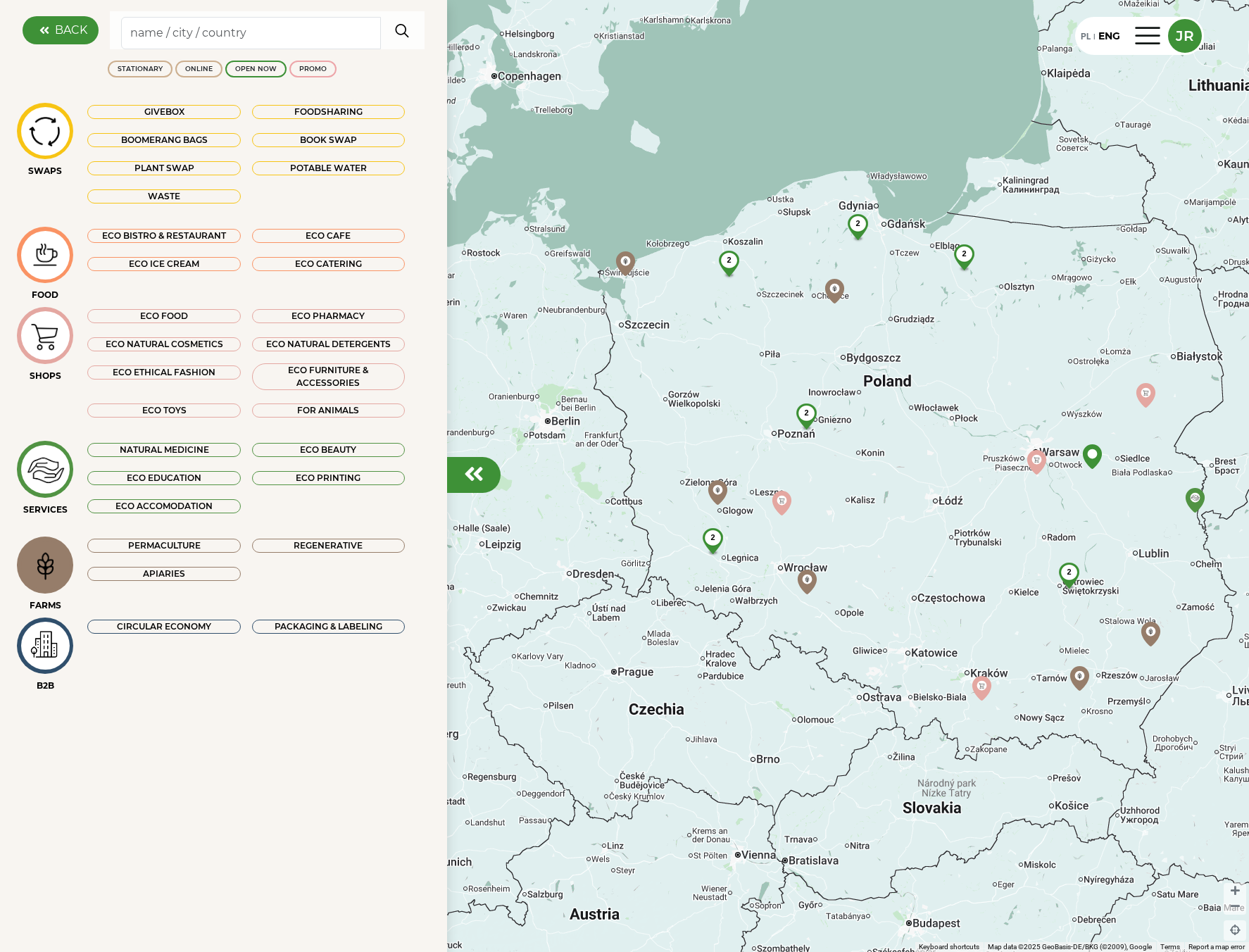
click at [67, 565] on img at bounding box center [45, 566] width 47 height 45
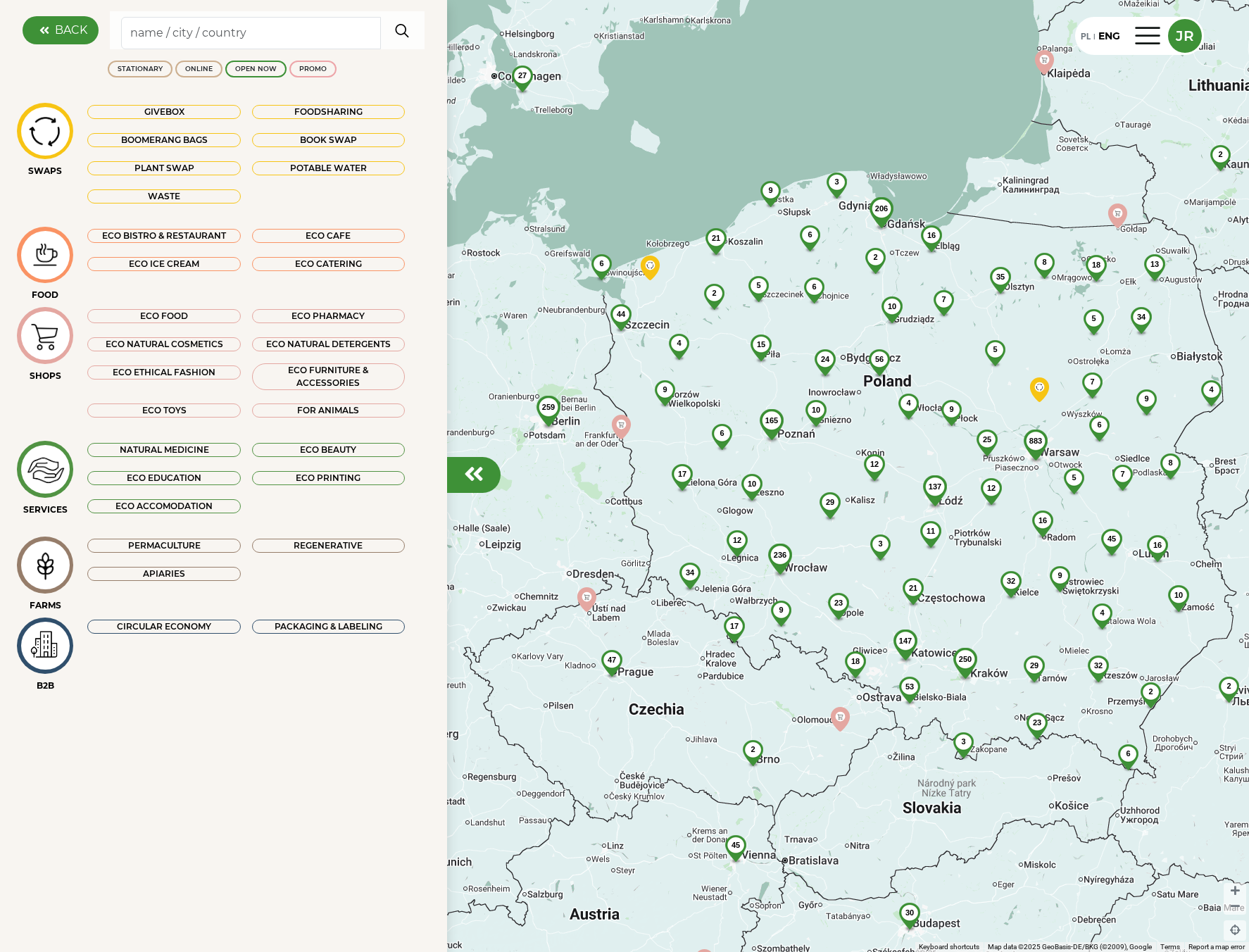
click at [98, 596] on div "Permaculture Regenerative Apiaries" at bounding box center [255, 567] width 363 height 62
click at [58, 582] on img at bounding box center [45, 566] width 47 height 45
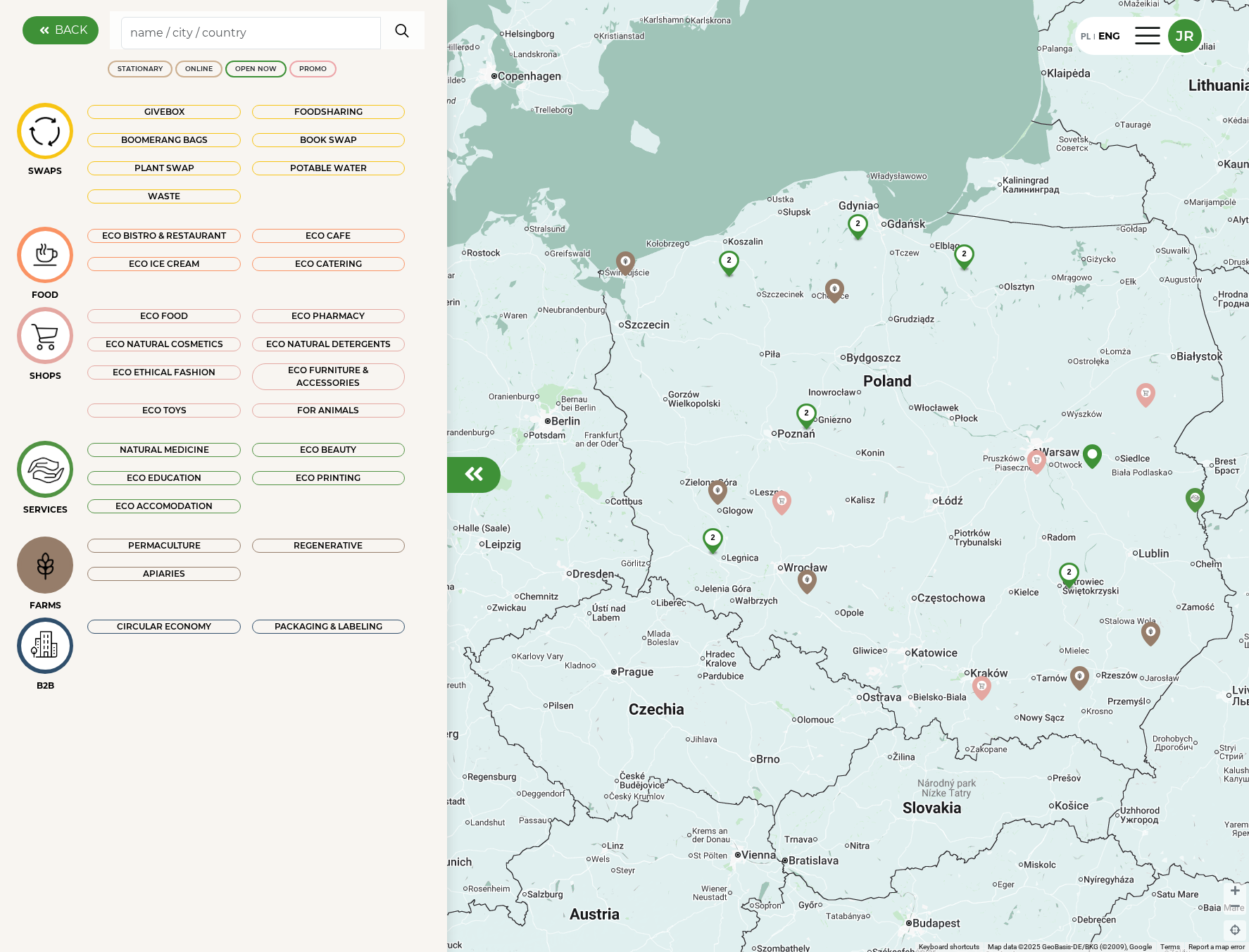
click at [355, 587] on div "Permaculture Regenerative Apiaries" at bounding box center [246, 564] width 340 height 56
click at [160, 544] on div "Permaculture" at bounding box center [163, 545] width 153 height 14
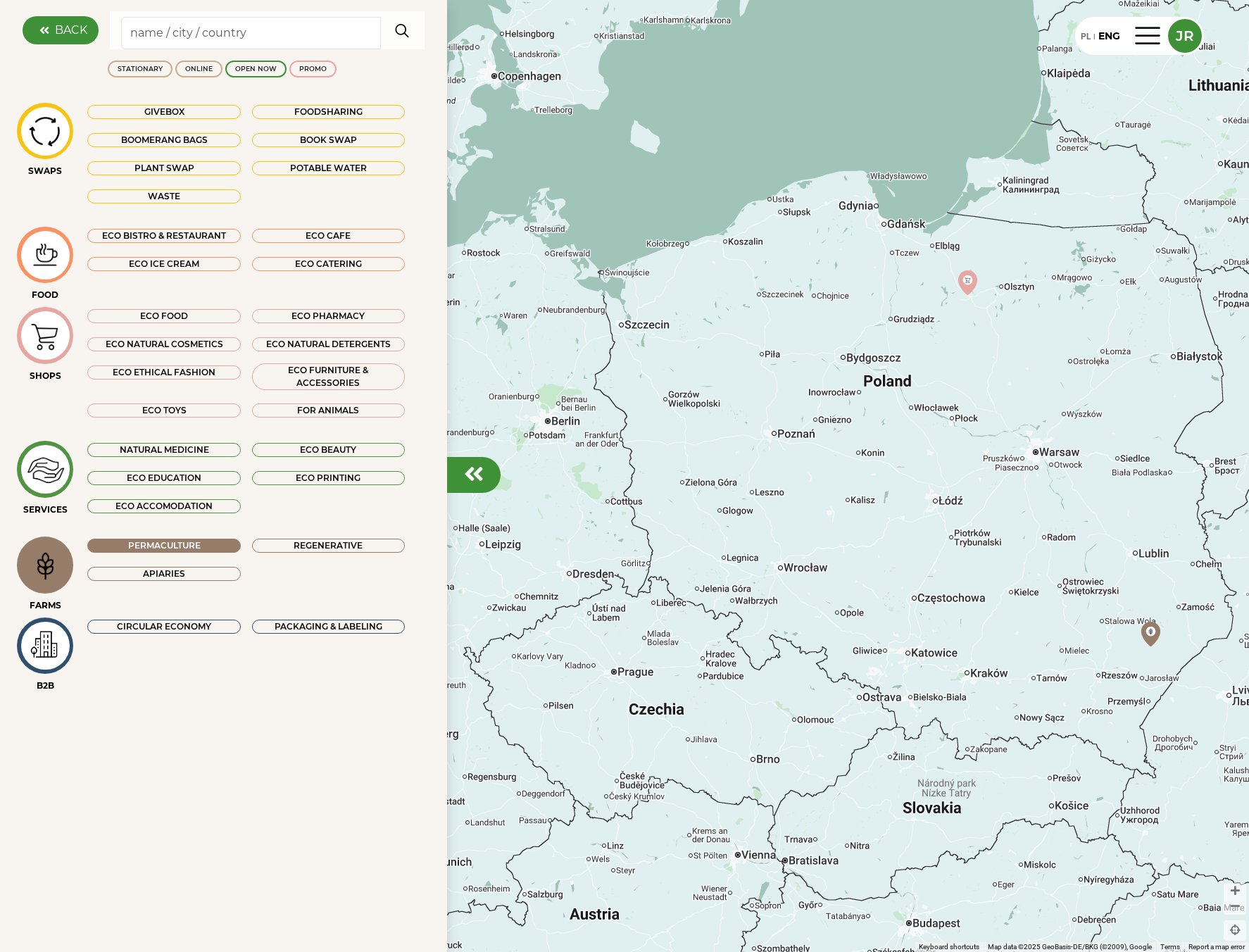
click at [187, 572] on div "Apiaries" at bounding box center [163, 574] width 153 height 14
click at [285, 548] on div "Regenerative" at bounding box center [329, 545] width 153 height 14
click at [212, 554] on div "Permaculture Regenerative Apiaries" at bounding box center [246, 564] width 340 height 56
click at [213, 552] on div "Permaculture" at bounding box center [163, 545] width 153 height 14
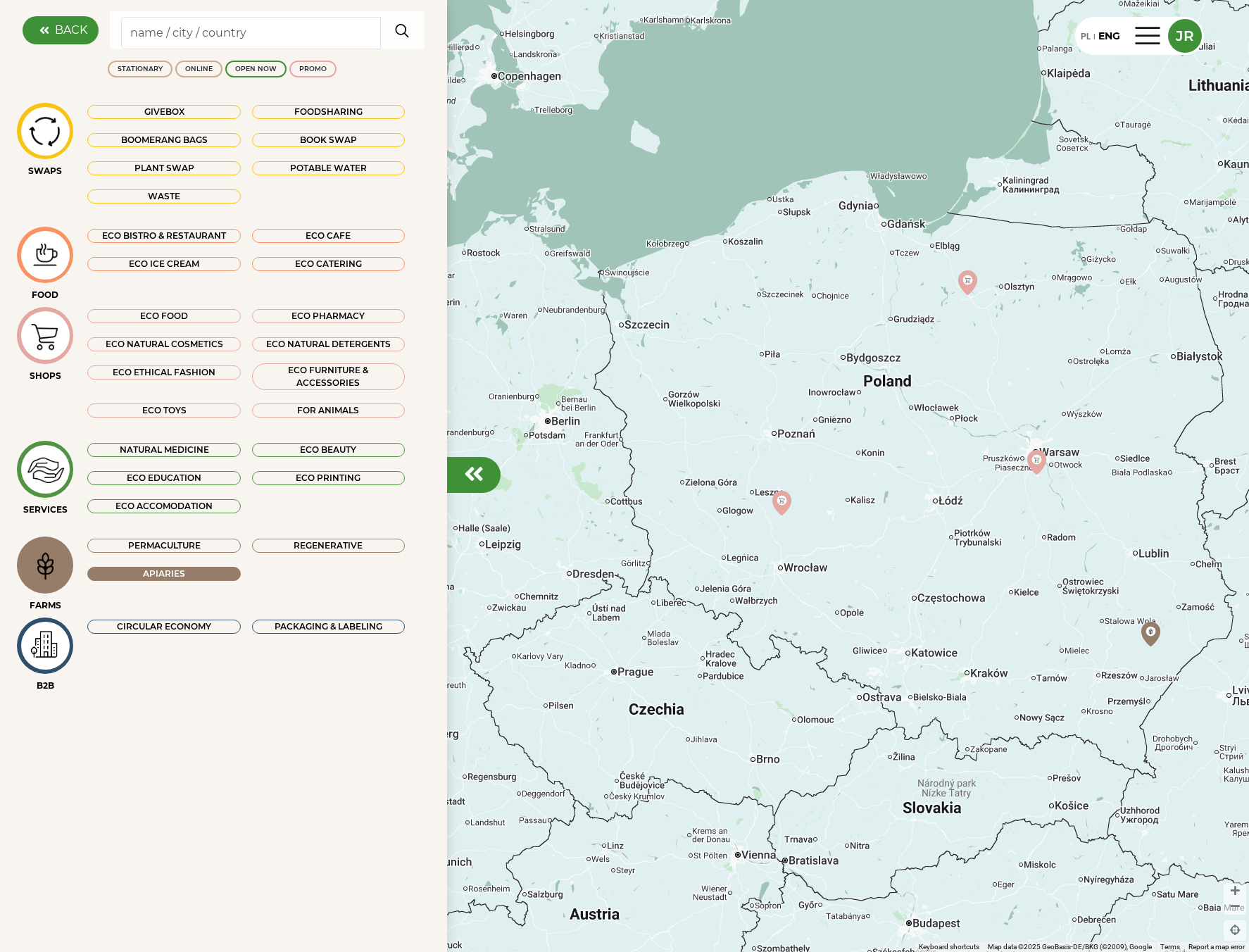
click at [199, 571] on div "Apiaries" at bounding box center [163, 574] width 153 height 14
click at [61, 575] on img at bounding box center [45, 566] width 47 height 45
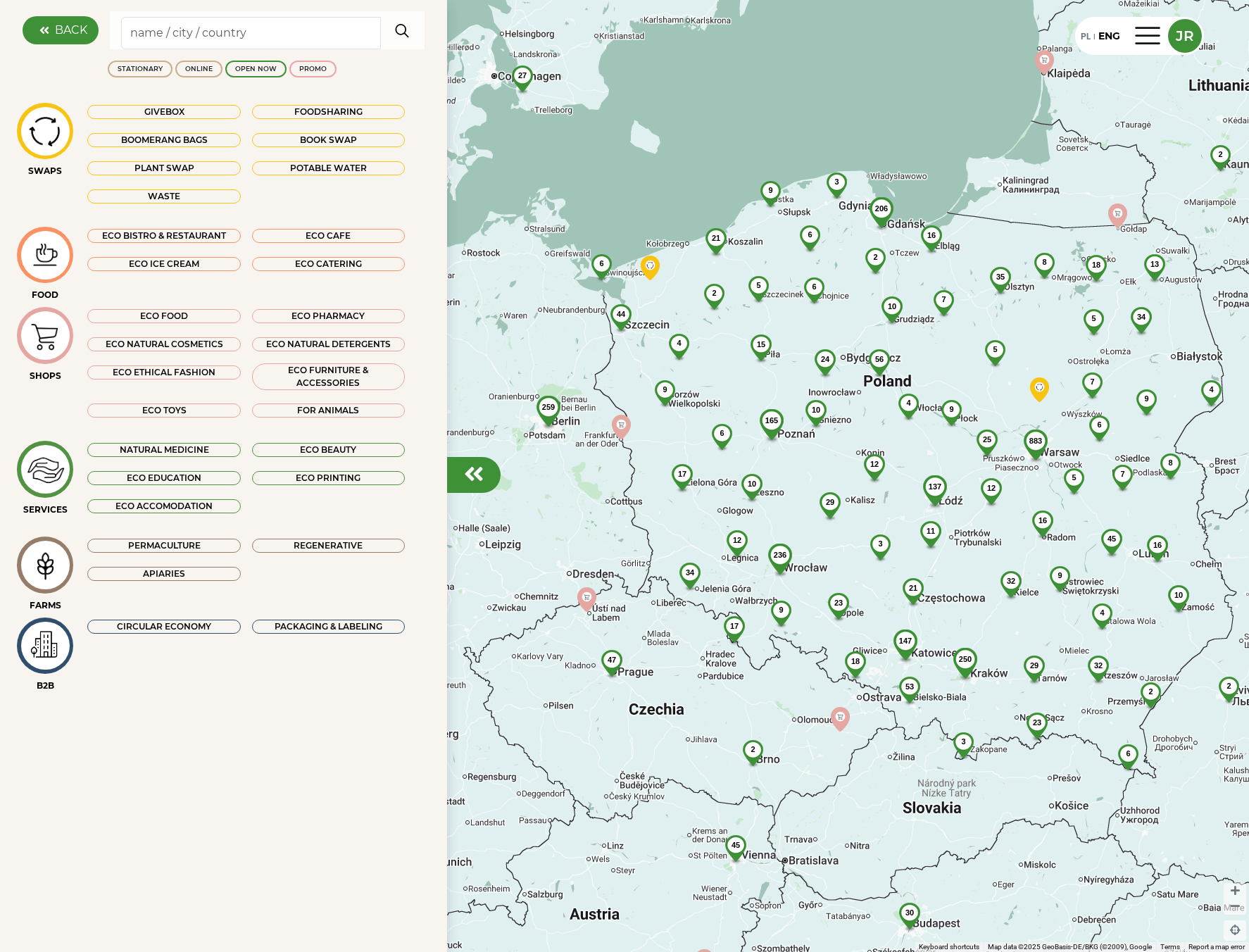
click at [40, 568] on img at bounding box center [45, 566] width 47 height 45
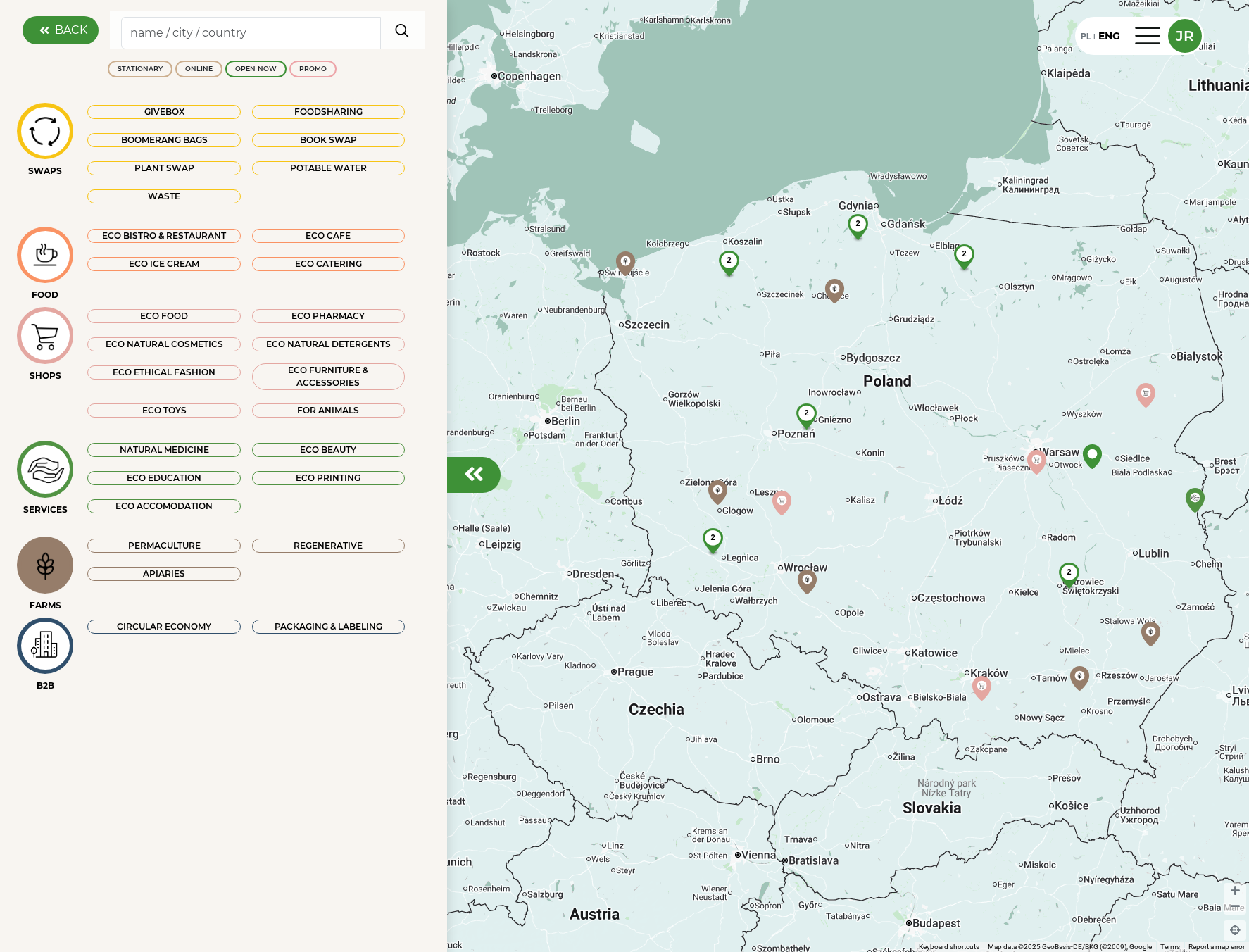
click at [192, 551] on div "Permaculture" at bounding box center [163, 545] width 153 height 14
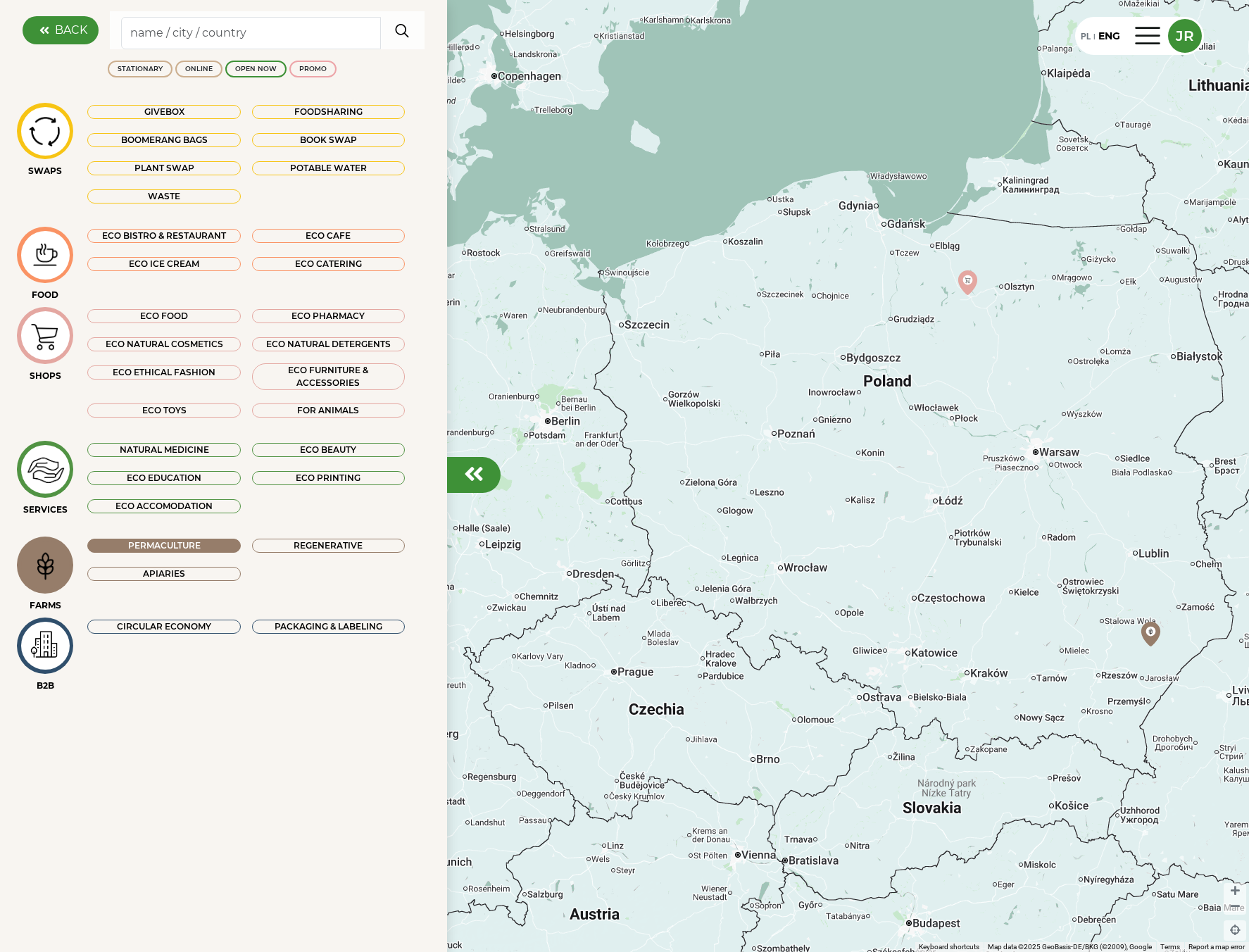
click at [254, 545] on div "Regenerative" at bounding box center [329, 545] width 153 height 14
click at [215, 570] on div "Apiaries" at bounding box center [163, 574] width 153 height 14
click at [289, 539] on div "Regenerative" at bounding box center [329, 545] width 153 height 14
click at [235, 541] on div "Permaculture" at bounding box center [163, 545] width 153 height 14
click at [212, 577] on div "Apiaries" at bounding box center [163, 574] width 153 height 14
